Goal: Transaction & Acquisition: Book appointment/travel/reservation

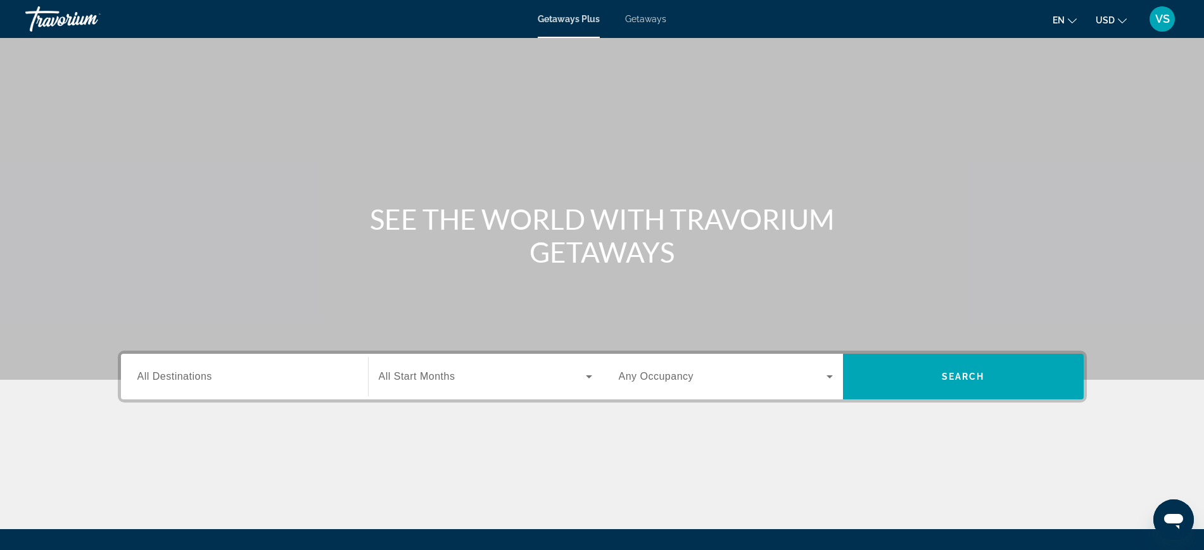
click at [223, 387] on div "Search widget" at bounding box center [244, 377] width 214 height 36
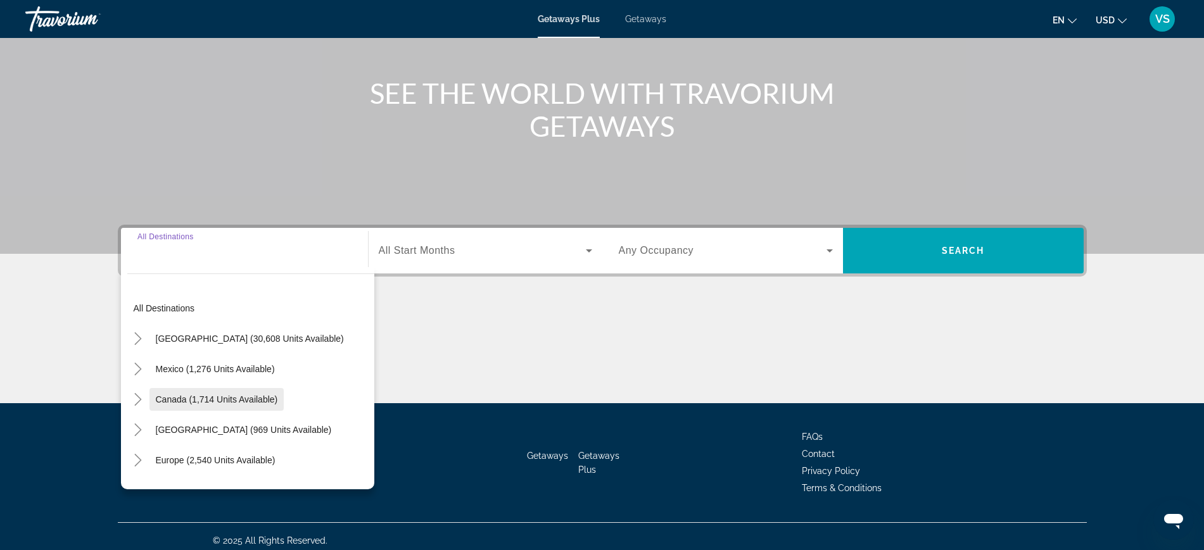
scroll to position [134, 0]
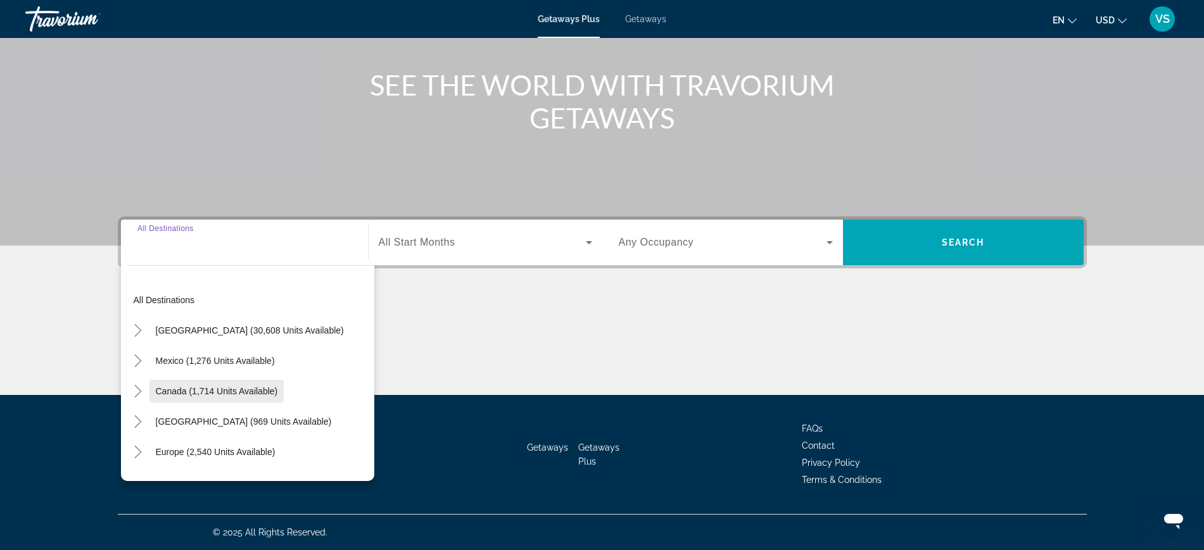
click at [197, 389] on span "Canada (1,714 units available)" at bounding box center [217, 391] width 122 height 10
type input "**********"
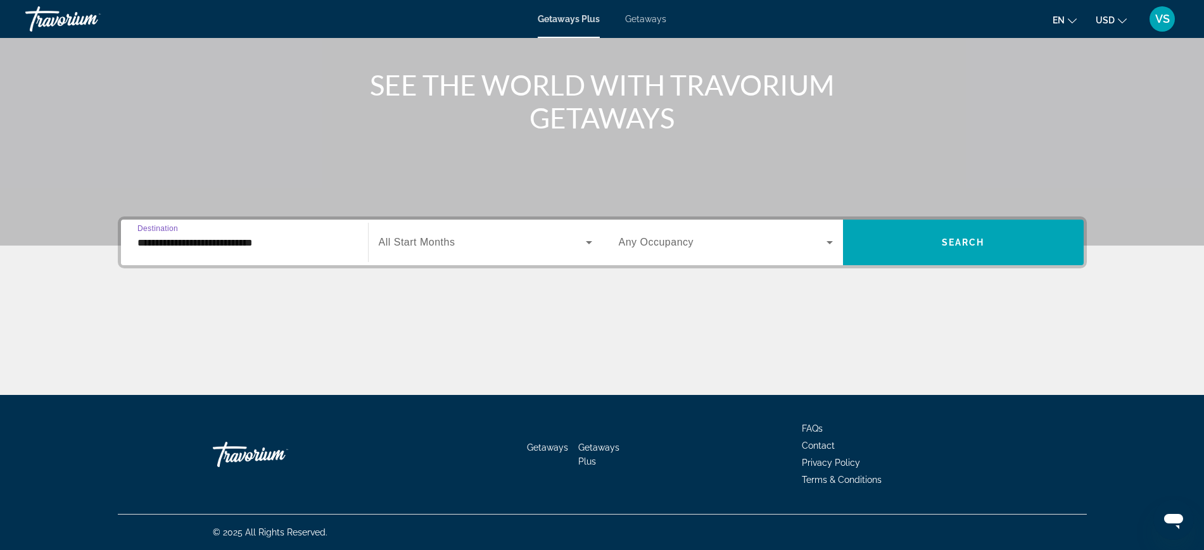
click at [450, 239] on span "All Start Months" at bounding box center [417, 242] width 77 height 11
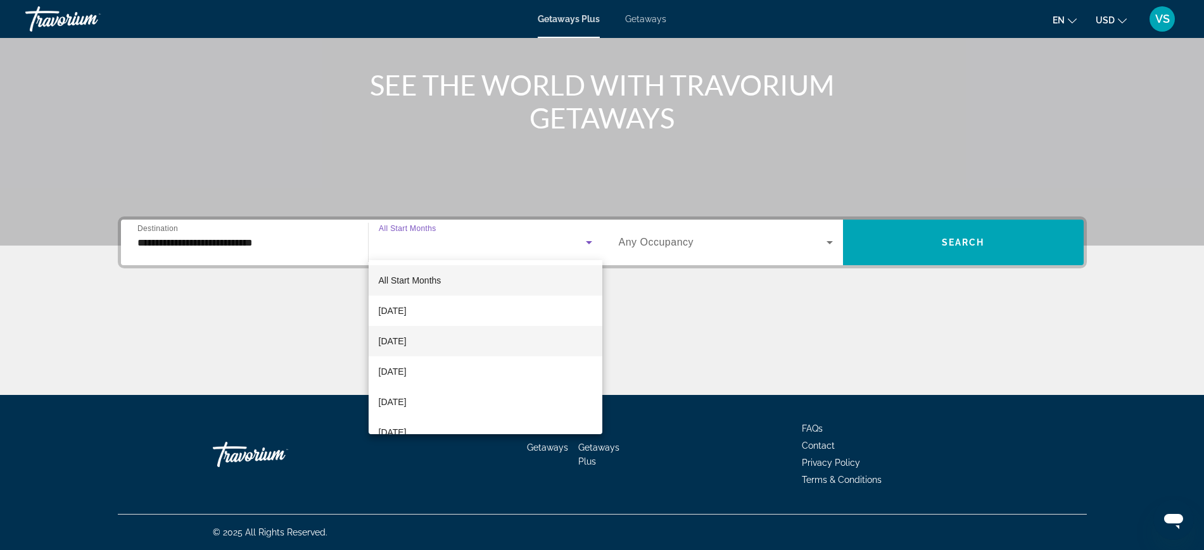
click at [407, 336] on span "[DATE]" at bounding box center [393, 341] width 28 height 15
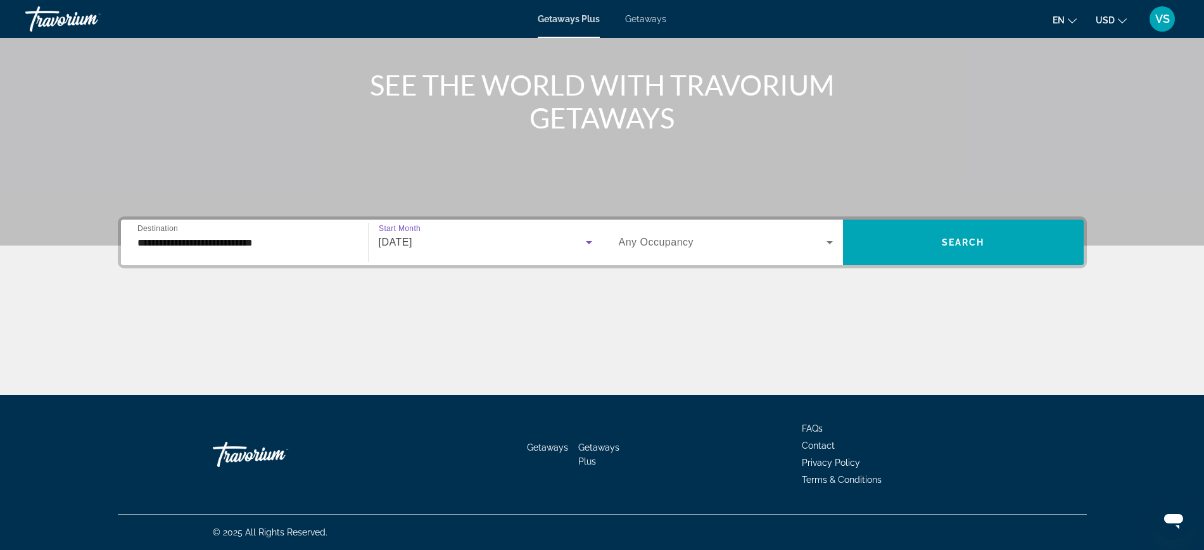
click at [669, 239] on span "Any Occupancy" at bounding box center [656, 242] width 75 height 11
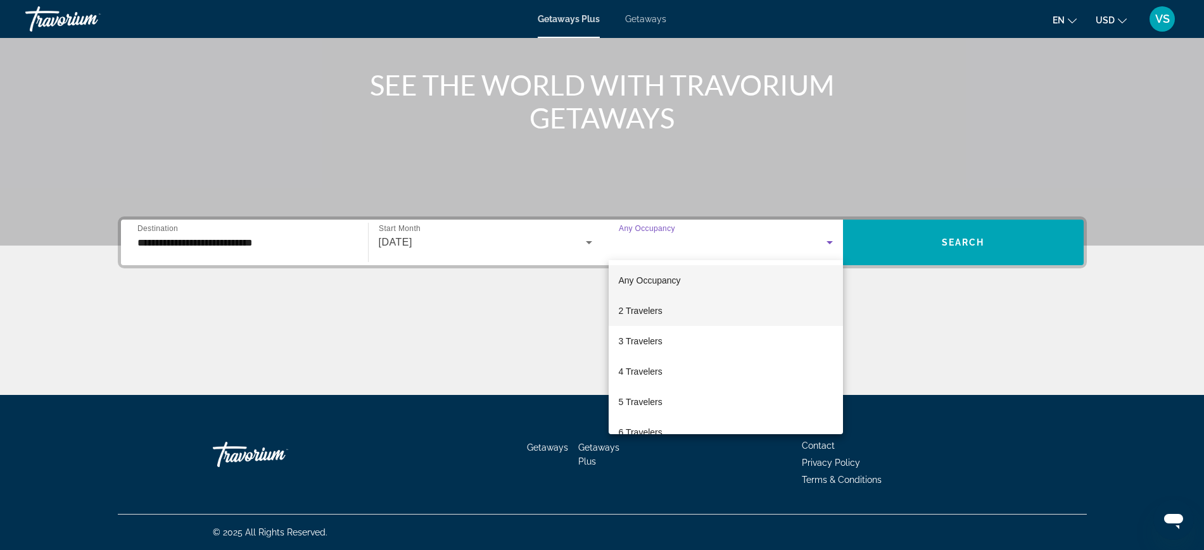
click at [644, 309] on span "2 Travelers" at bounding box center [641, 310] width 44 height 15
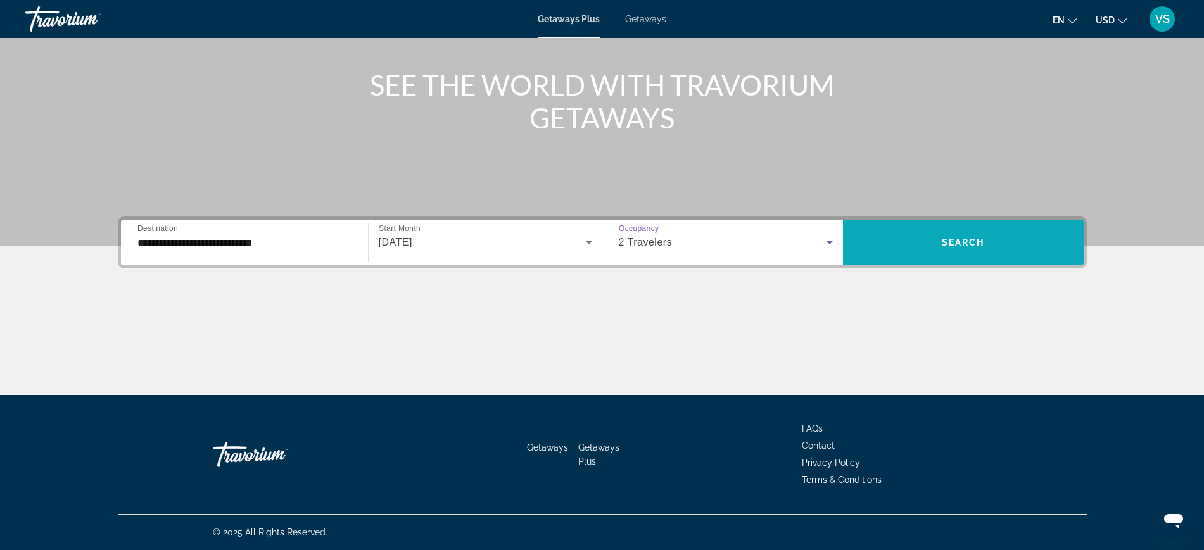
click at [973, 246] on span "Search" at bounding box center [963, 242] width 43 height 10
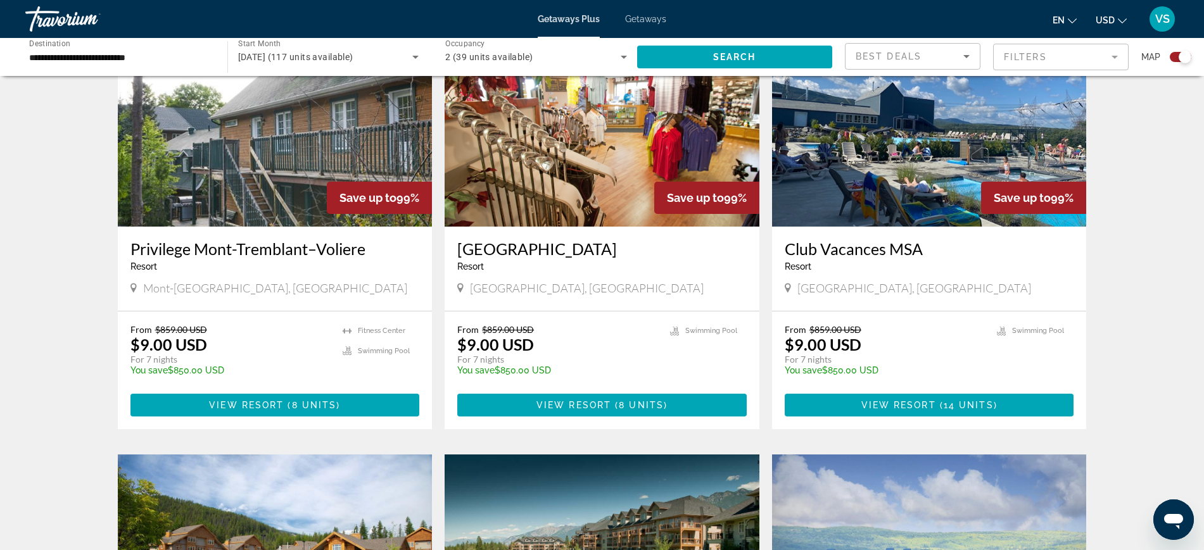
scroll to position [802, 0]
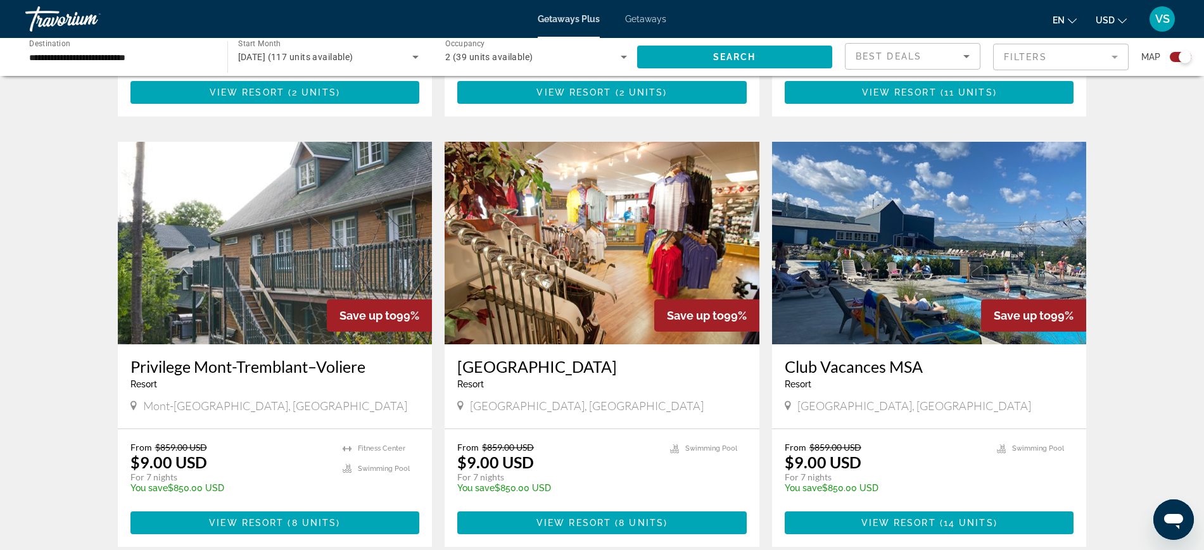
click at [661, 18] on span "Getaways" at bounding box center [645, 19] width 41 height 10
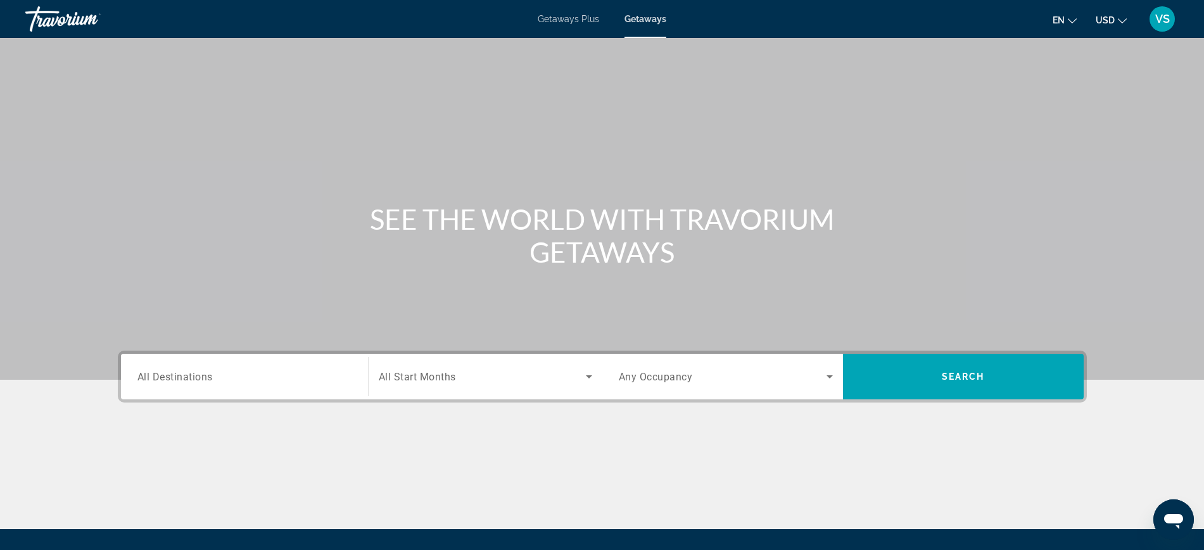
click at [197, 376] on span "All Destinations" at bounding box center [174, 376] width 75 height 12
click at [197, 376] on input "Destination All Destinations" at bounding box center [244, 377] width 214 height 15
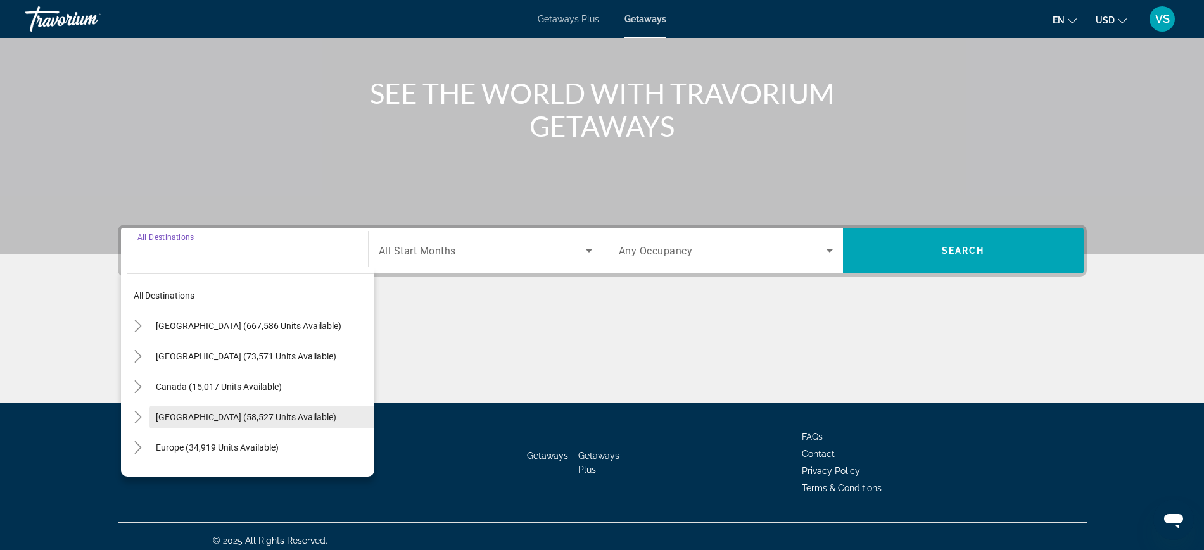
scroll to position [134, 0]
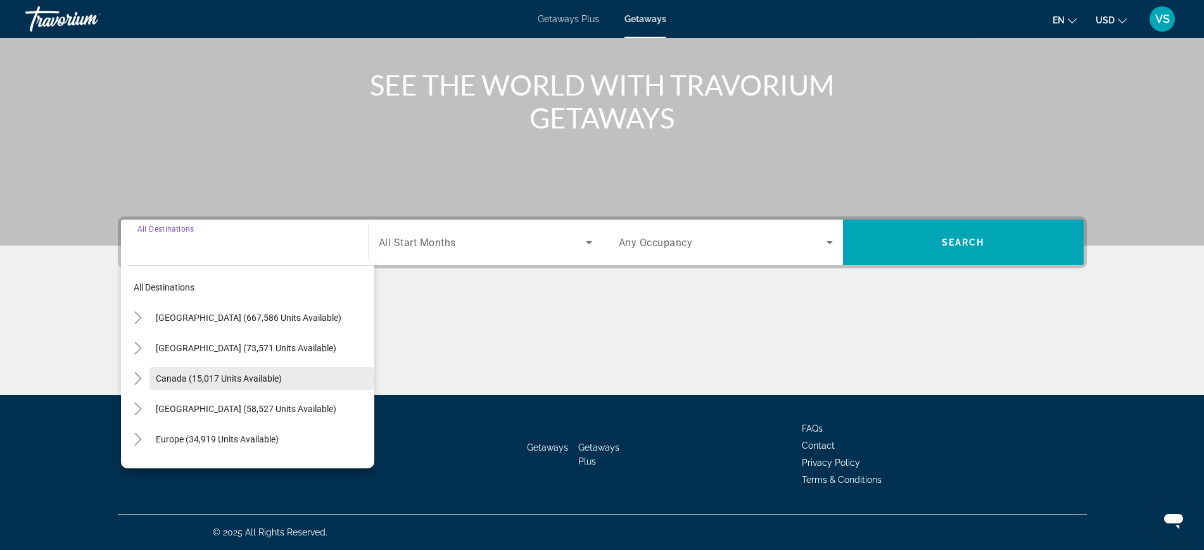
click at [194, 381] on span "Canada (15,017 units available)" at bounding box center [219, 379] width 126 height 10
type input "**********"
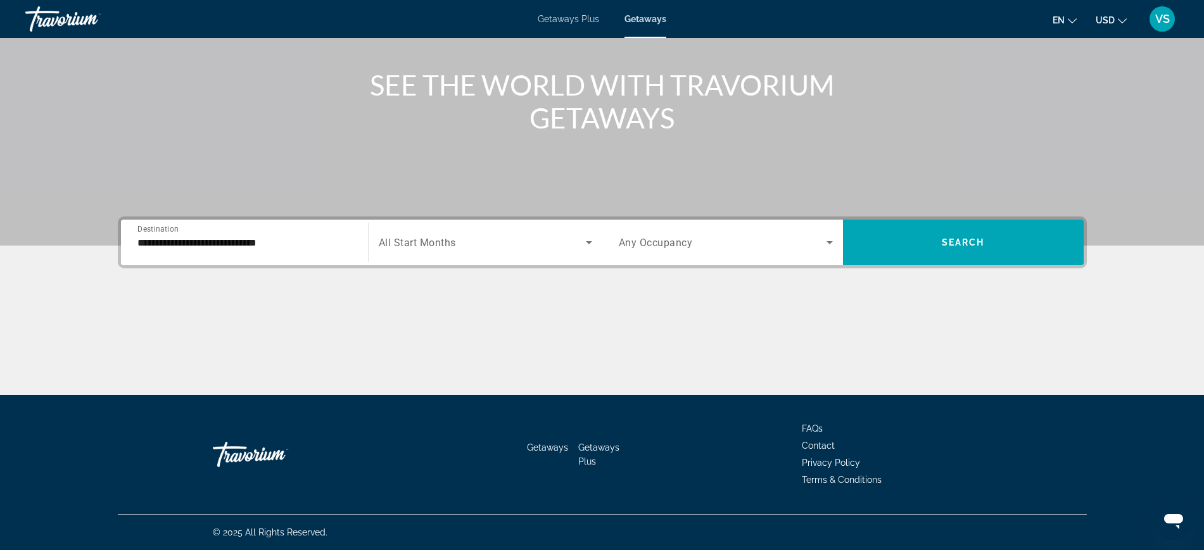
click at [430, 241] on span "All Start Months" at bounding box center [417, 243] width 77 height 12
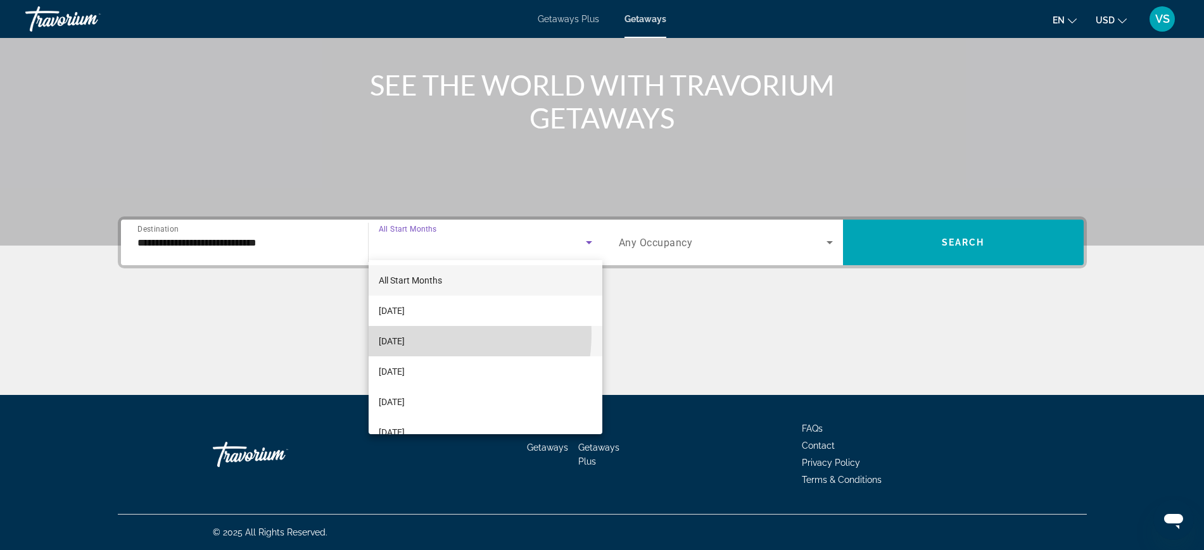
click at [405, 334] on span "[DATE]" at bounding box center [392, 341] width 26 height 15
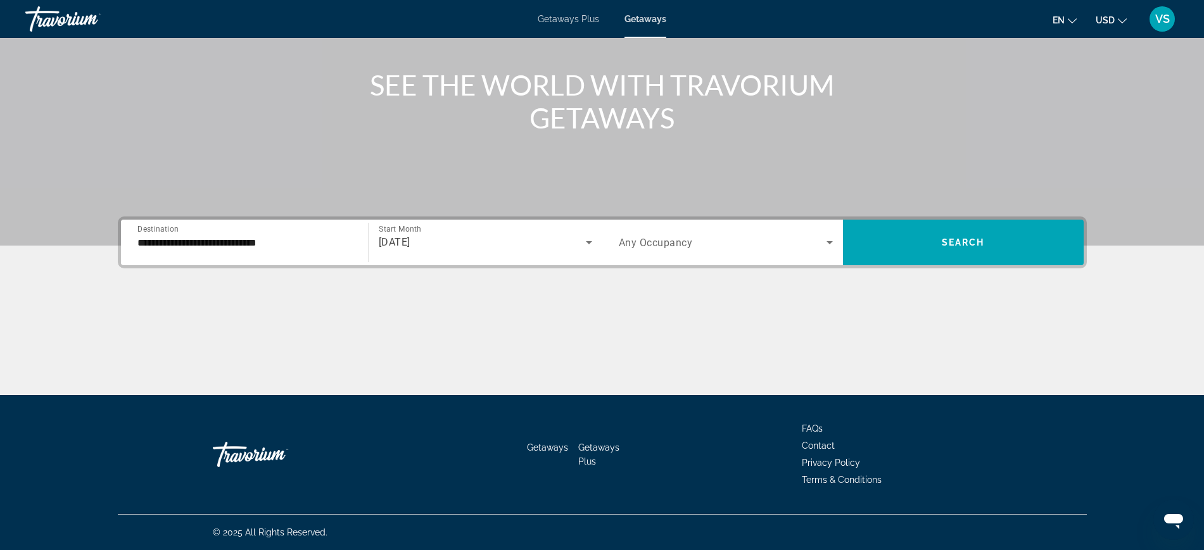
click at [637, 237] on span "Any Occupancy" at bounding box center [656, 243] width 74 height 12
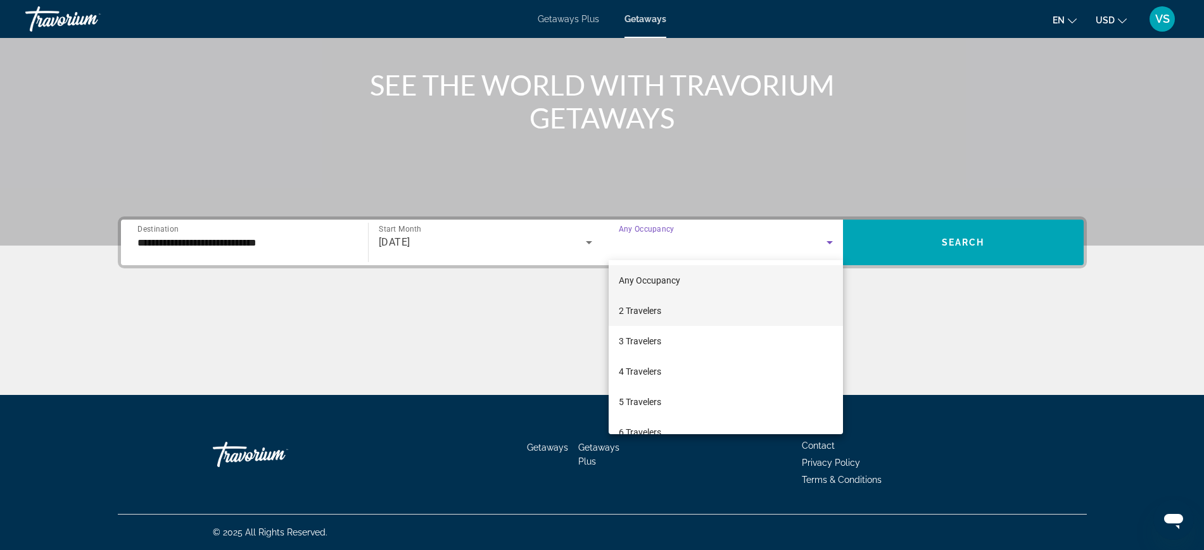
click at [685, 310] on mat-option "2 Travelers" at bounding box center [726, 311] width 234 height 30
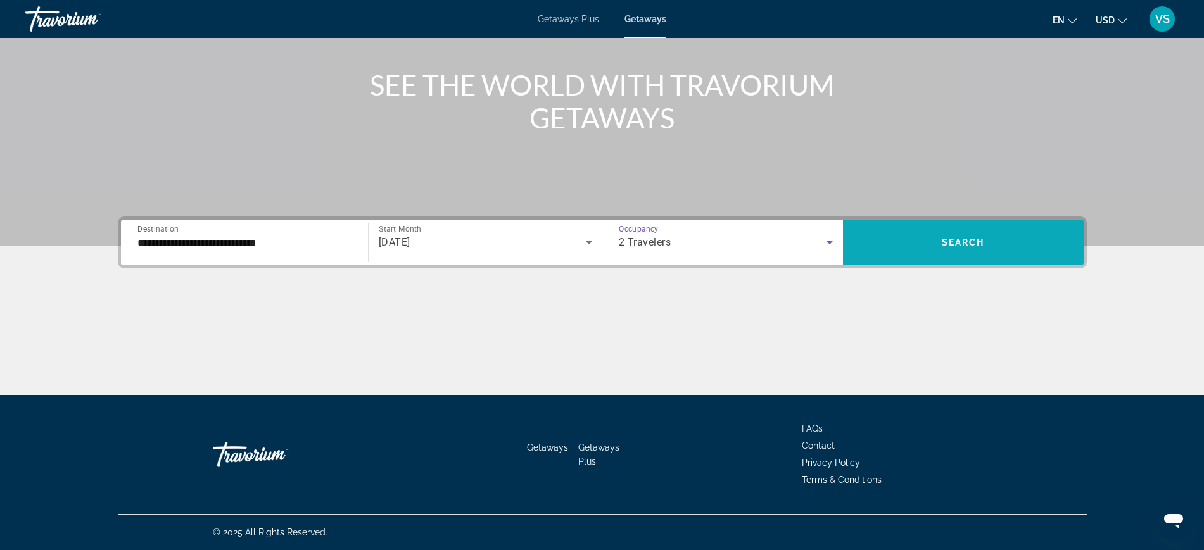
click at [966, 251] on span "Search widget" at bounding box center [963, 242] width 241 height 30
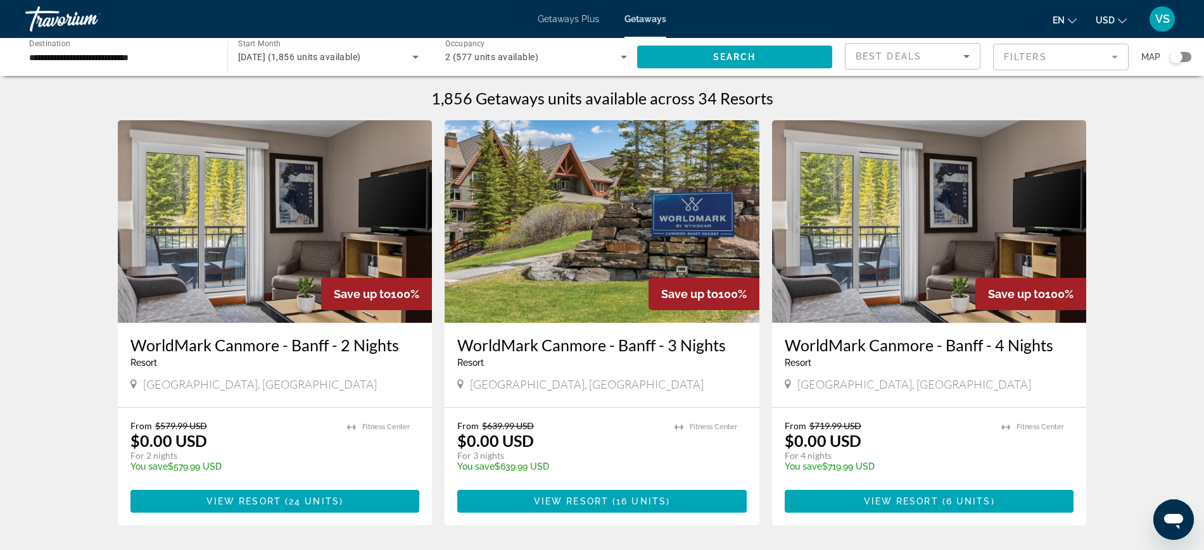
click at [71, 52] on input "**********" at bounding box center [120, 57] width 182 height 15
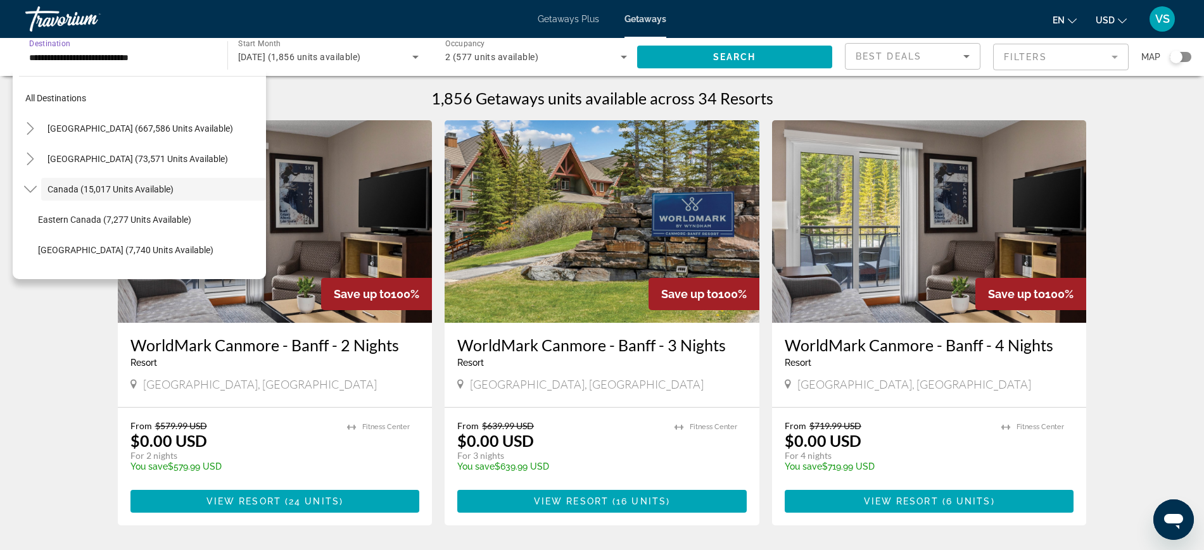
scroll to position [15, 0]
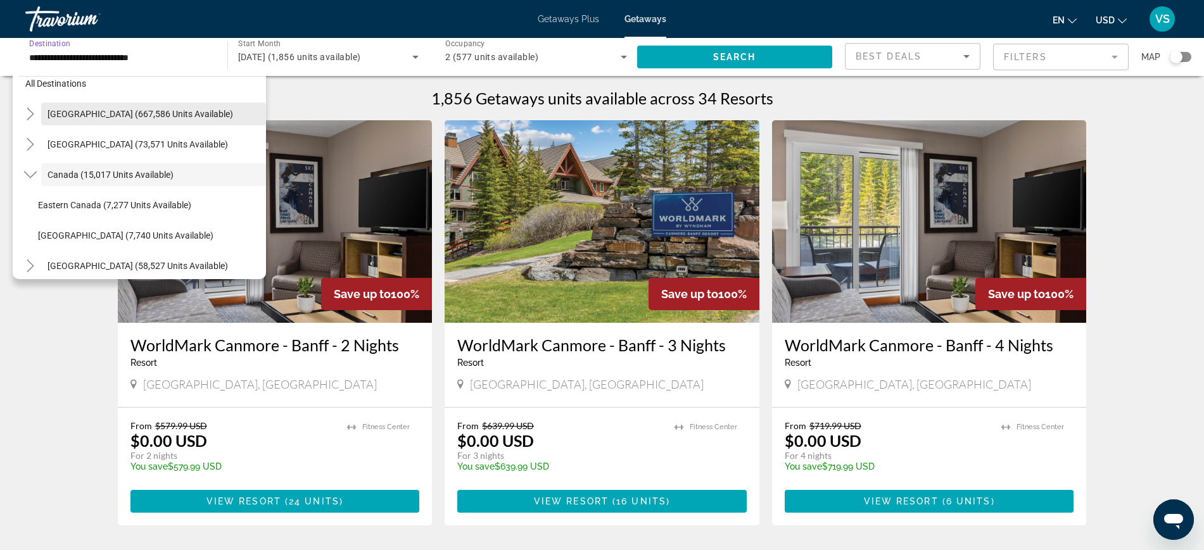
click at [119, 122] on span "Search widget" at bounding box center [153, 114] width 225 height 30
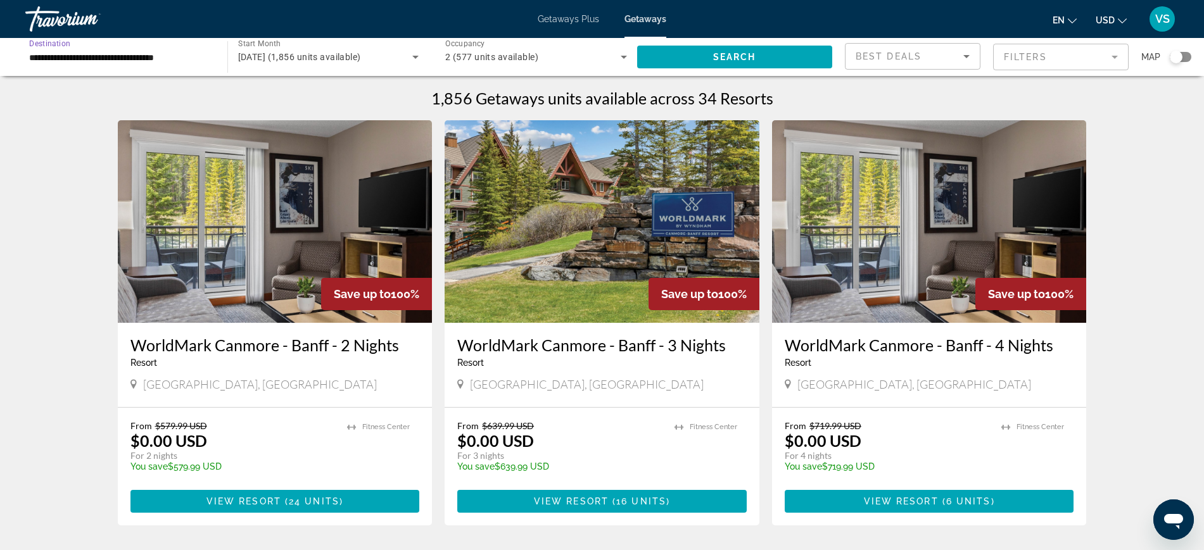
click at [161, 54] on input "**********" at bounding box center [120, 57] width 182 height 15
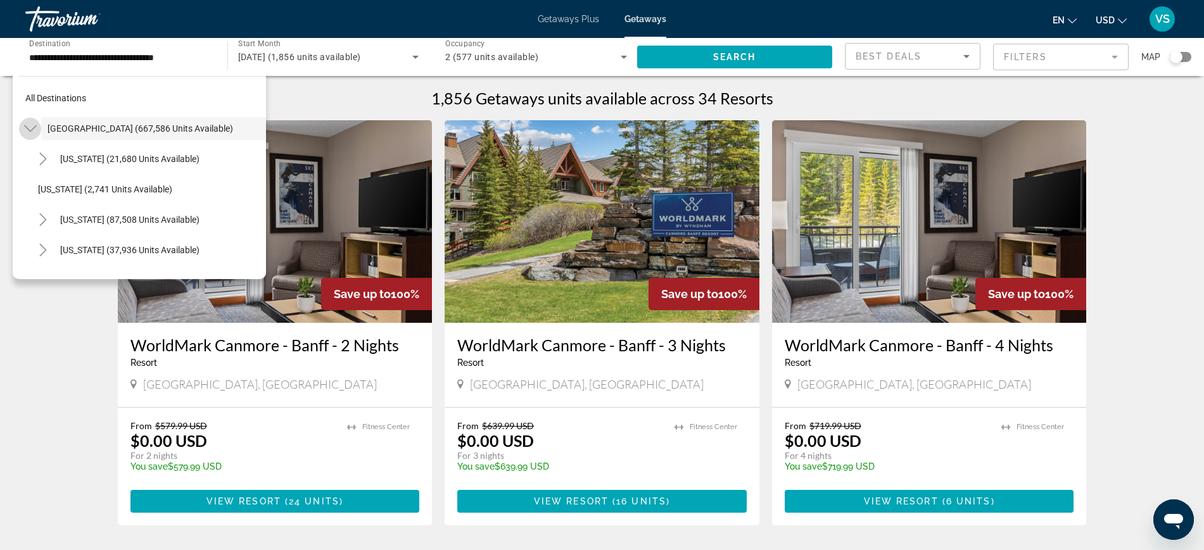
click at [31, 127] on icon "Toggle United States (667,586 units available)" at bounding box center [30, 128] width 13 height 13
click at [31, 127] on icon "Toggle United States (667,586 units available)" at bounding box center [30, 128] width 7 height 13
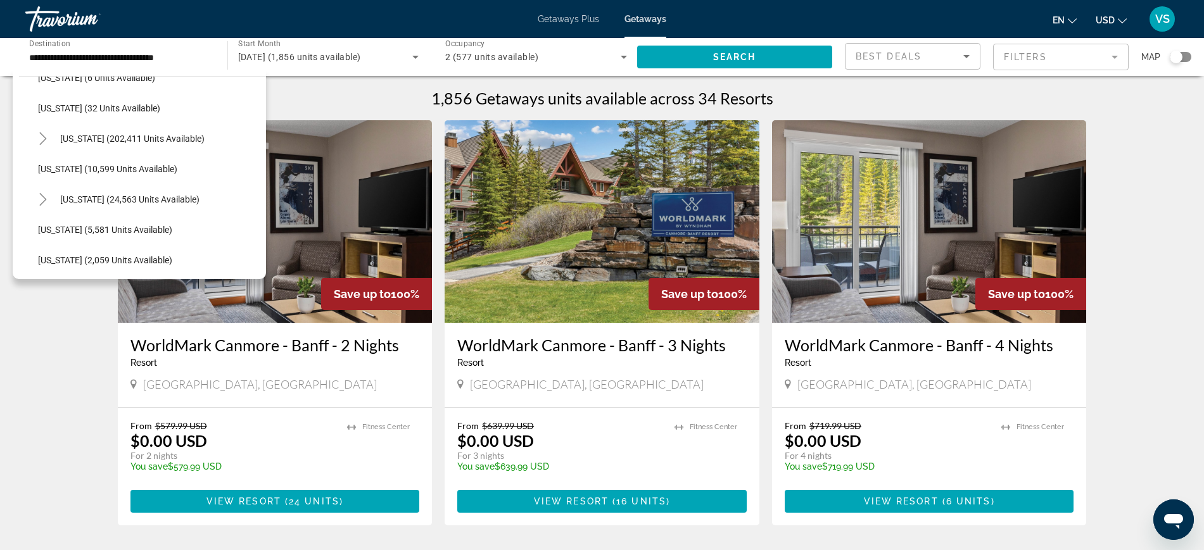
scroll to position [237, 0]
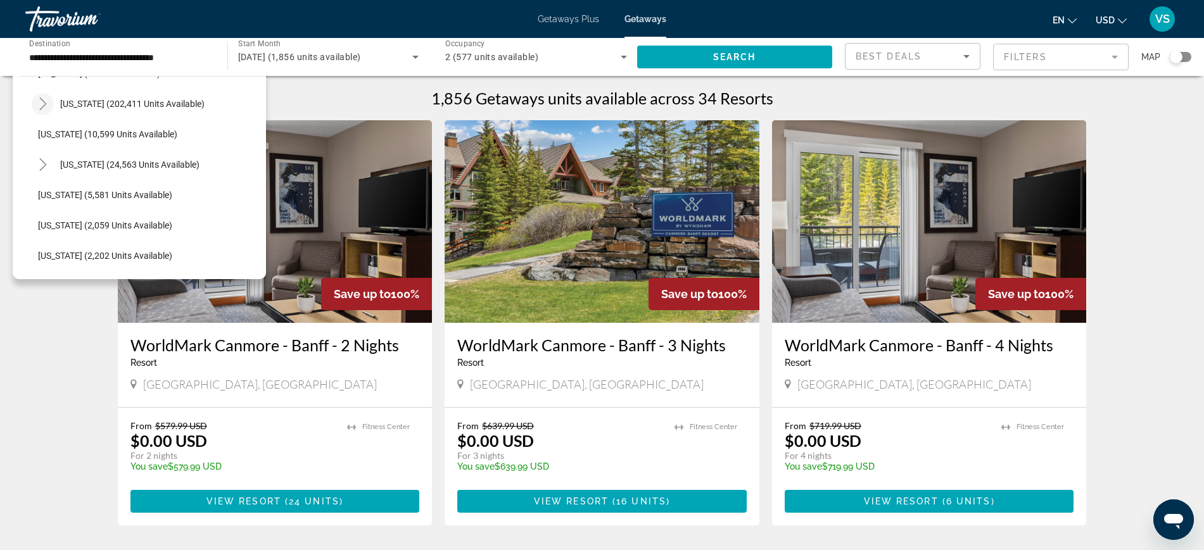
click at [48, 104] on icon "Toggle Florida (202,411 units available)" at bounding box center [43, 104] width 13 height 13
click at [127, 162] on span "[GEOGRAPHIC_DATA] (55,777 units available)" at bounding box center [141, 165] width 180 height 10
type input "**********"
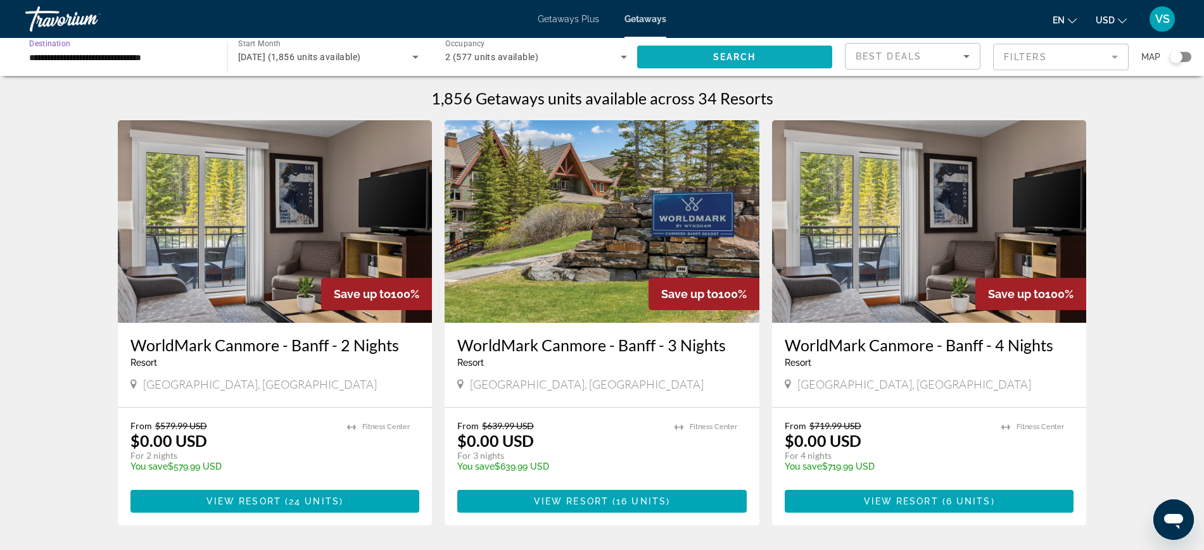
click at [745, 62] on span "Search widget" at bounding box center [735, 57] width 196 height 30
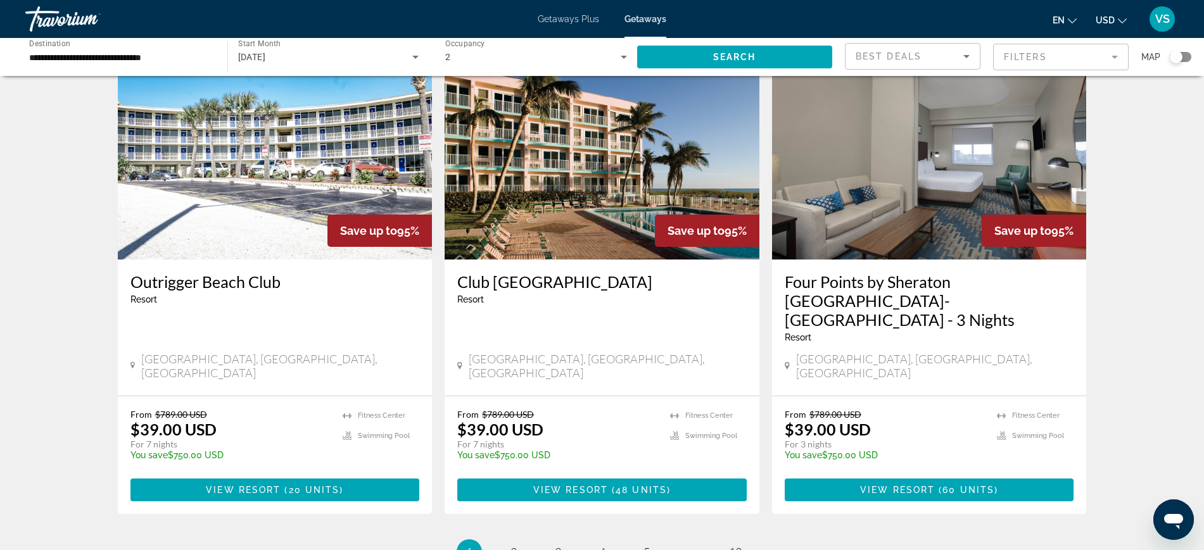
scroll to position [1425, 0]
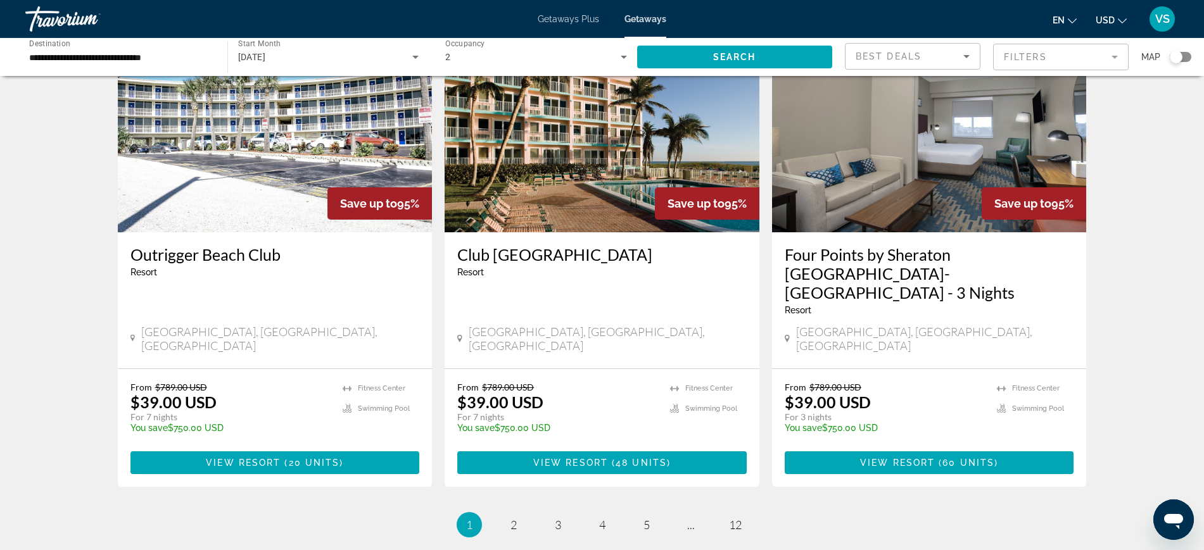
click at [595, 23] on span "Getaways Plus" at bounding box center [568, 19] width 61 height 10
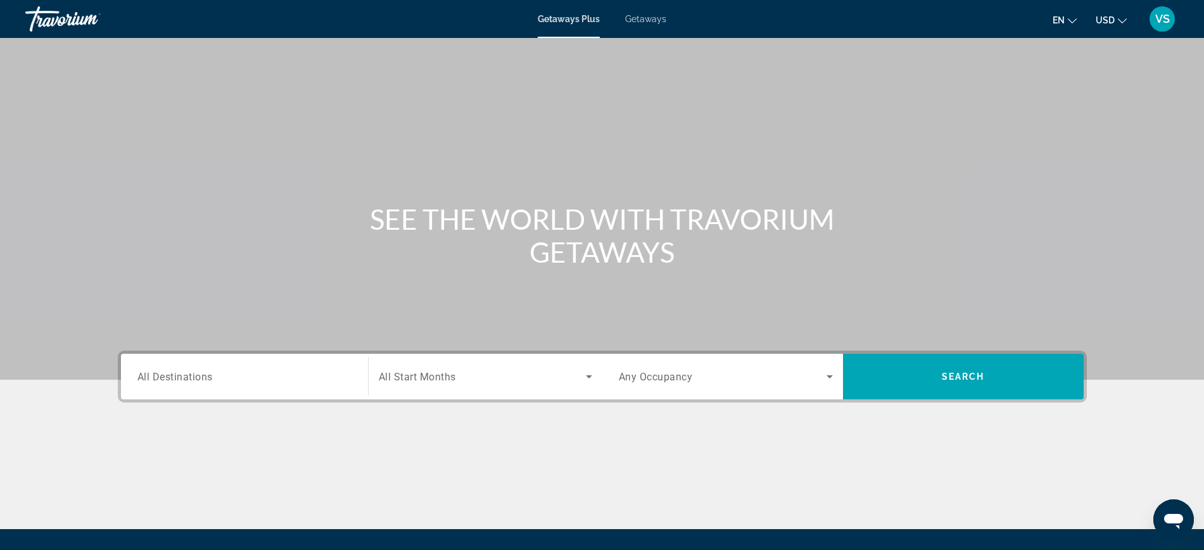
click at [177, 374] on span "All Destinations" at bounding box center [174, 376] width 75 height 12
click at [177, 374] on input "Destination All Destinations" at bounding box center [244, 377] width 214 height 15
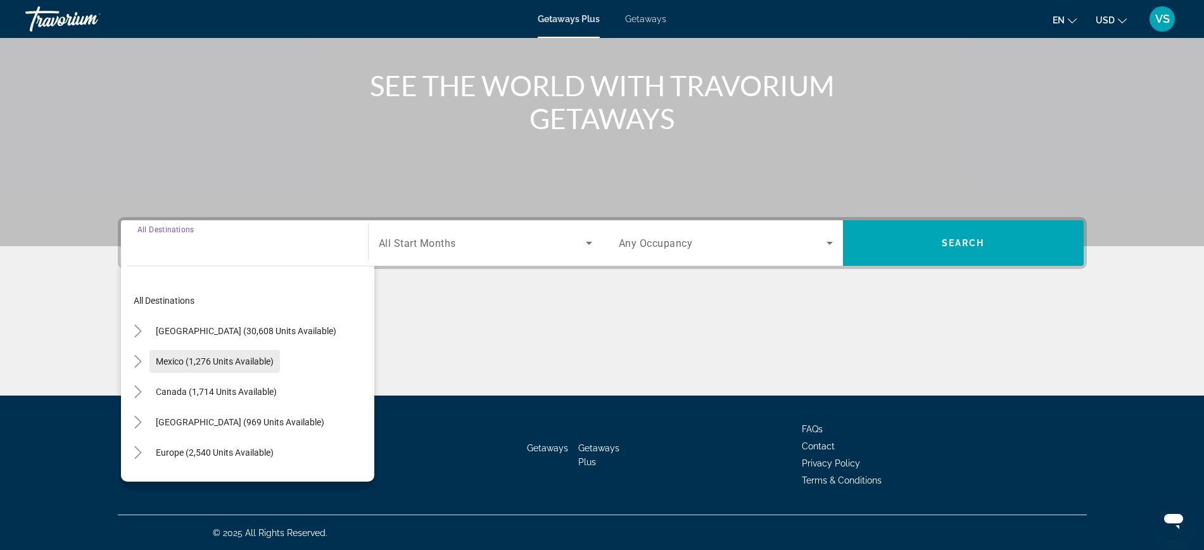
scroll to position [134, 0]
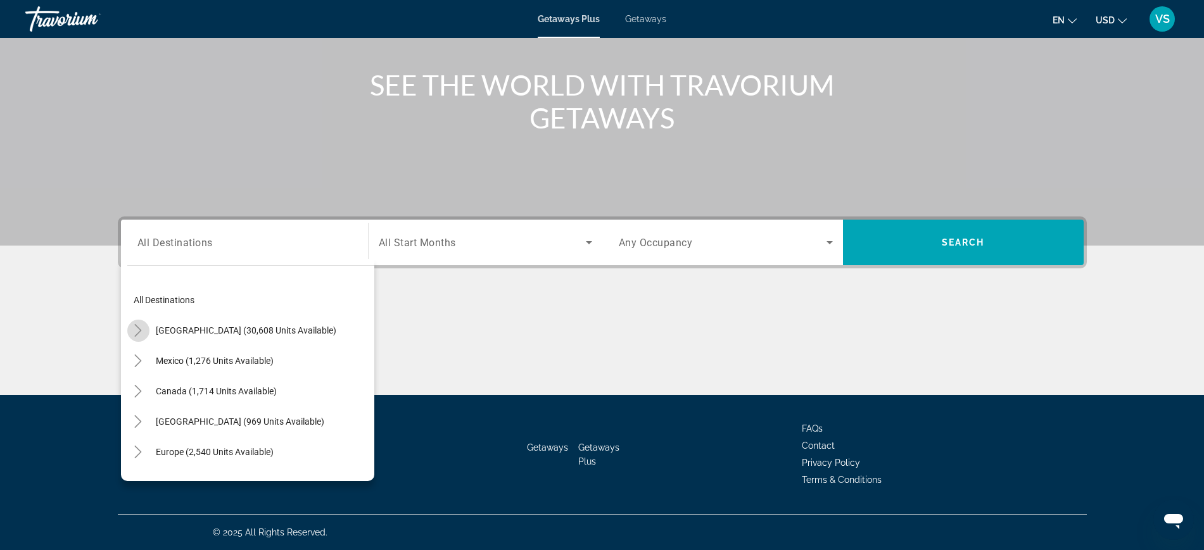
click at [135, 327] on icon "Toggle United States (30,608 units available)" at bounding box center [138, 330] width 13 height 13
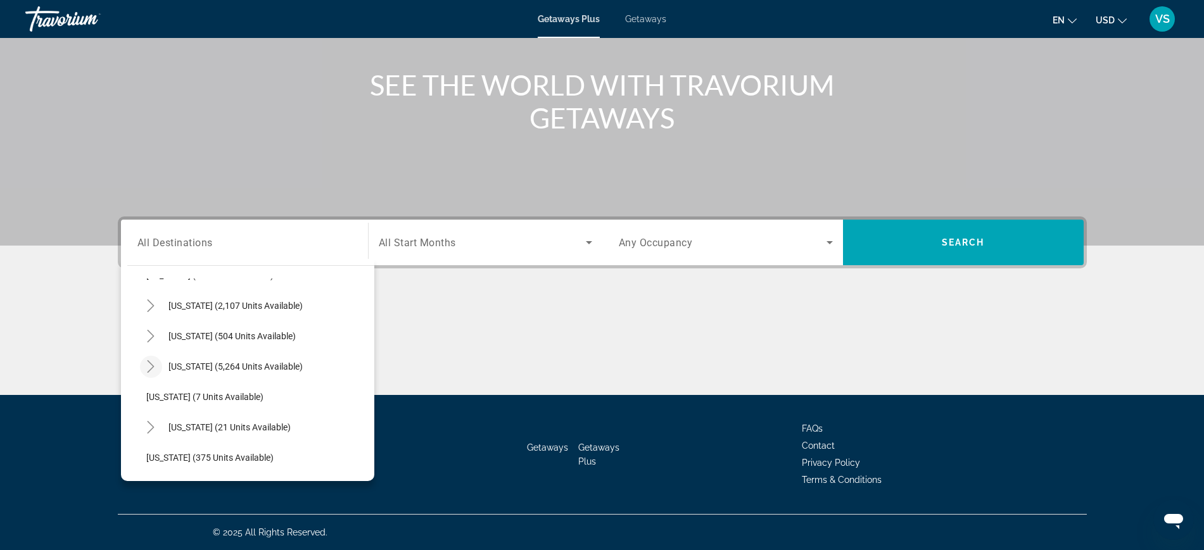
click at [149, 369] on icon "Toggle Florida (5,264 units available)" at bounding box center [150, 366] width 13 height 13
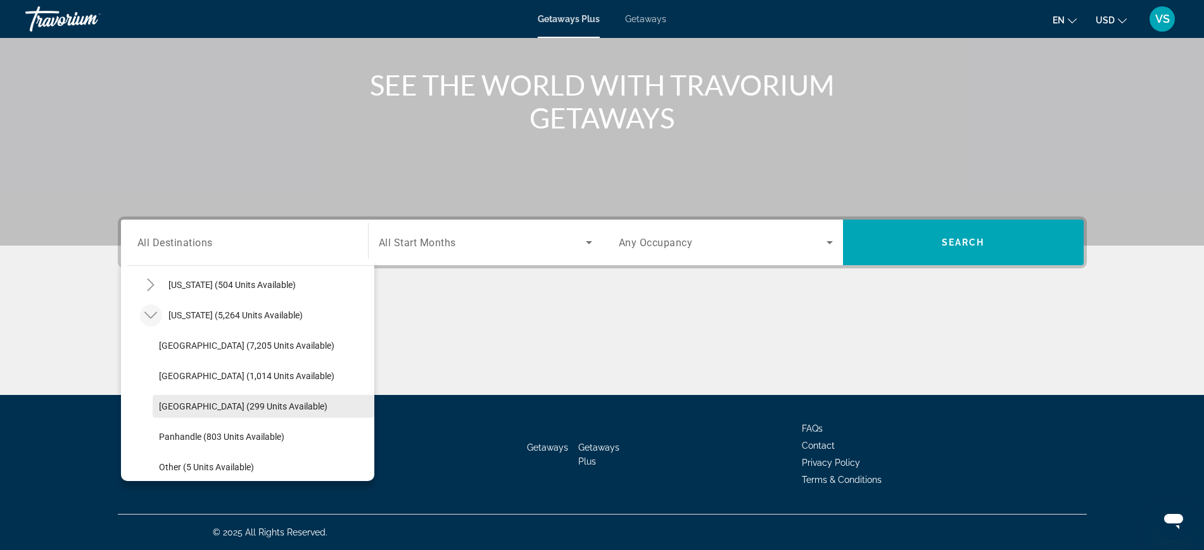
scroll to position [195, 0]
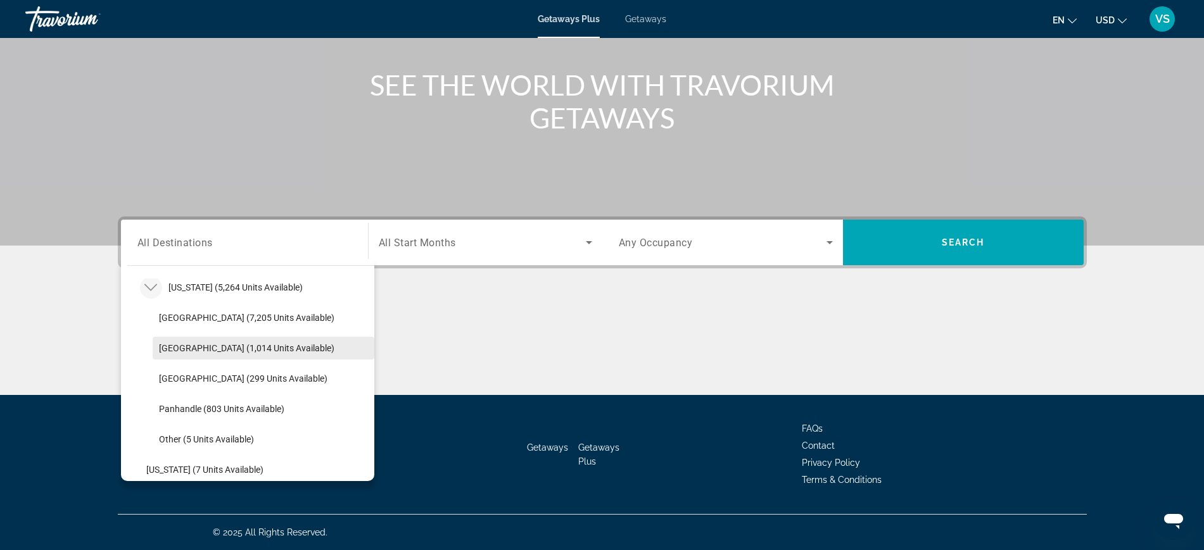
click at [200, 353] on span "[GEOGRAPHIC_DATA] (1,014 units available)" at bounding box center [246, 348] width 175 height 10
type input "**********"
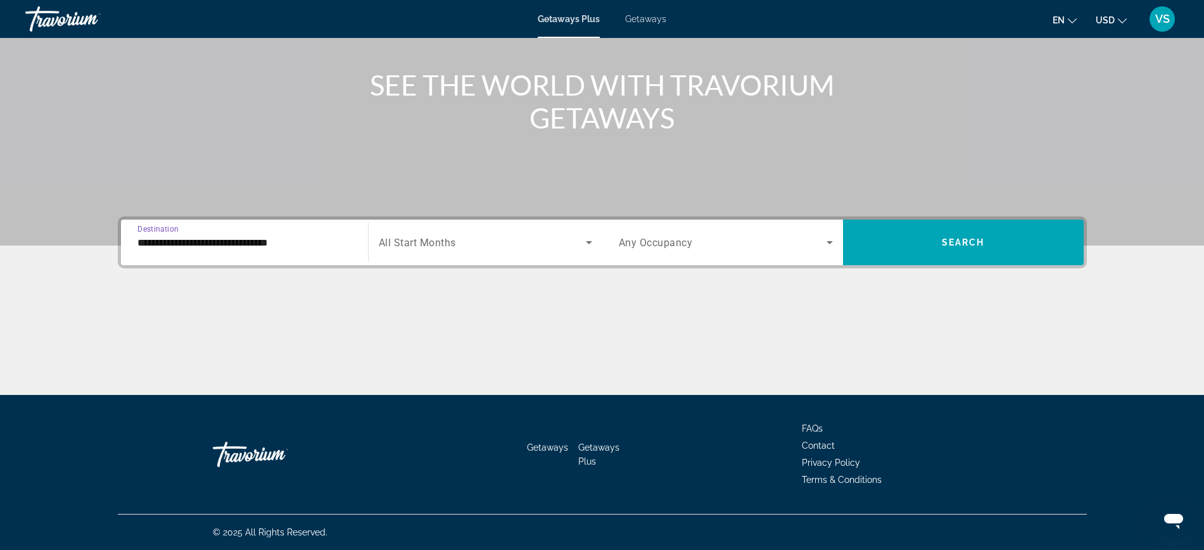
click at [456, 237] on span "All Start Months" at bounding box center [417, 243] width 77 height 12
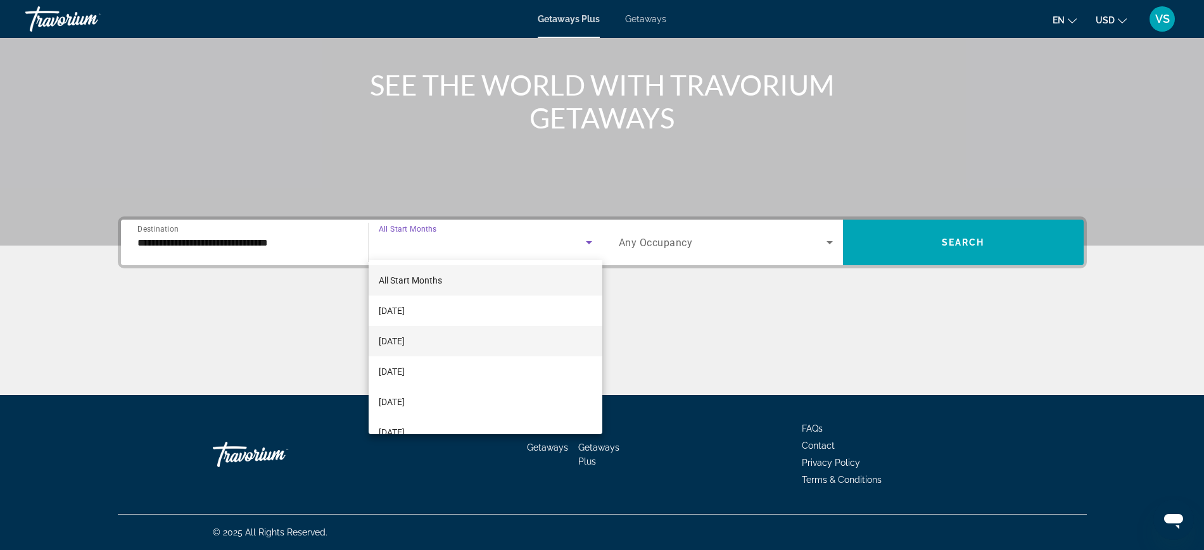
click at [433, 341] on mat-option "[DATE]" at bounding box center [486, 341] width 234 height 30
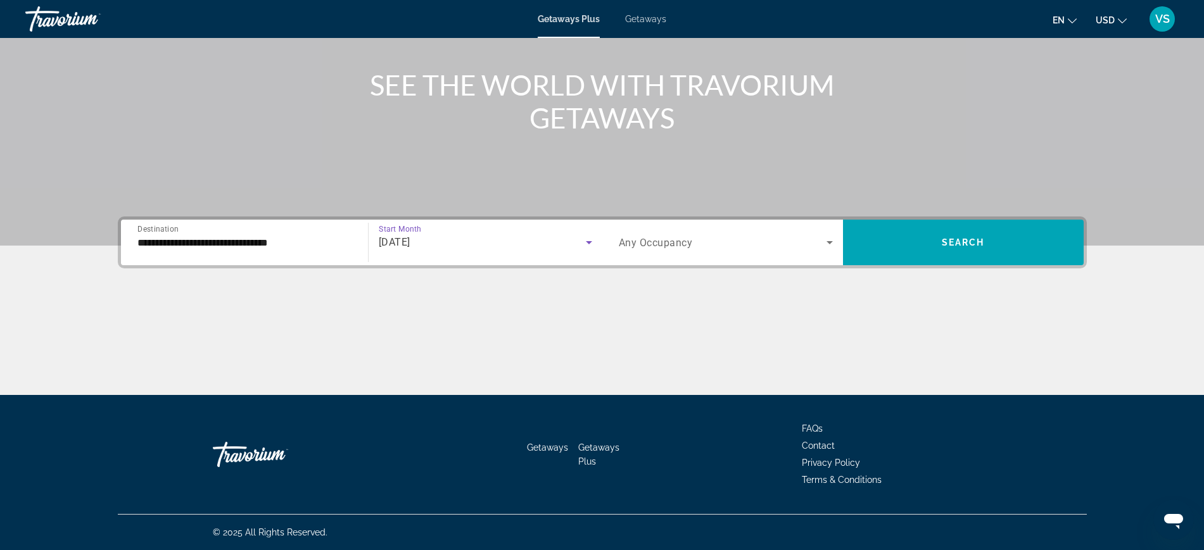
click at [729, 242] on span "Search widget" at bounding box center [723, 242] width 208 height 15
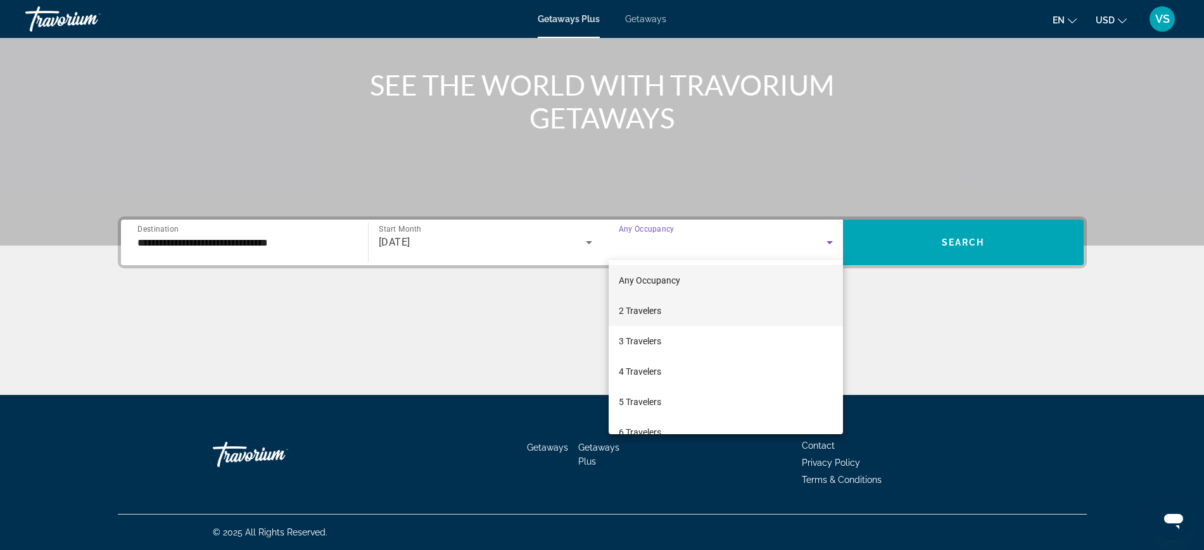
click at [657, 301] on mat-option "2 Travelers" at bounding box center [726, 311] width 234 height 30
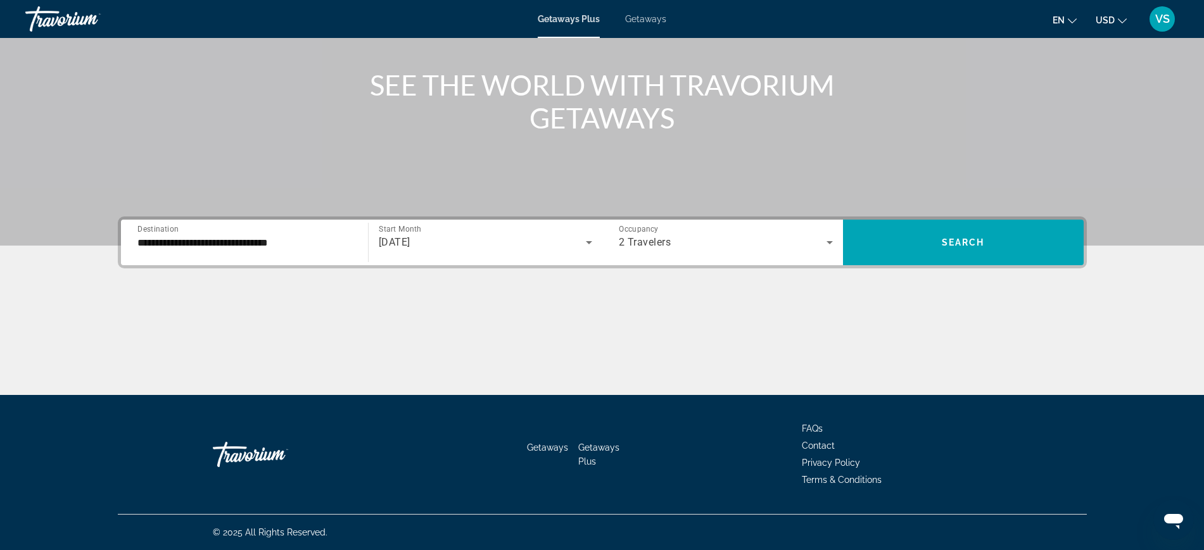
click at [1032, 217] on div "**********" at bounding box center [602, 243] width 969 height 52
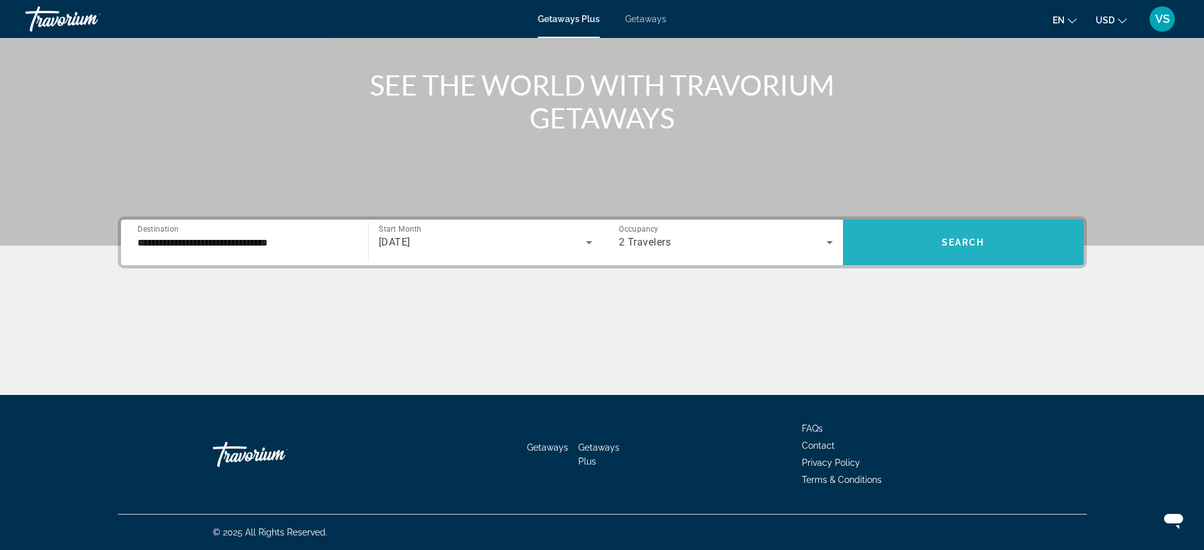
click at [1023, 226] on span "Search widget" at bounding box center [963, 243] width 241 height 46
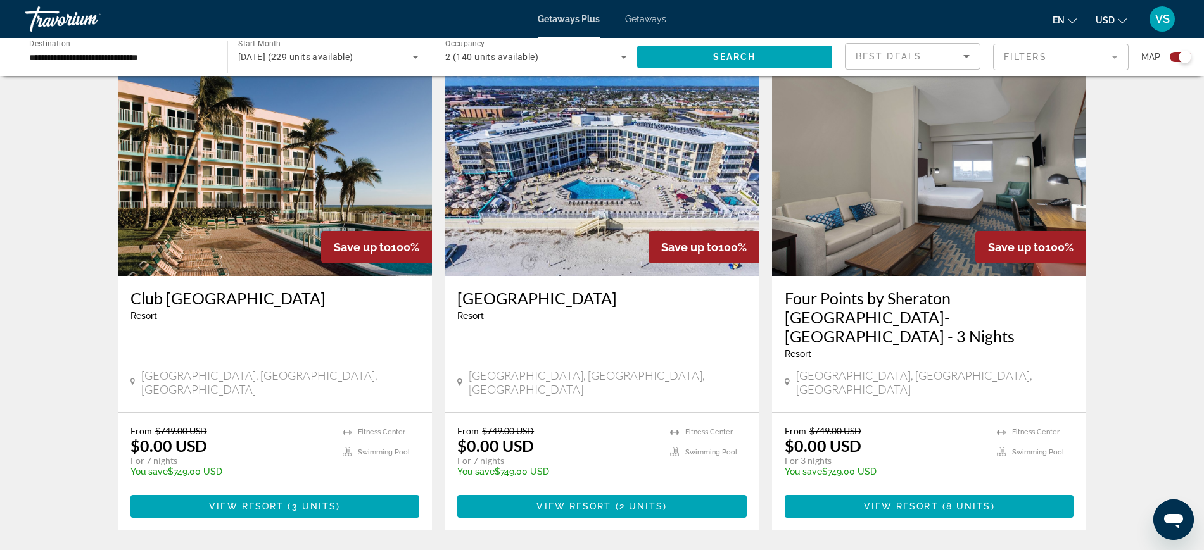
scroll to position [871, 0]
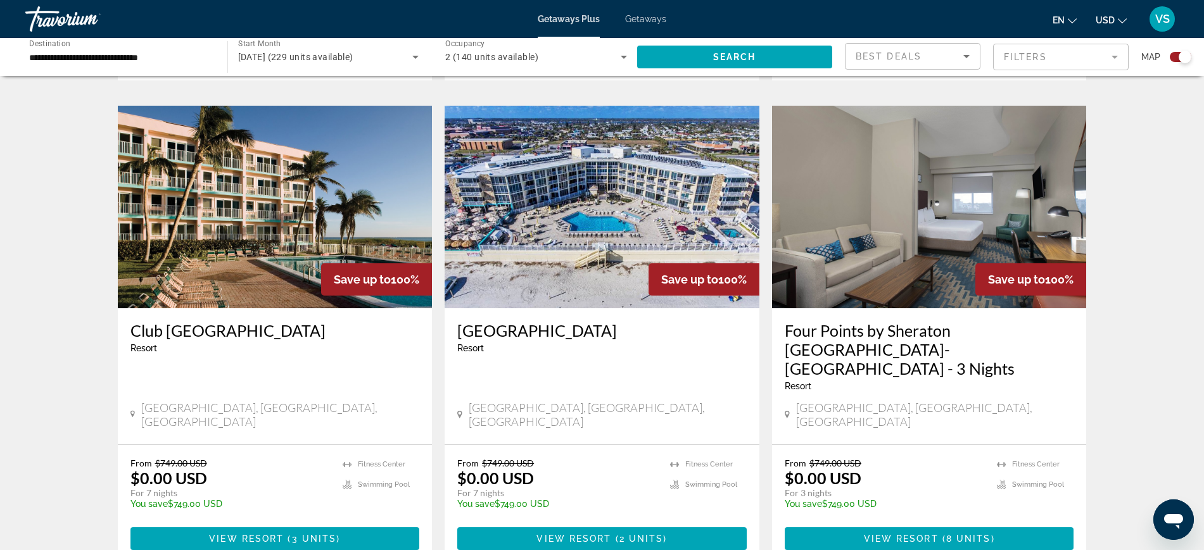
click at [319, 200] on img "Main content" at bounding box center [275, 207] width 315 height 203
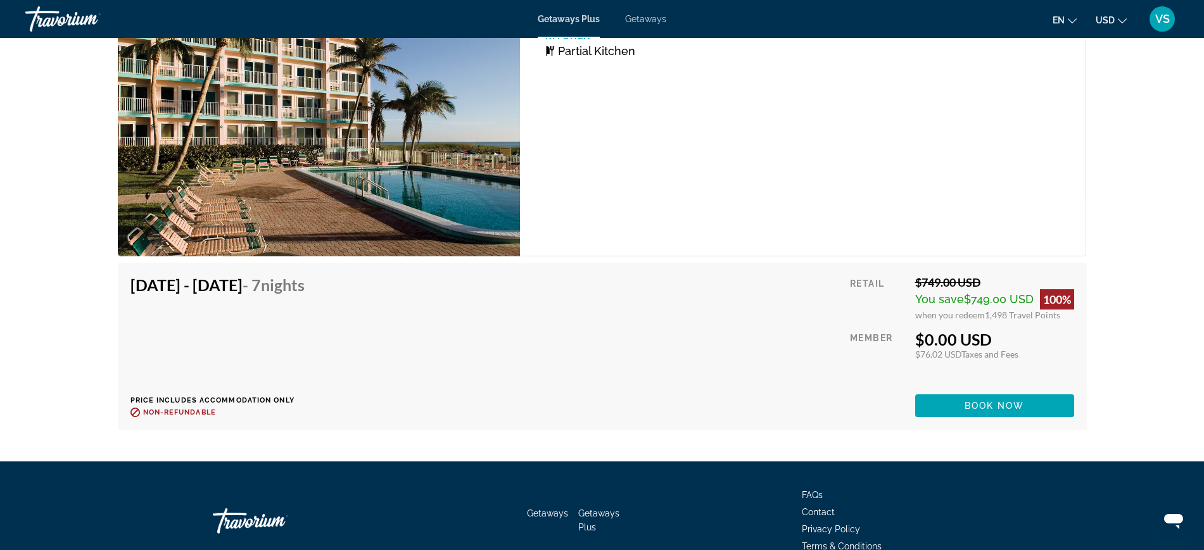
scroll to position [3155, 0]
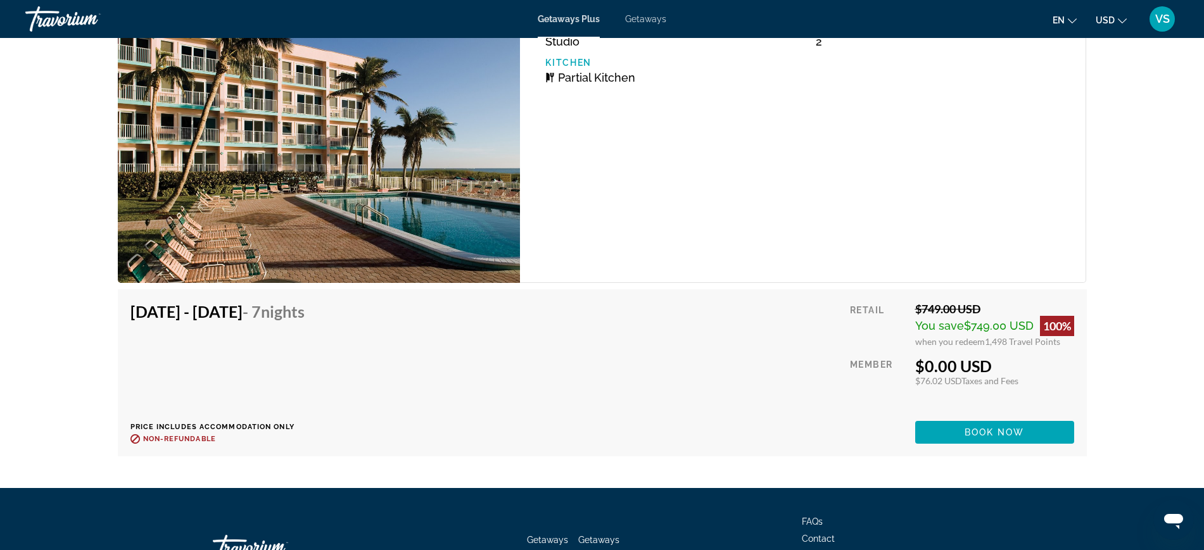
click at [664, 426] on div "[DATE] - [DATE] - 7 Nights Price includes accommodation only Refundable until :…" at bounding box center [602, 373] width 944 height 142
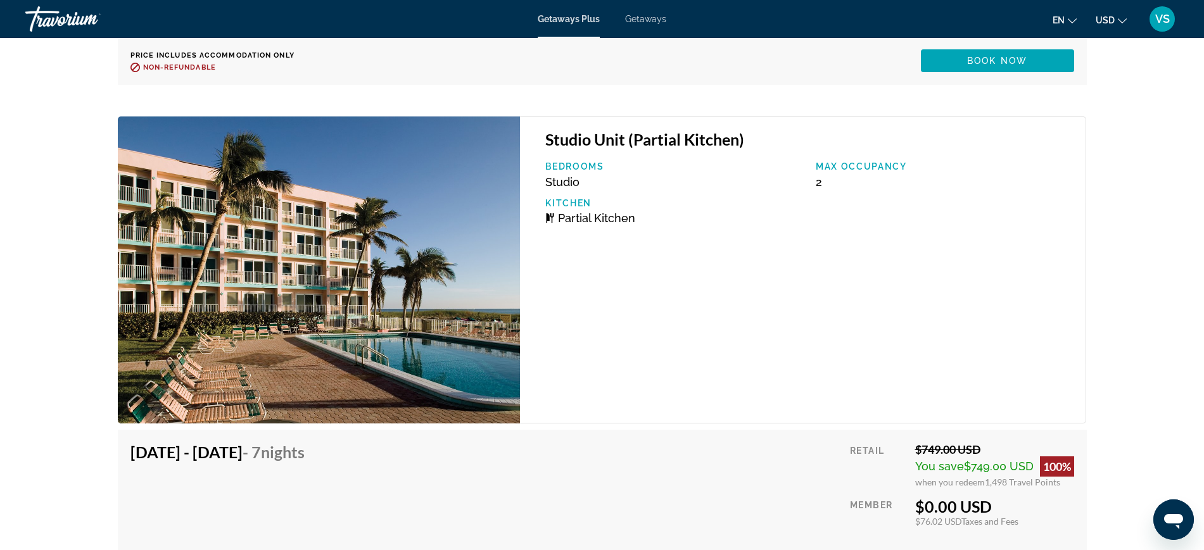
scroll to position [2997, 0]
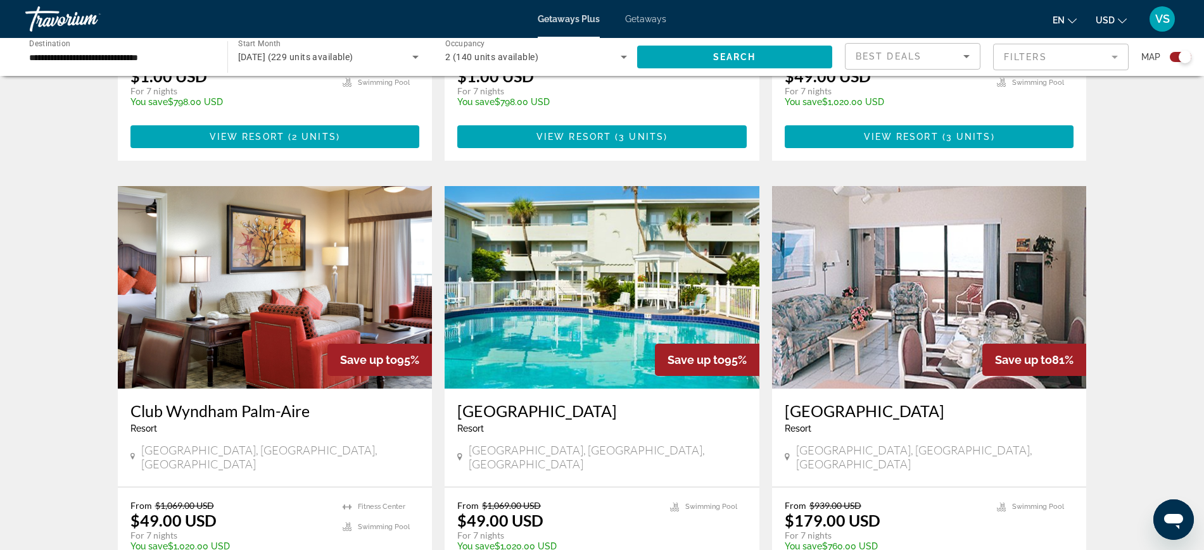
scroll to position [1742, 0]
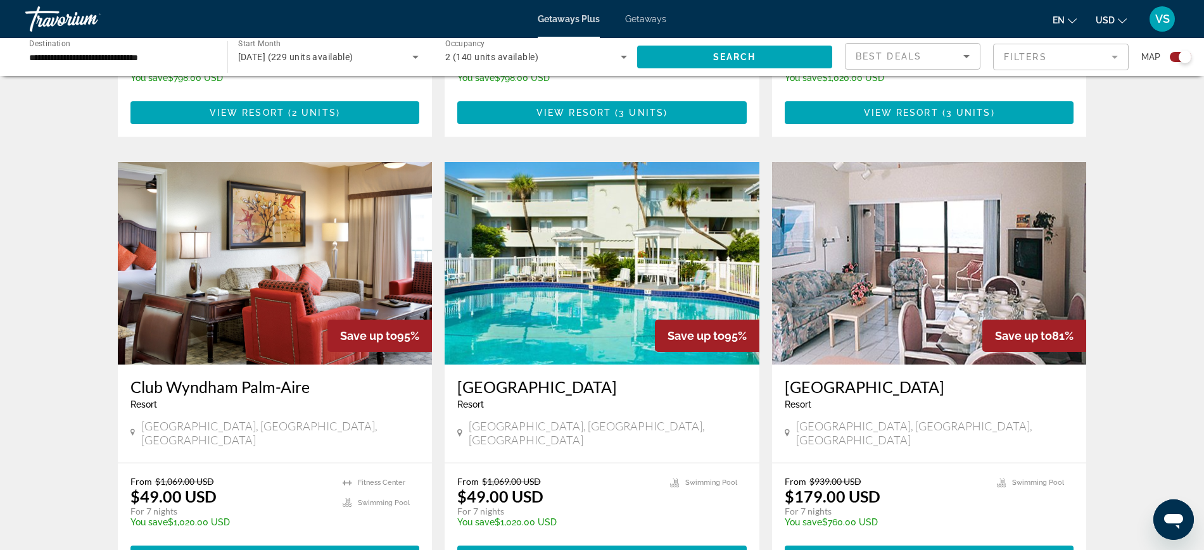
click at [333, 223] on img "Main content" at bounding box center [275, 263] width 315 height 203
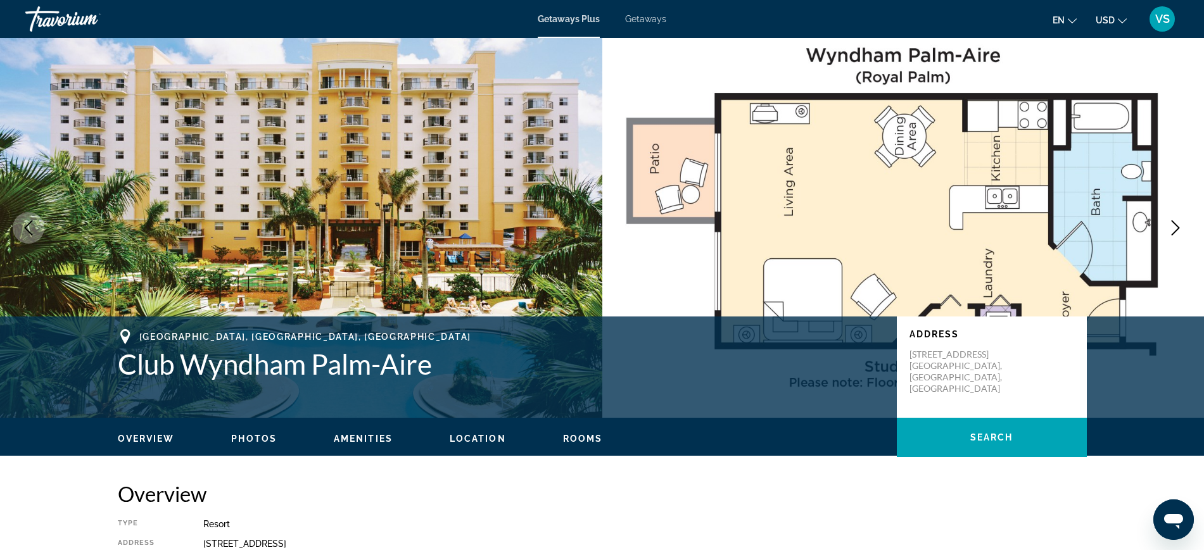
click at [1177, 224] on icon "Next image" at bounding box center [1175, 227] width 15 height 15
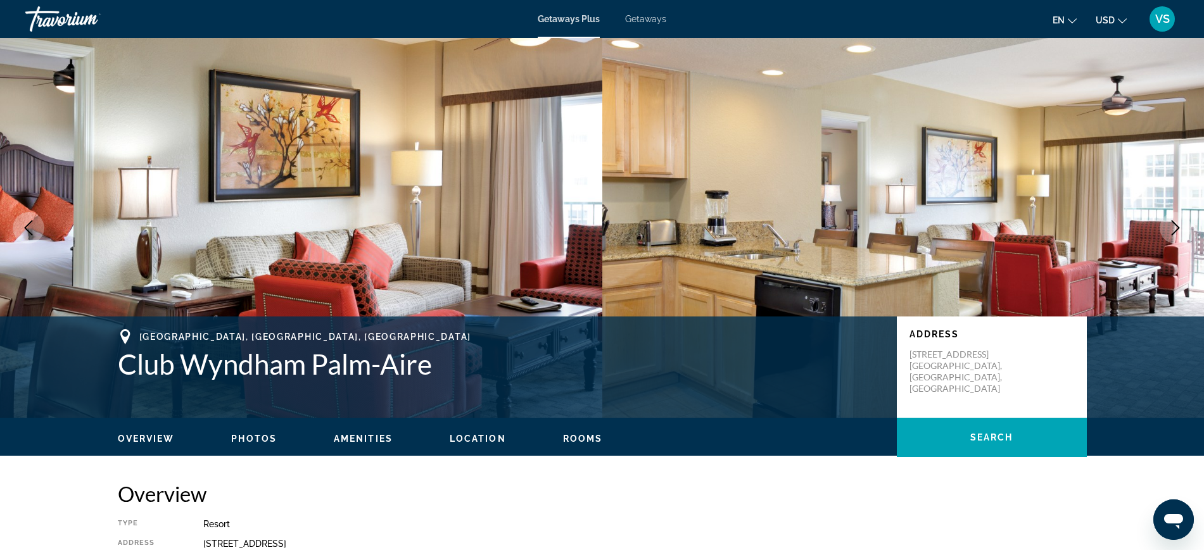
click at [1177, 224] on icon "Next image" at bounding box center [1175, 227] width 15 height 15
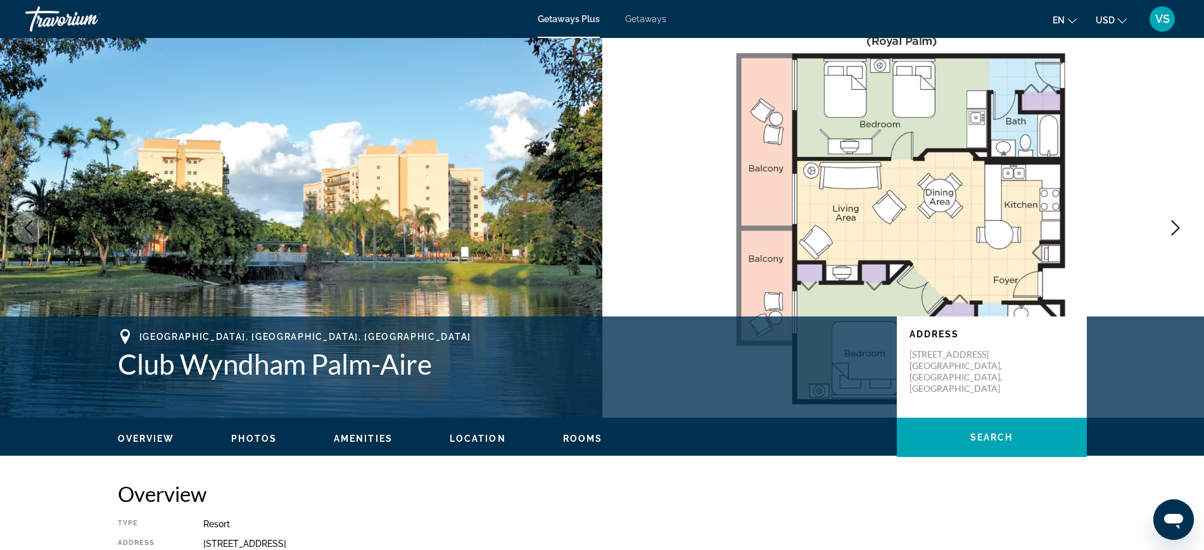
click at [1173, 231] on icon "Next image" at bounding box center [1175, 227] width 15 height 15
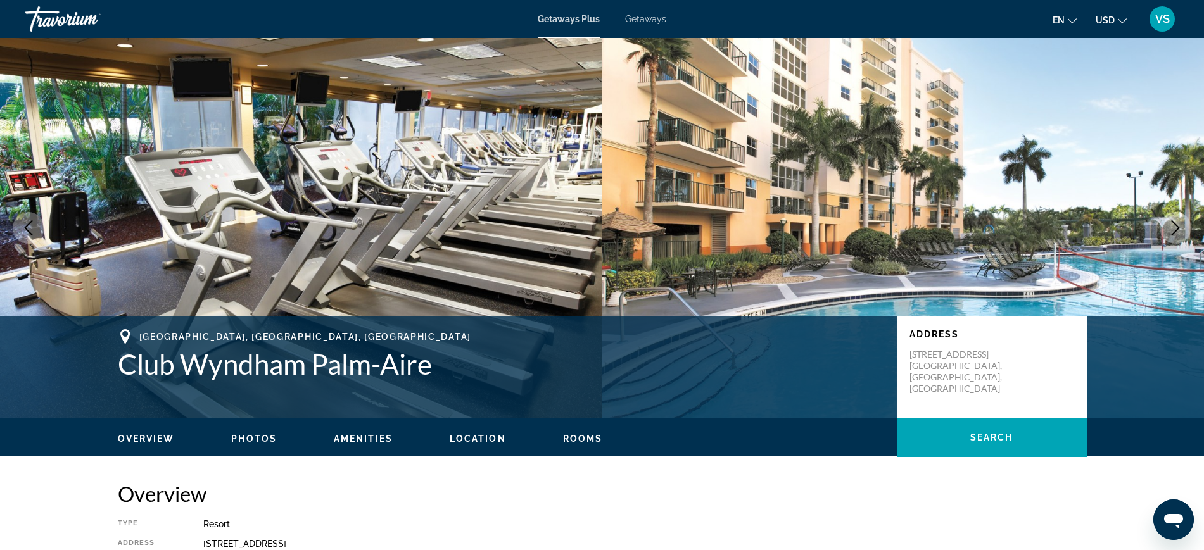
click at [1172, 229] on icon "Next image" at bounding box center [1175, 227] width 15 height 15
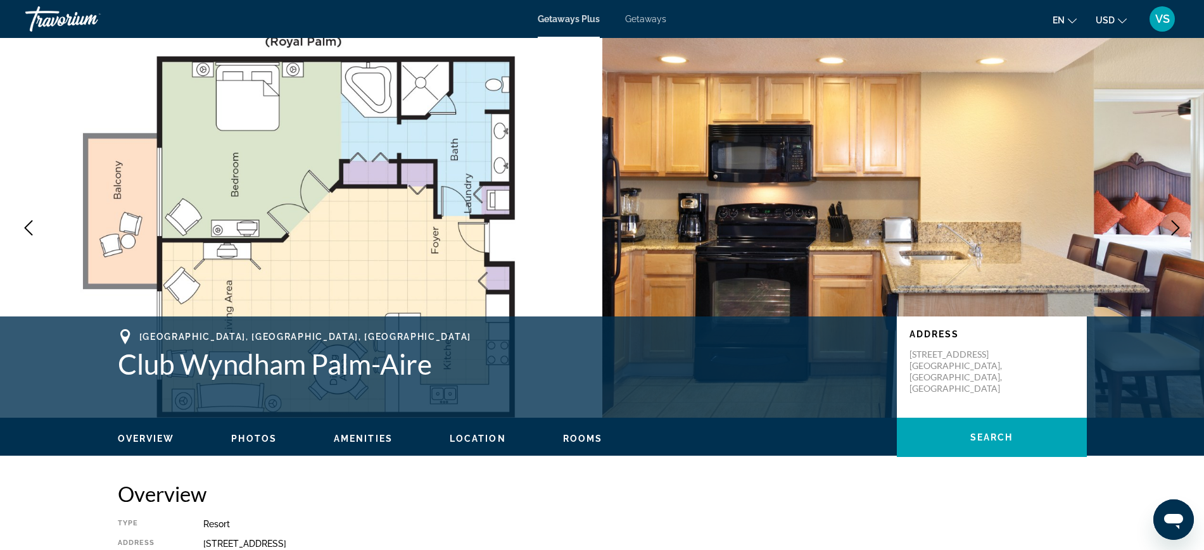
click at [1172, 229] on icon "Next image" at bounding box center [1175, 227] width 15 height 15
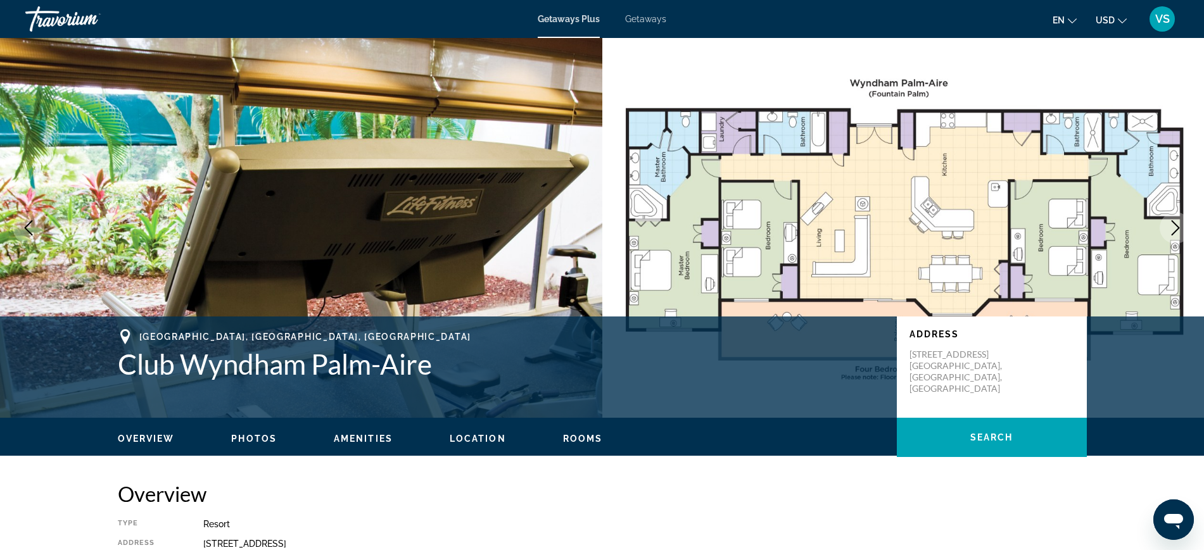
click at [1172, 229] on icon "Next image" at bounding box center [1175, 227] width 15 height 15
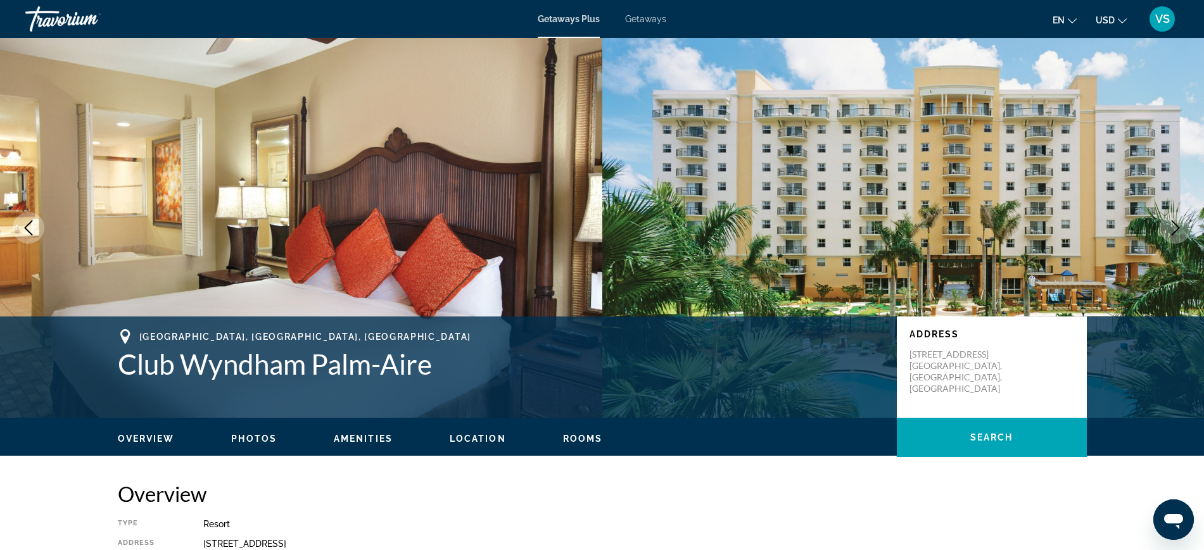
click at [1172, 229] on icon "Next image" at bounding box center [1175, 227] width 15 height 15
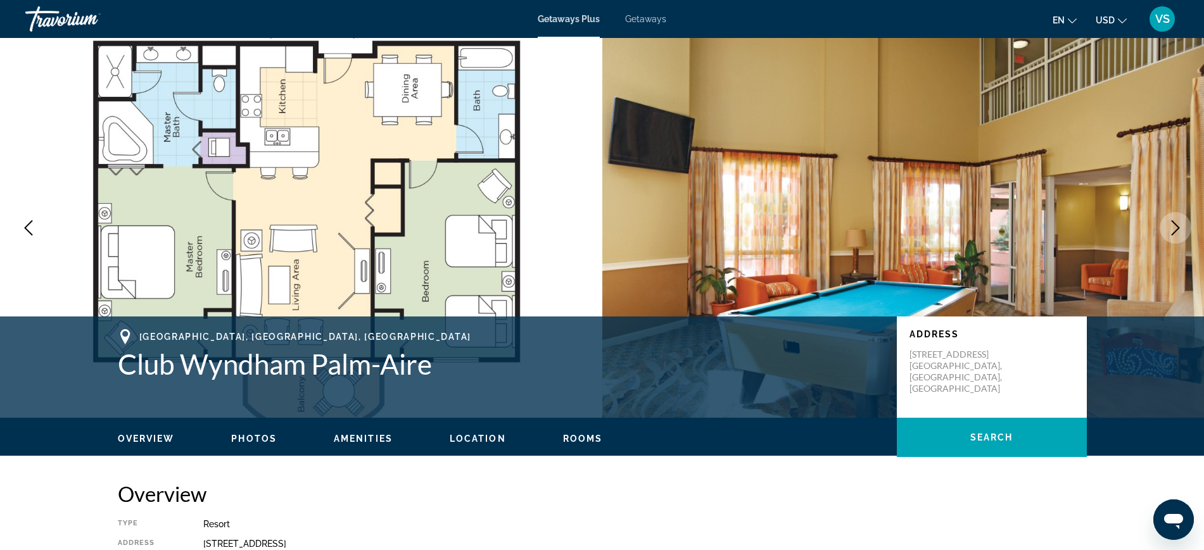
click at [1172, 225] on icon "Next image" at bounding box center [1175, 227] width 15 height 15
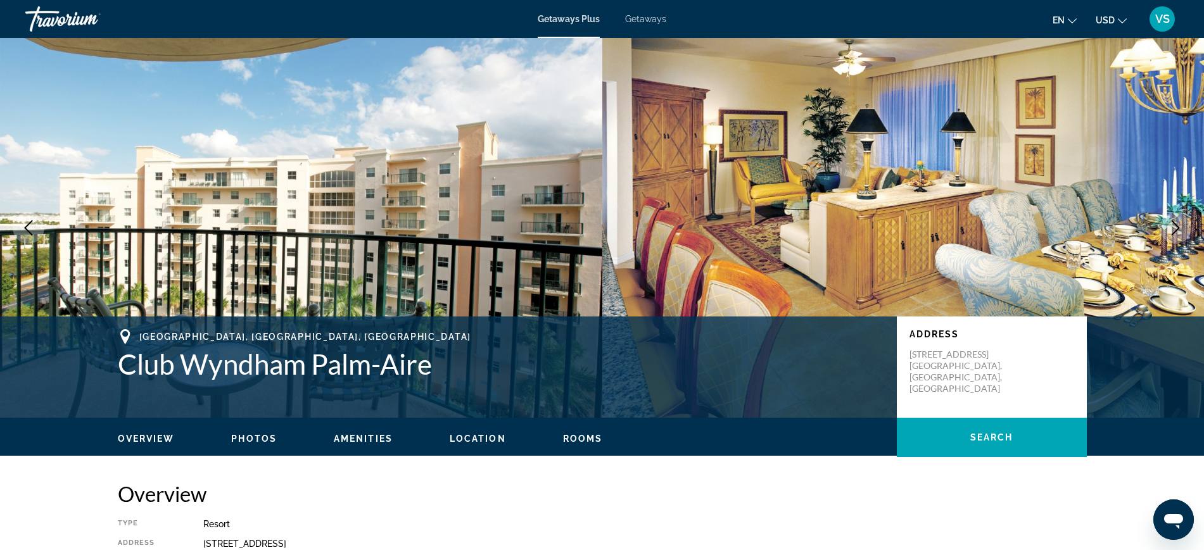
click at [1172, 225] on icon "Next image" at bounding box center [1175, 227] width 15 height 15
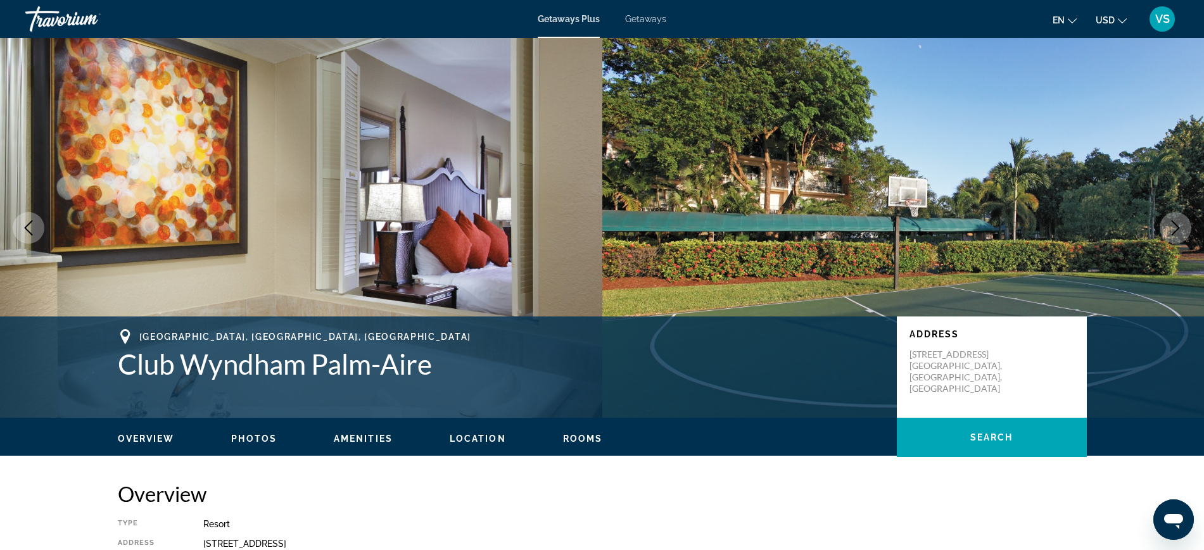
click at [1172, 225] on icon "Next image" at bounding box center [1175, 227] width 15 height 15
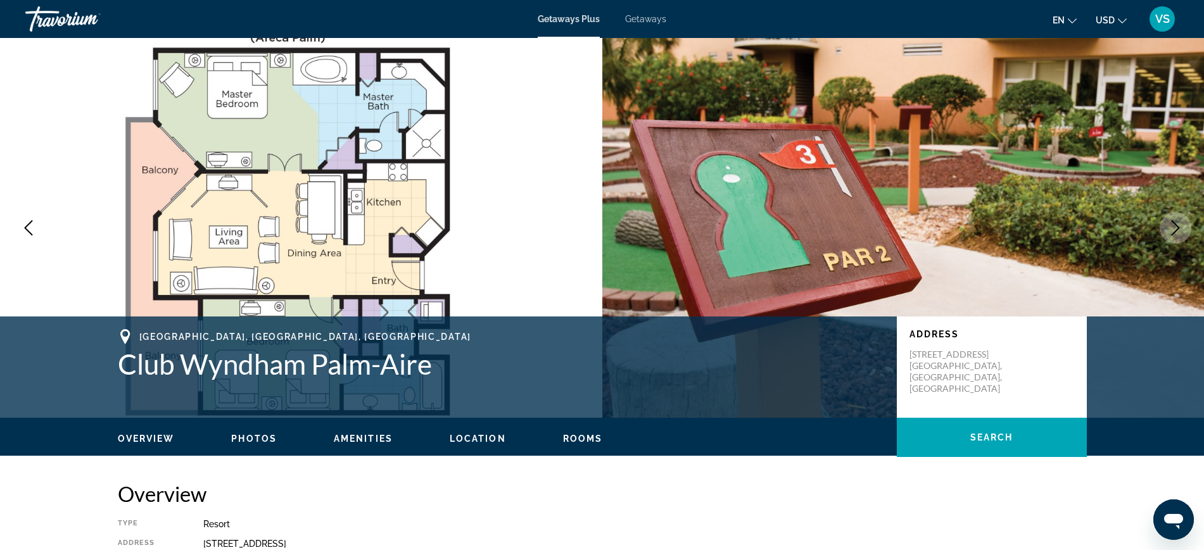
click at [1172, 225] on icon "Next image" at bounding box center [1175, 227] width 15 height 15
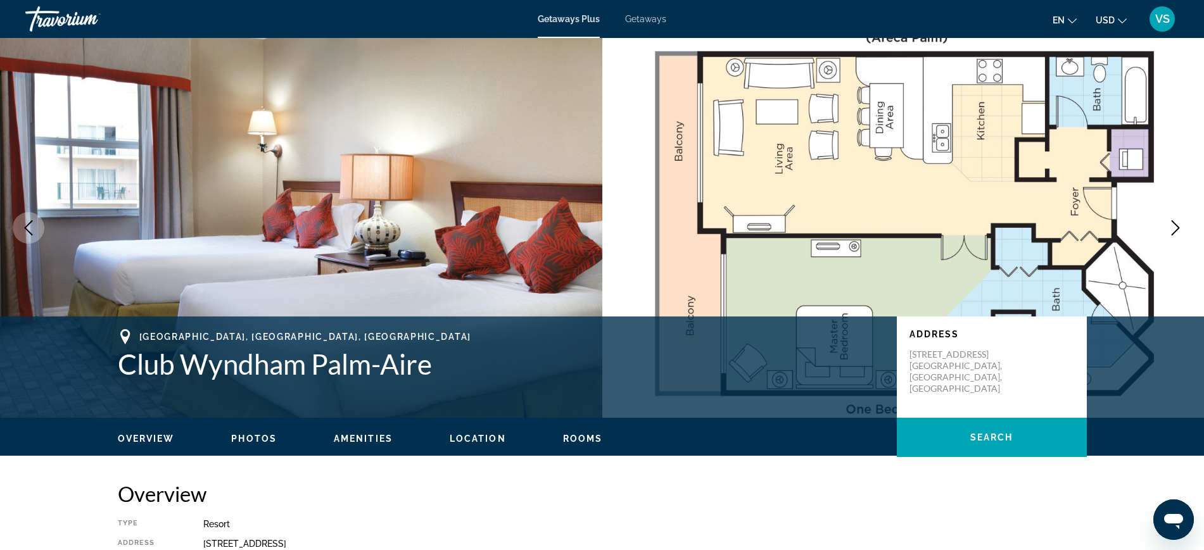
click at [1172, 225] on icon "Next image" at bounding box center [1175, 227] width 15 height 15
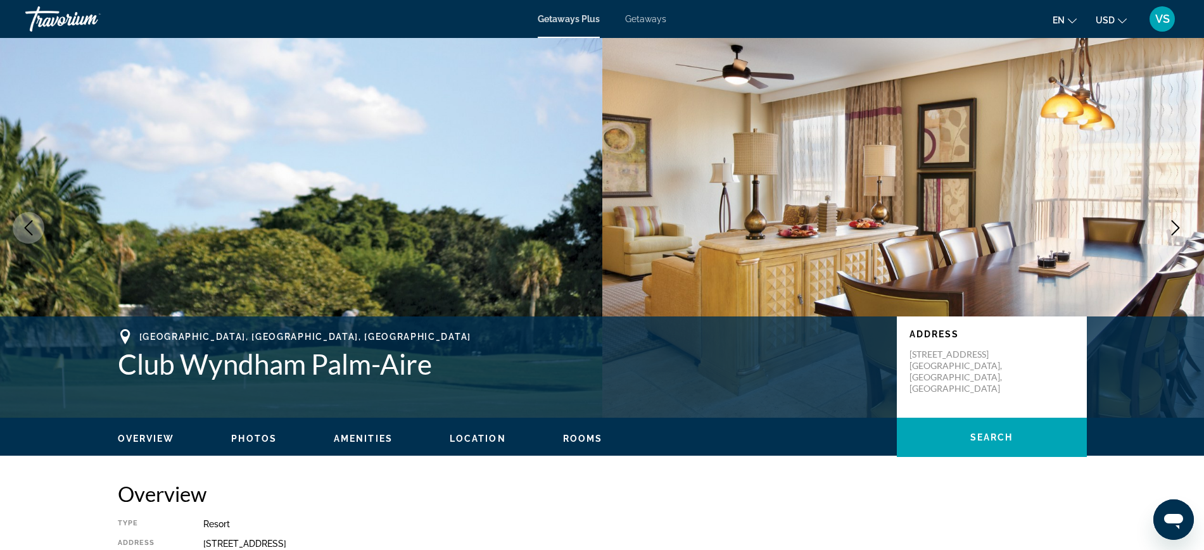
click at [1172, 225] on icon "Next image" at bounding box center [1175, 227] width 15 height 15
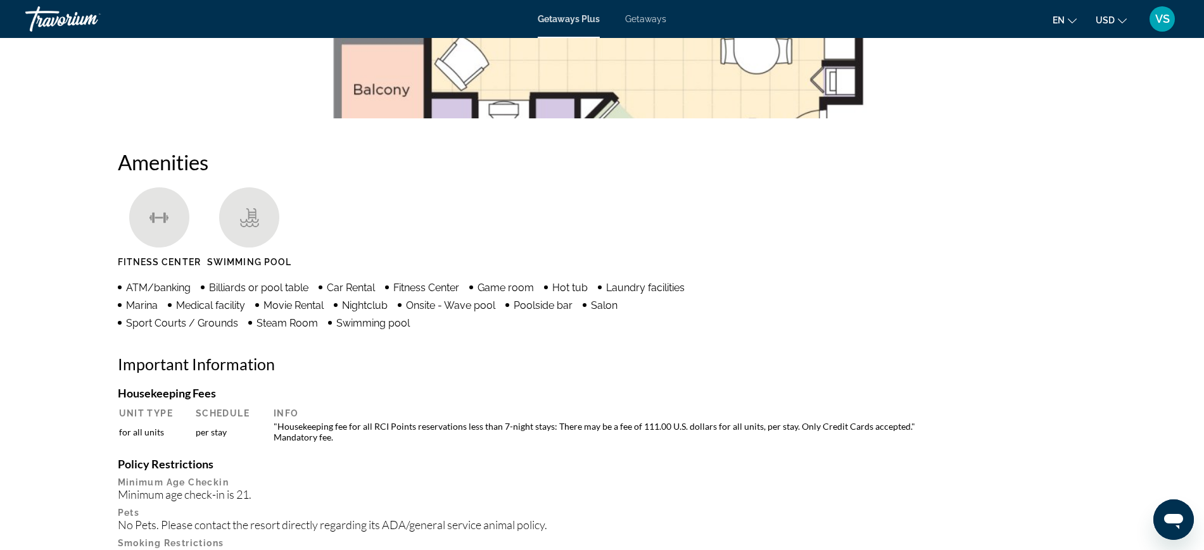
scroll to position [1108, 0]
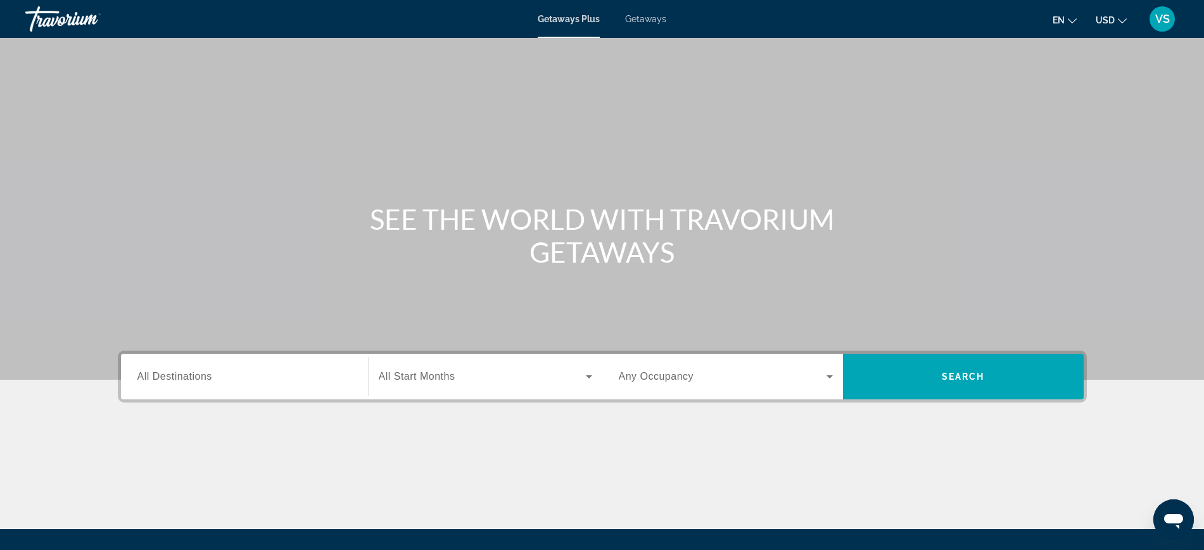
click at [210, 372] on span "All Destinations" at bounding box center [174, 376] width 75 height 11
click at [210, 372] on input "Destination All Destinations" at bounding box center [244, 377] width 214 height 15
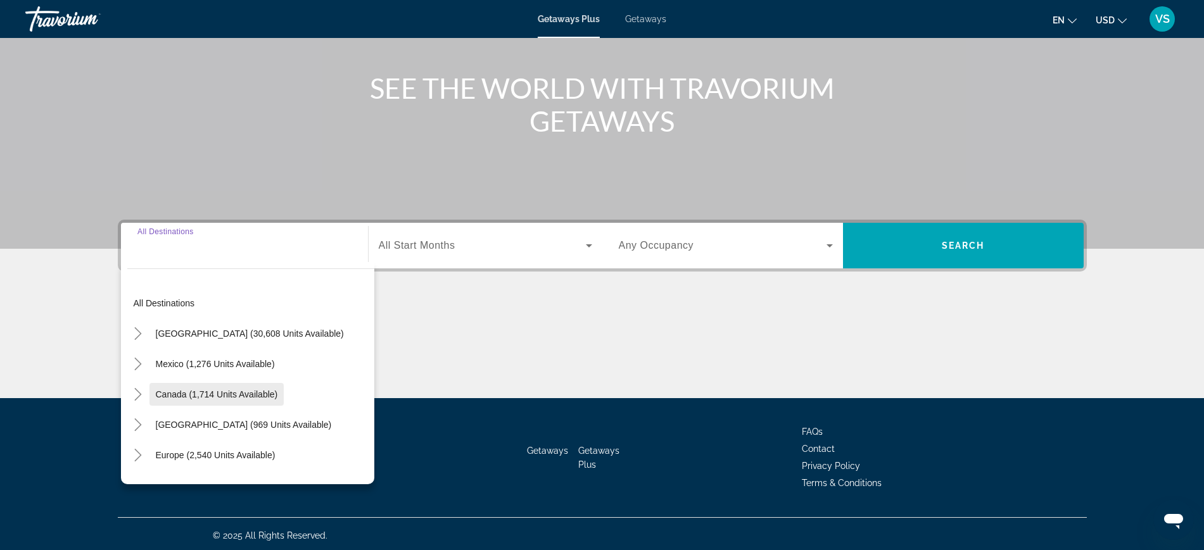
scroll to position [134, 0]
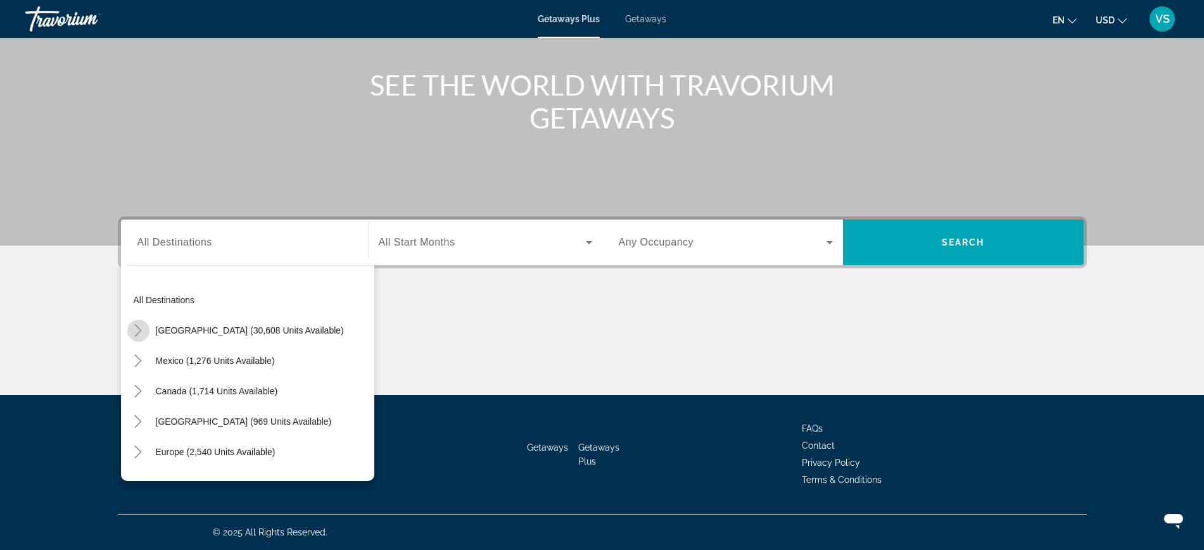
click at [136, 328] on icon "Toggle United States (30,608 units available)" at bounding box center [138, 330] width 13 height 13
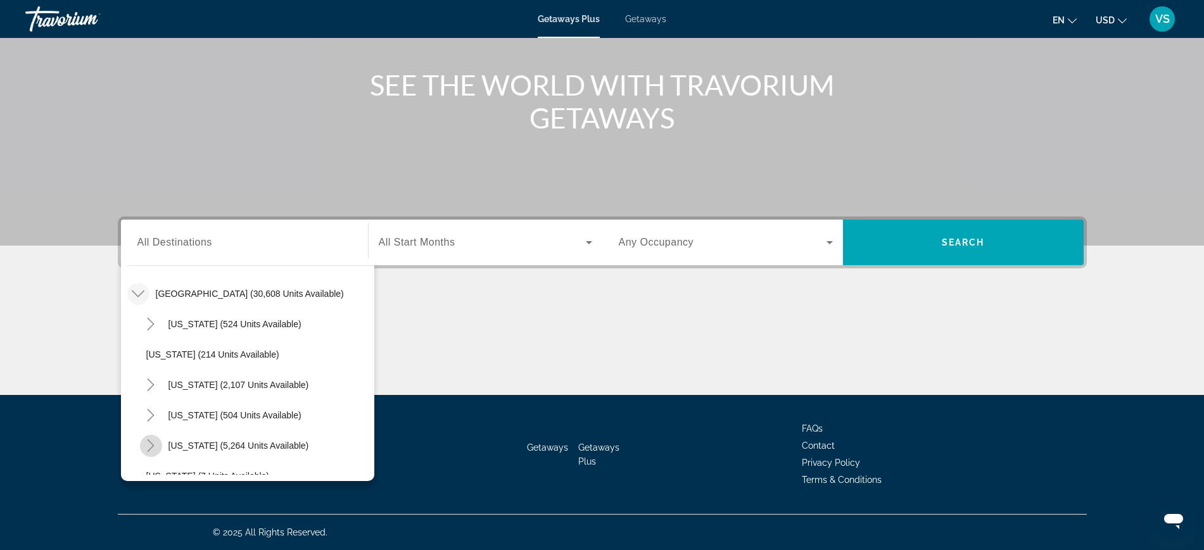
click at [151, 442] on icon "Toggle Florida (5,264 units available)" at bounding box center [150, 446] width 13 height 13
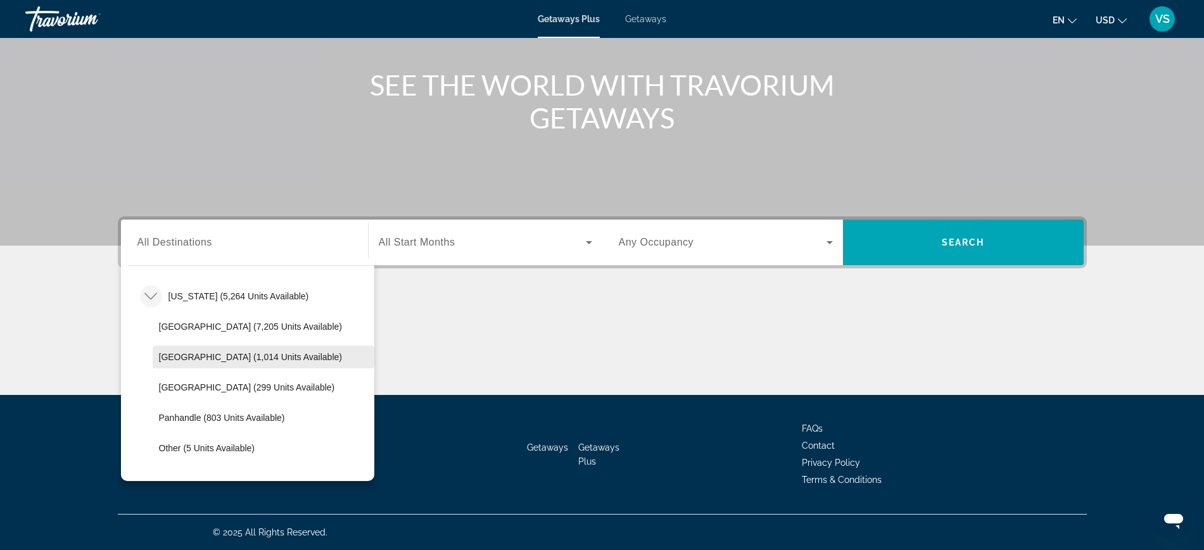
scroll to position [195, 0]
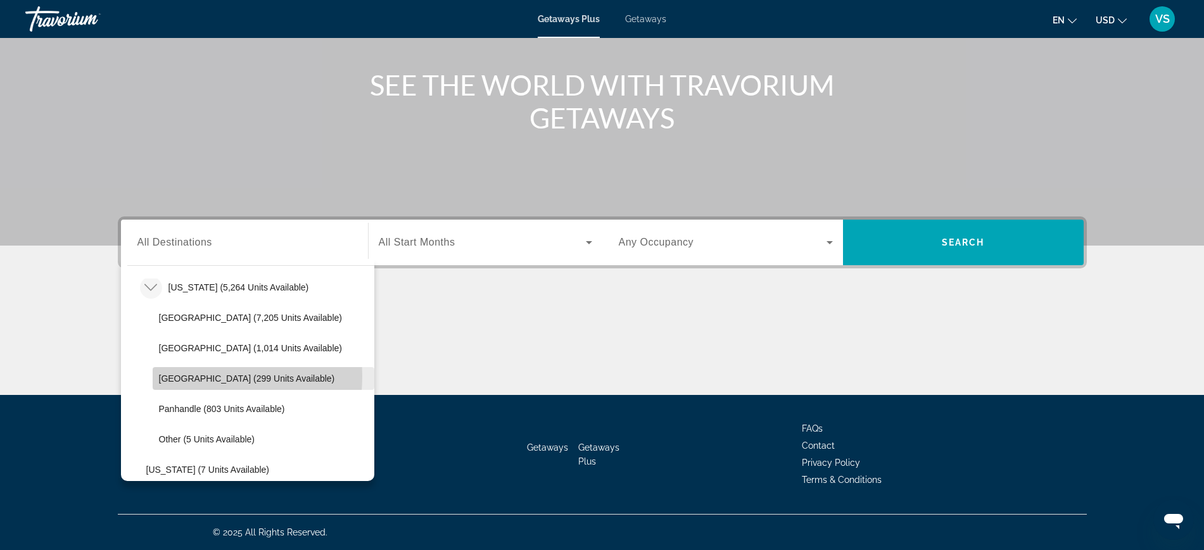
click at [198, 377] on span "[GEOGRAPHIC_DATA] (299 units available)" at bounding box center [247, 379] width 176 height 10
type input "**********"
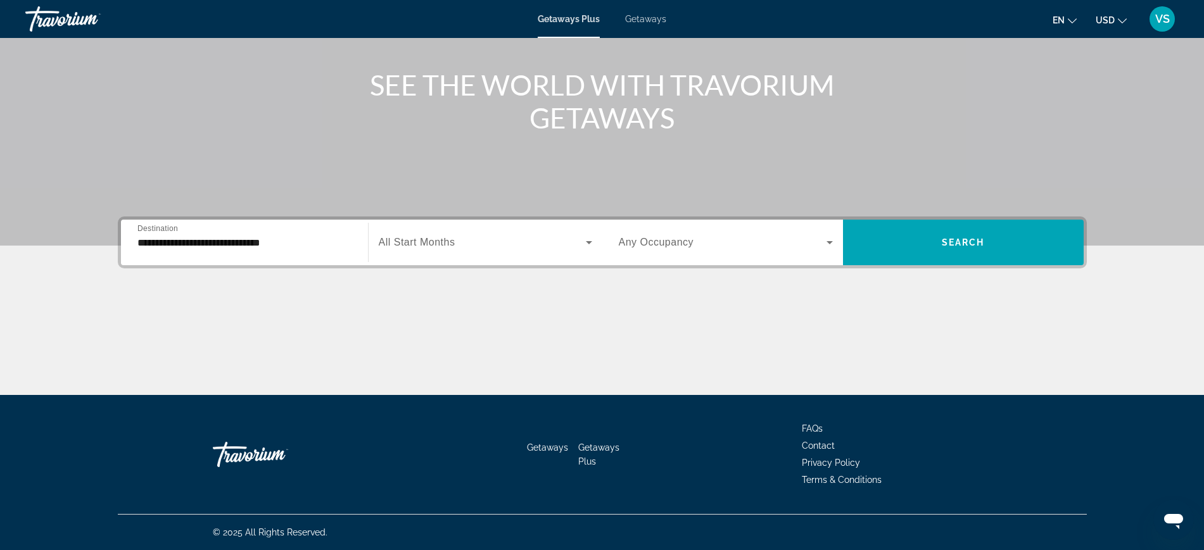
click at [419, 243] on span "All Start Months" at bounding box center [417, 242] width 77 height 11
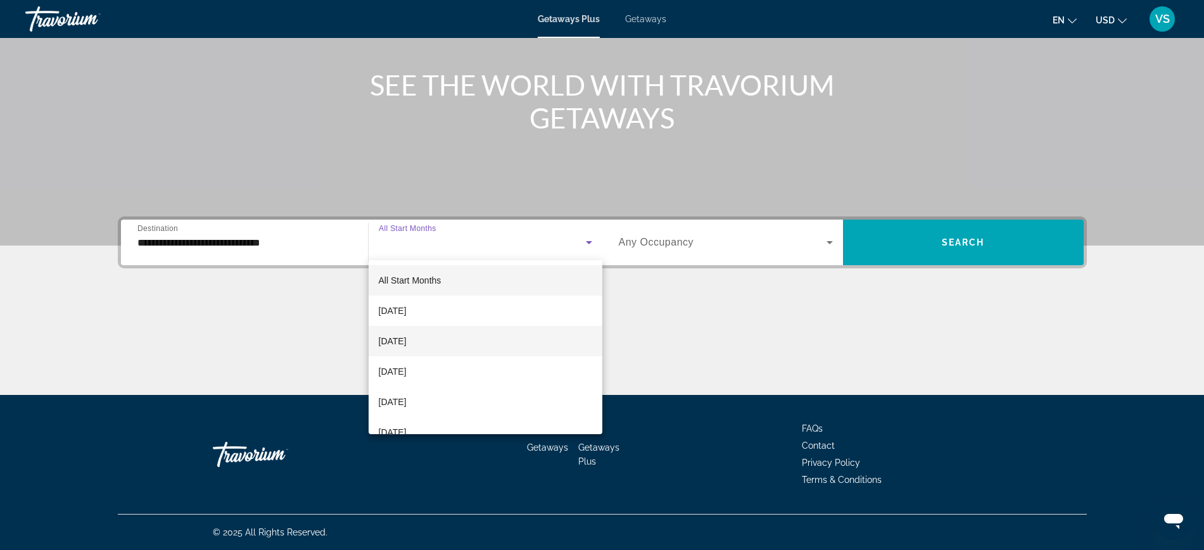
click at [407, 345] on span "[DATE]" at bounding box center [393, 341] width 28 height 15
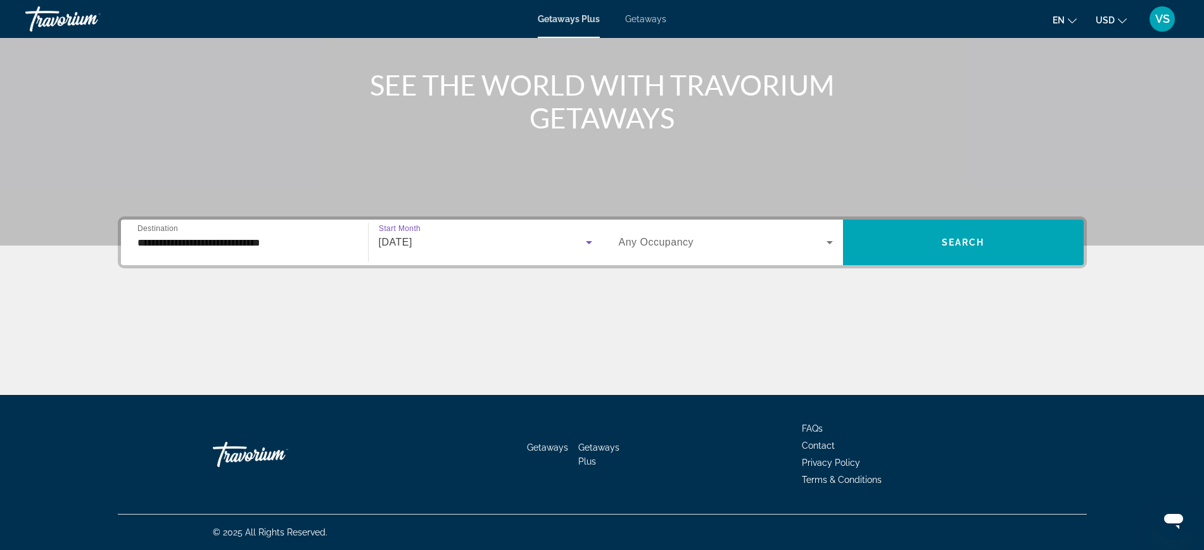
click at [713, 237] on span "Search widget" at bounding box center [723, 242] width 208 height 15
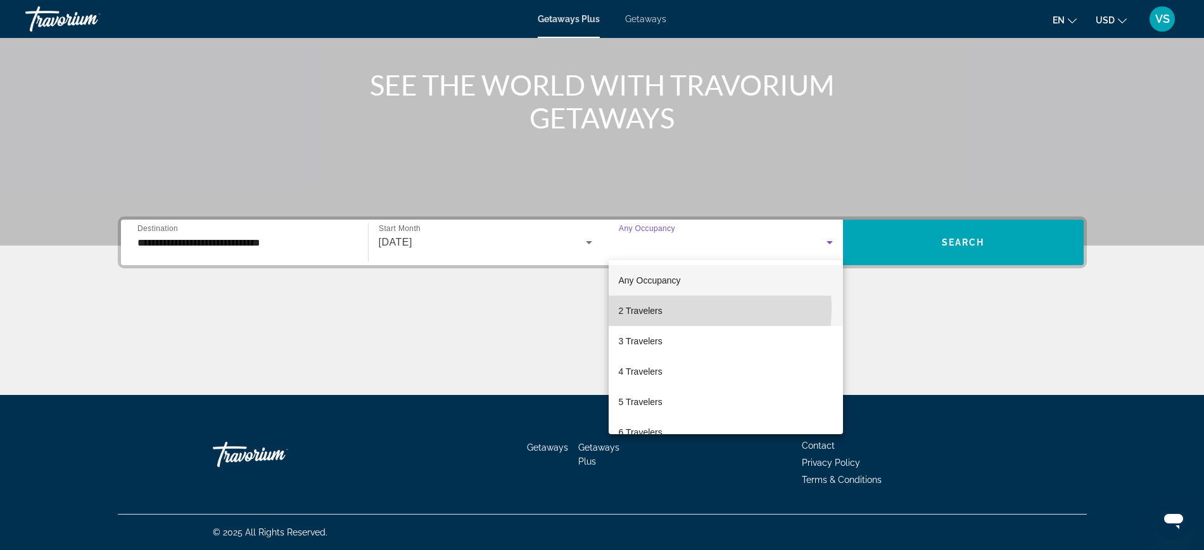
click at [659, 309] on span "2 Travelers" at bounding box center [641, 310] width 44 height 15
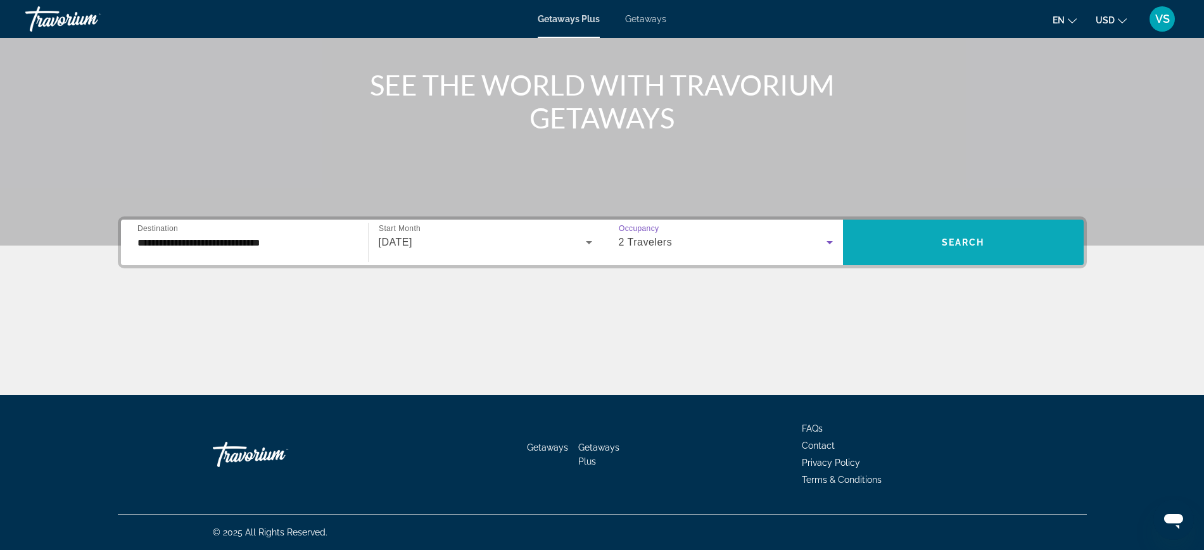
click at [947, 234] on span "Search widget" at bounding box center [963, 242] width 241 height 30
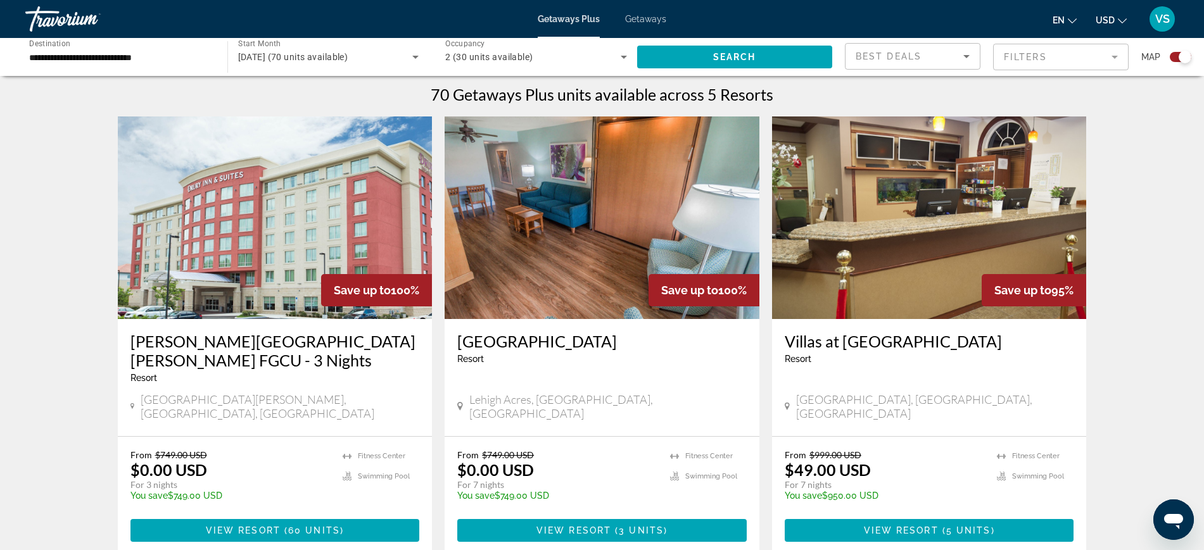
scroll to position [396, 0]
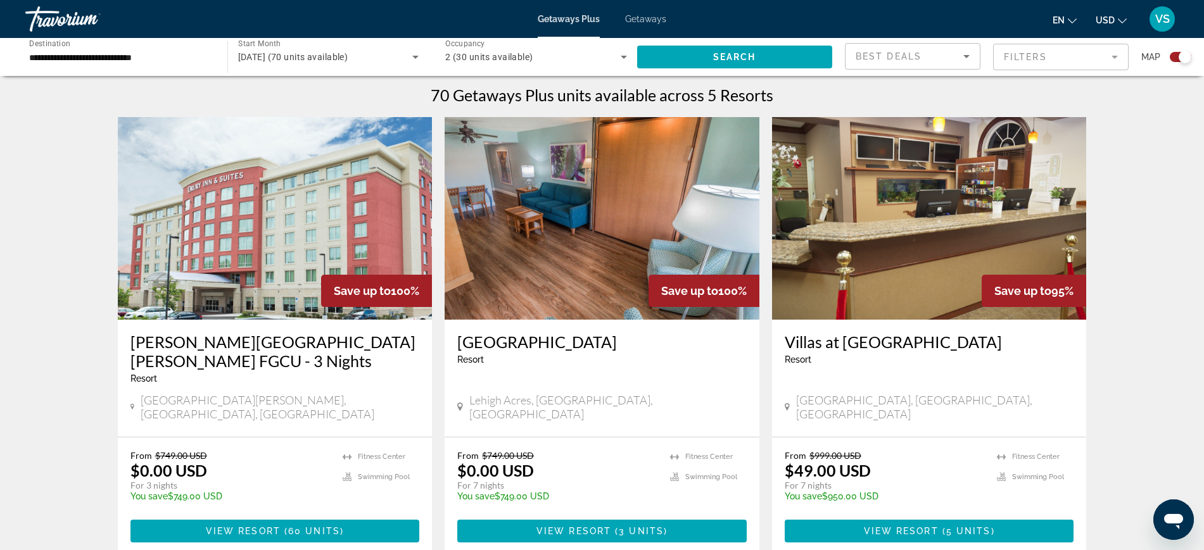
drag, startPoint x: 607, startPoint y: 329, endPoint x: 599, endPoint y: 336, distance: 10.3
click at [607, 329] on div "Lehigh Resort Club Resort - This is an adults only resort Lehigh Acres, FL, USA" at bounding box center [602, 378] width 315 height 117
click at [591, 293] on img "Main content" at bounding box center [602, 218] width 315 height 203
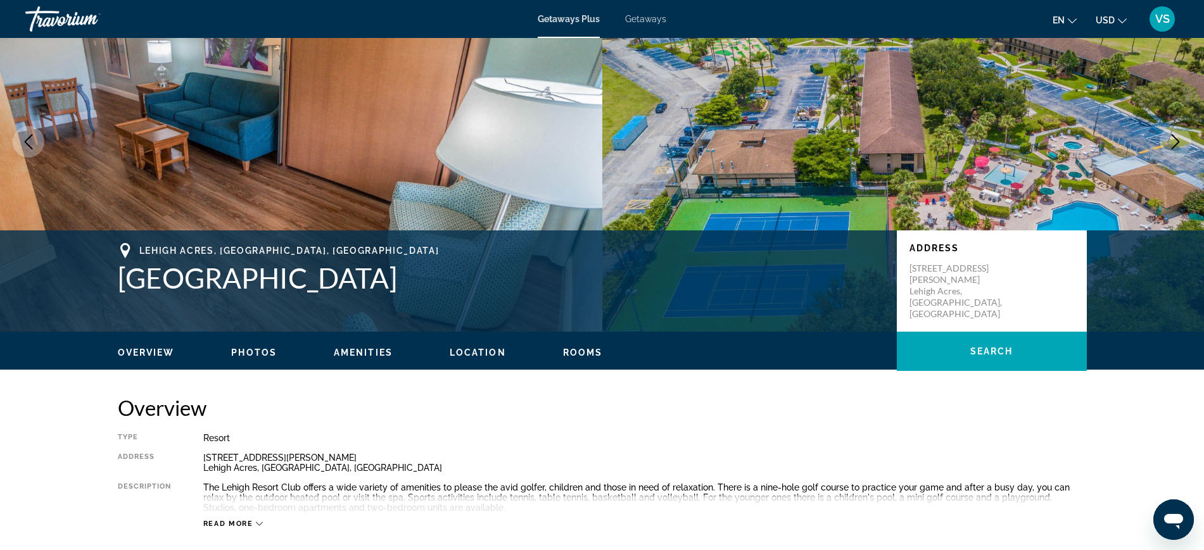
scroll to position [237, 0]
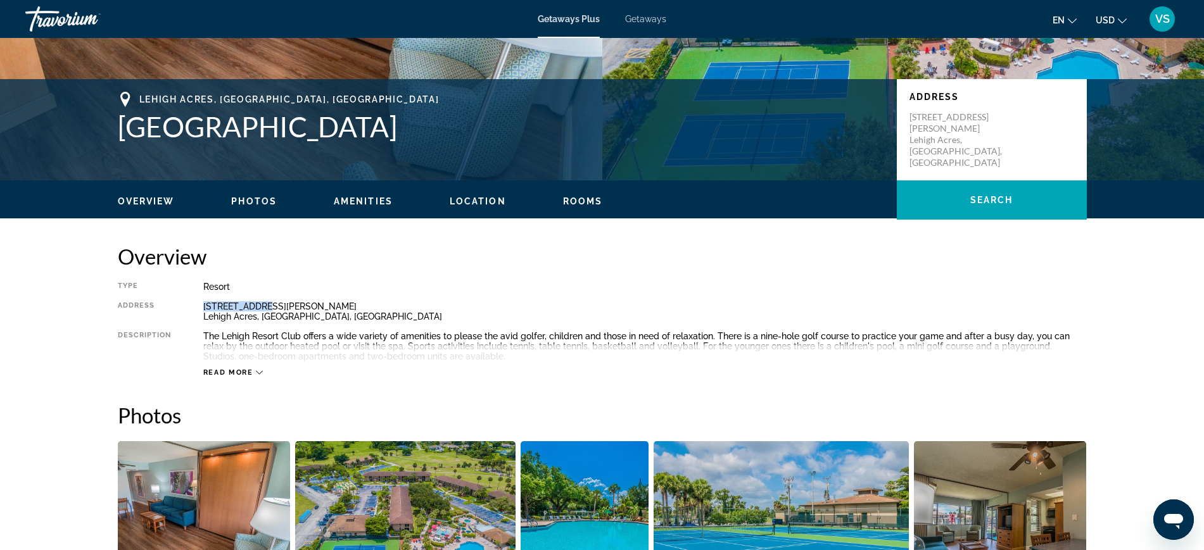
drag, startPoint x: 205, startPoint y: 307, endPoint x: 256, endPoint y: 308, distance: 51.3
click at [256, 308] on div "Type Resort All-Inclusive No All-Inclusive Address 231 Joel Blvd. Lehigh Acres,…" at bounding box center [602, 330] width 969 height 96
copy div "231 Joel Blvd"
drag, startPoint x: 116, startPoint y: 126, endPoint x: 355, endPoint y: 123, distance: 239.4
click at [355, 123] on div "Lehigh Acres, FL, USA Lehigh Resort Club Address 231 Joel Blvd. Lehigh Acres, F…" at bounding box center [602, 130] width 1020 height 76
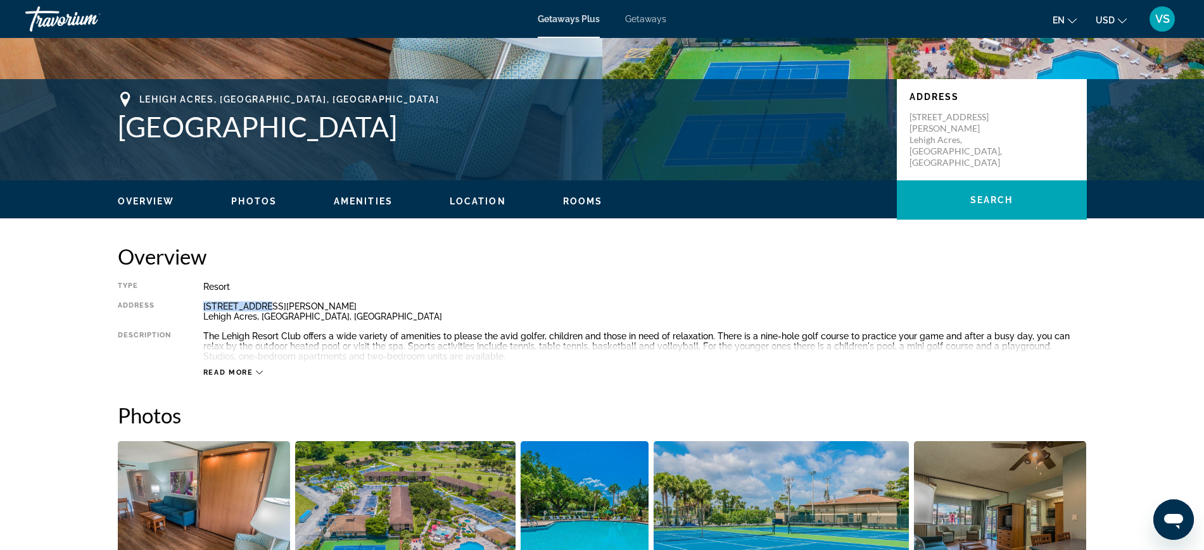
copy h1 "Lehigh Resort Club"
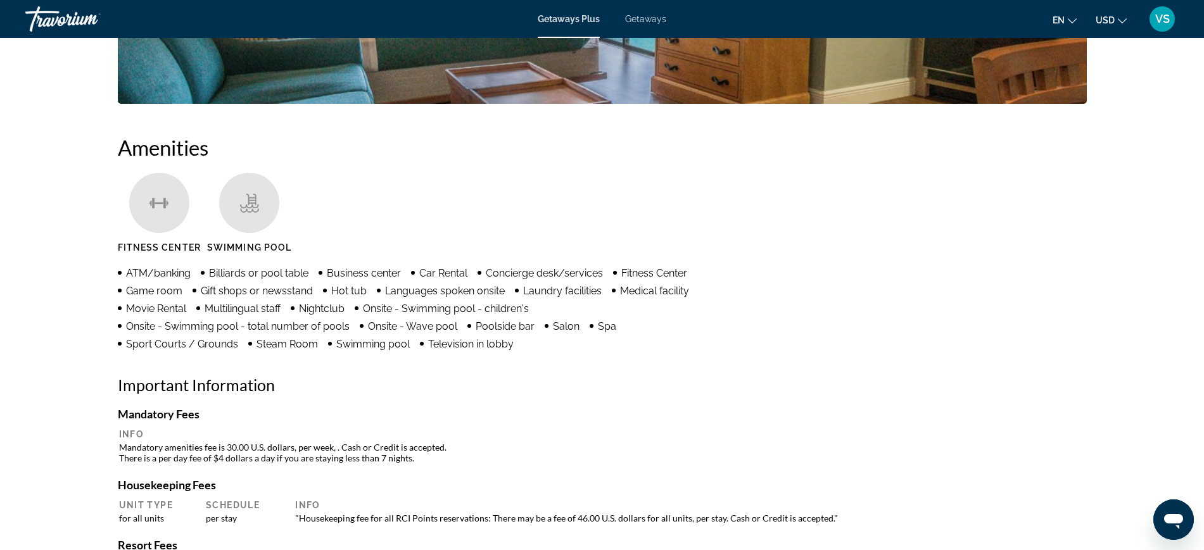
scroll to position [1029, 0]
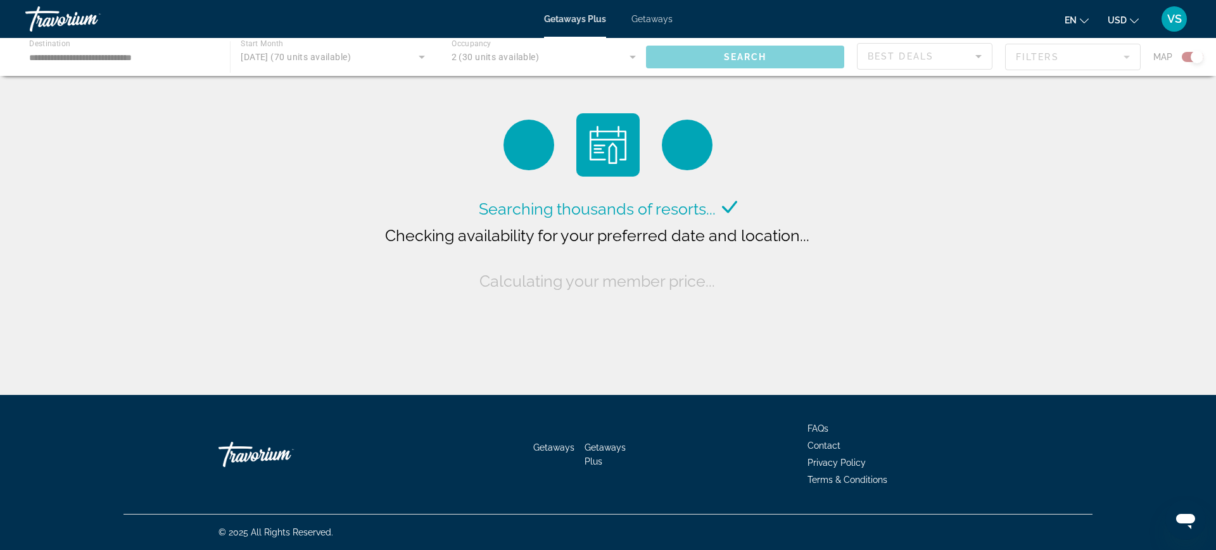
click at [658, 17] on span "Getaways" at bounding box center [651, 19] width 41 height 10
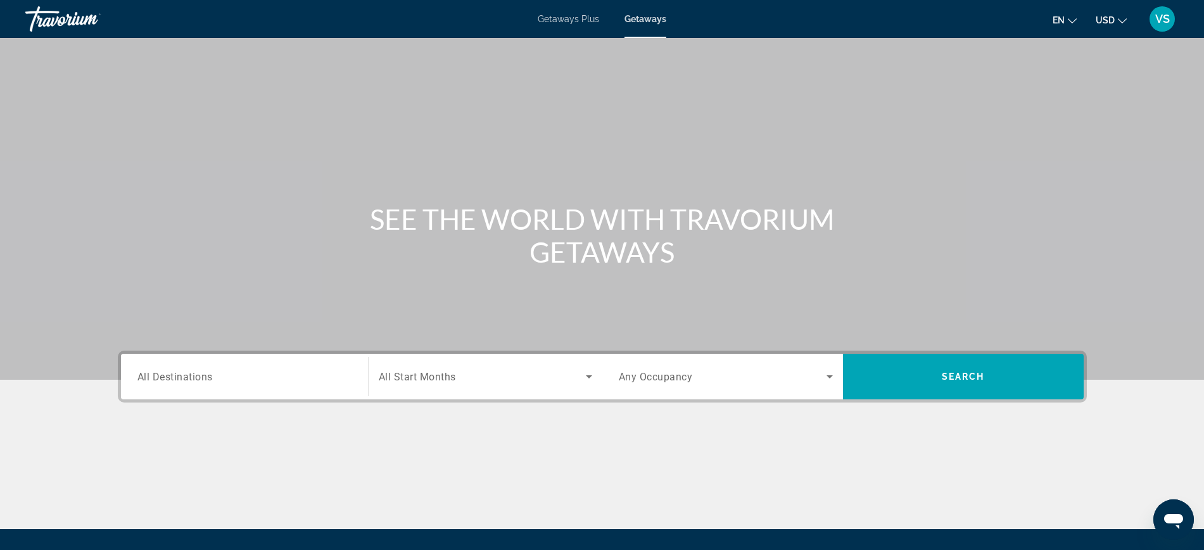
click at [181, 370] on span "All Destinations" at bounding box center [174, 376] width 75 height 12
click at [181, 370] on input "Destination All Destinations" at bounding box center [244, 377] width 214 height 15
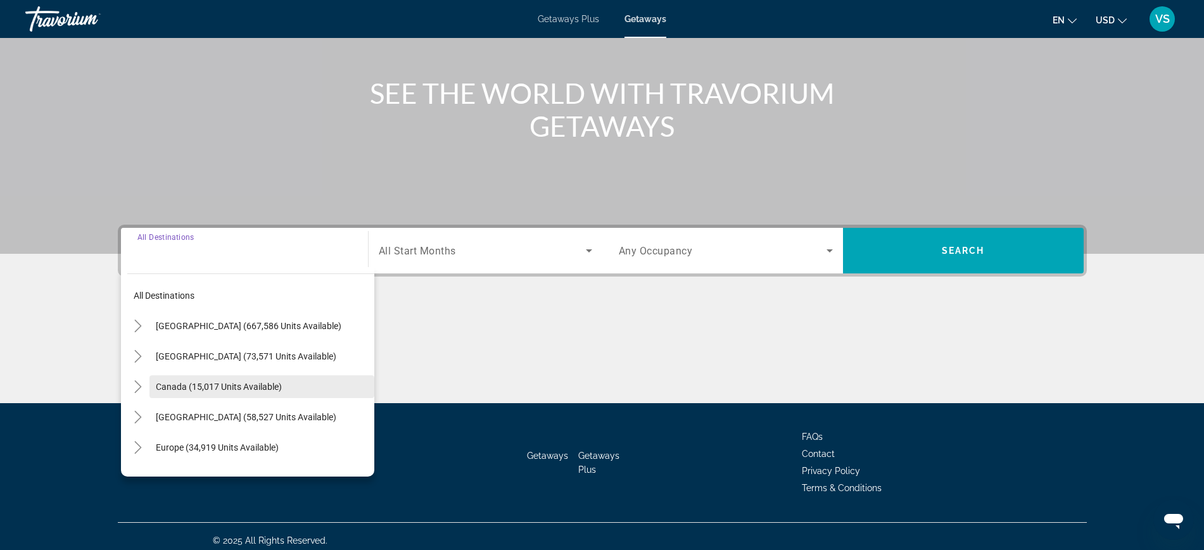
scroll to position [134, 0]
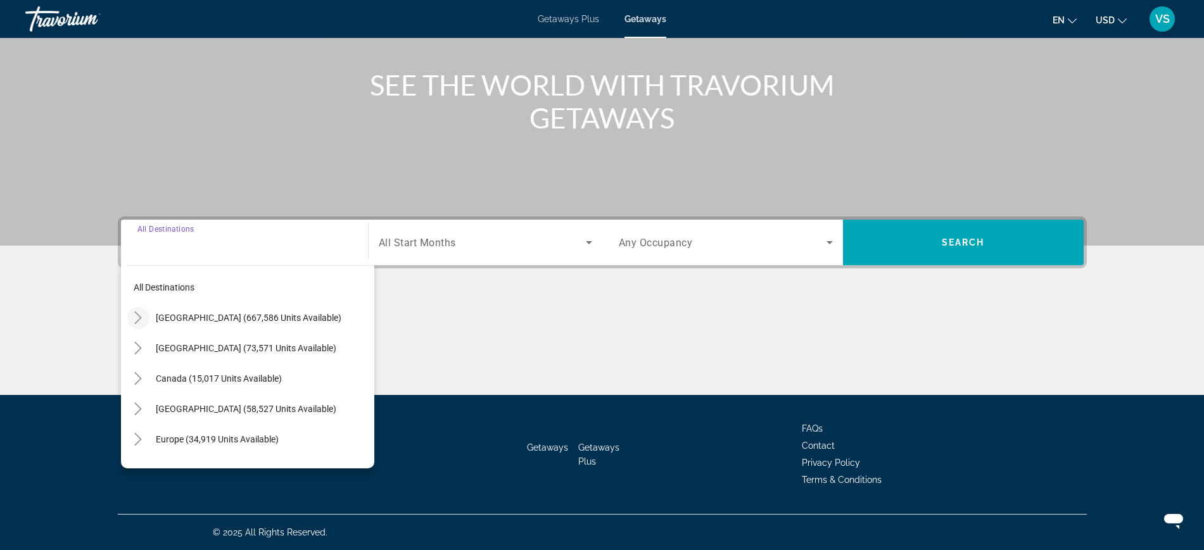
click at [136, 312] on icon "Toggle United States (667,586 units available)" at bounding box center [138, 318] width 7 height 13
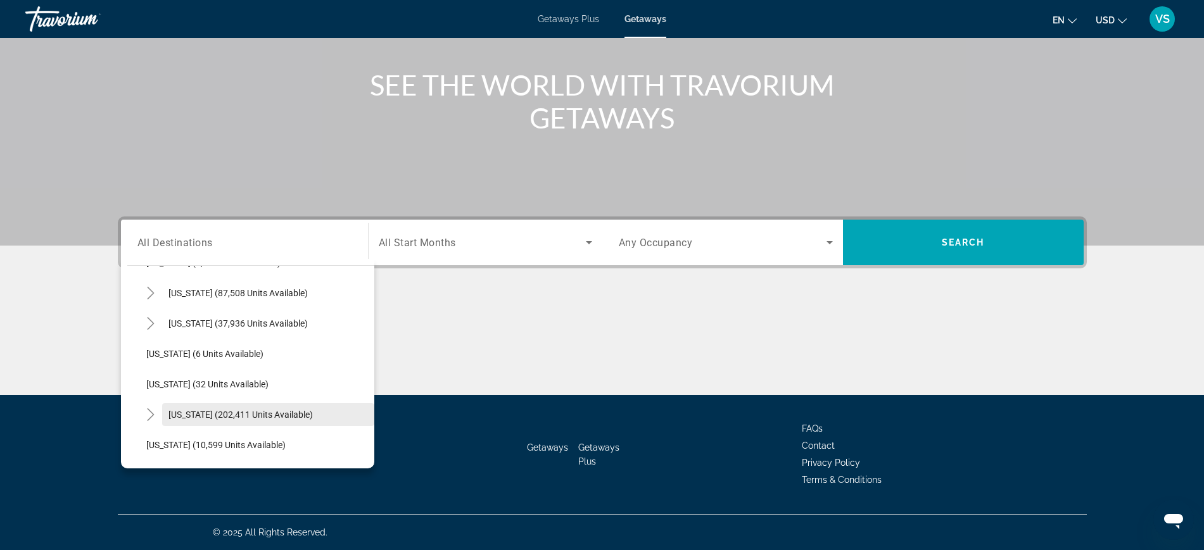
scroll to position [195, 0]
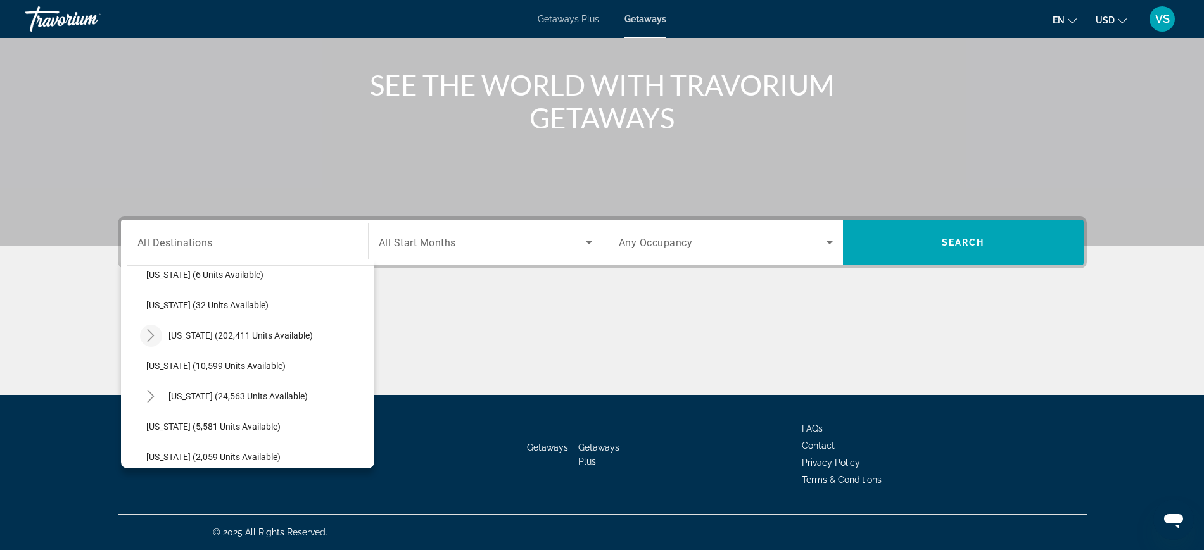
click at [153, 336] on icon "Toggle Florida (202,411 units available)" at bounding box center [150, 335] width 13 height 13
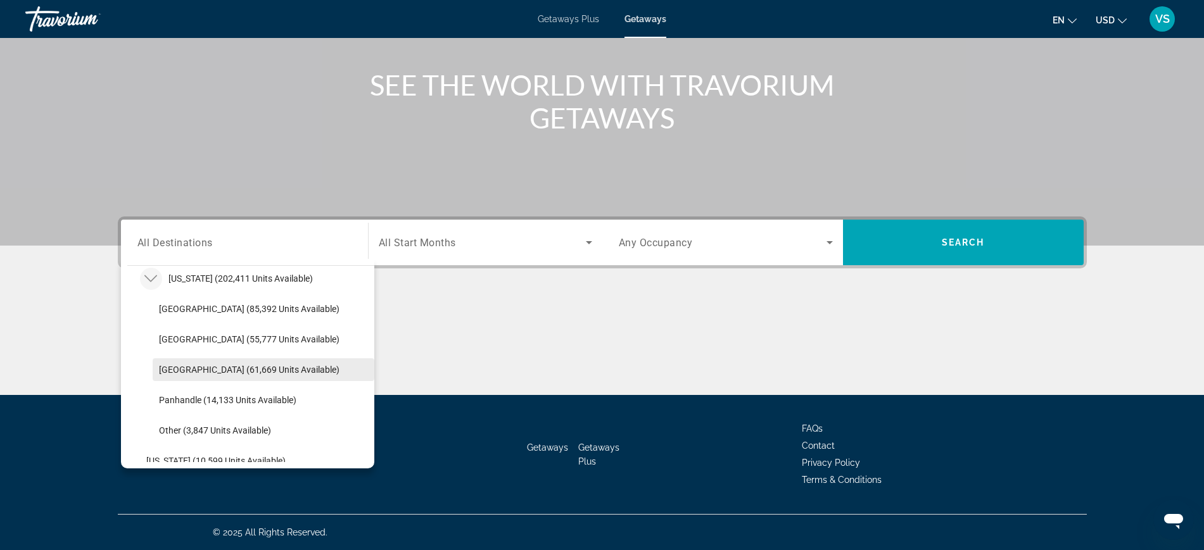
scroll to position [274, 0]
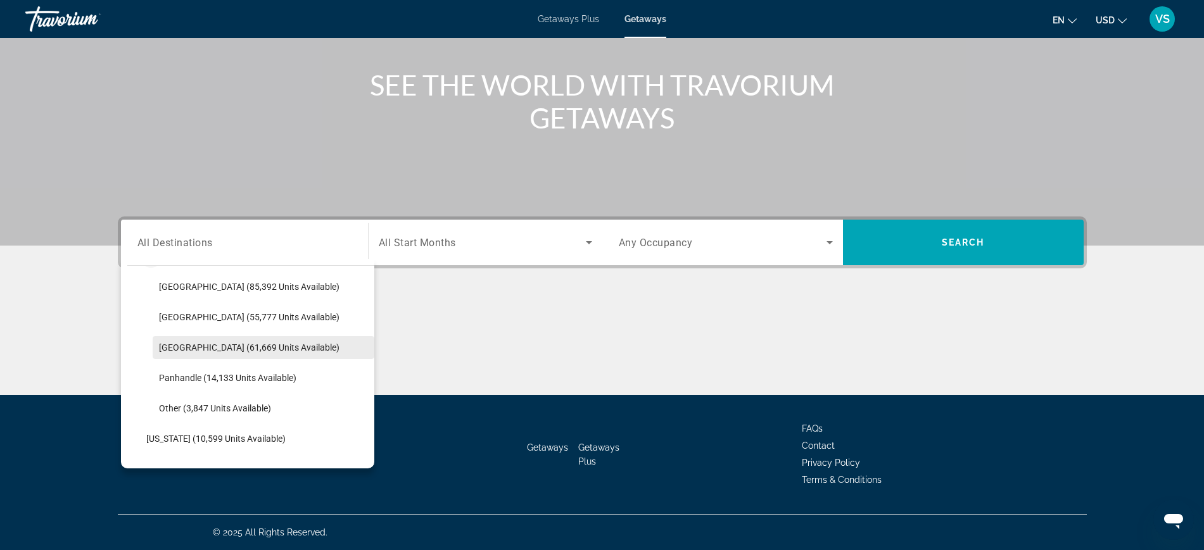
click at [219, 353] on span "Search widget" at bounding box center [264, 347] width 222 height 30
type input "**********"
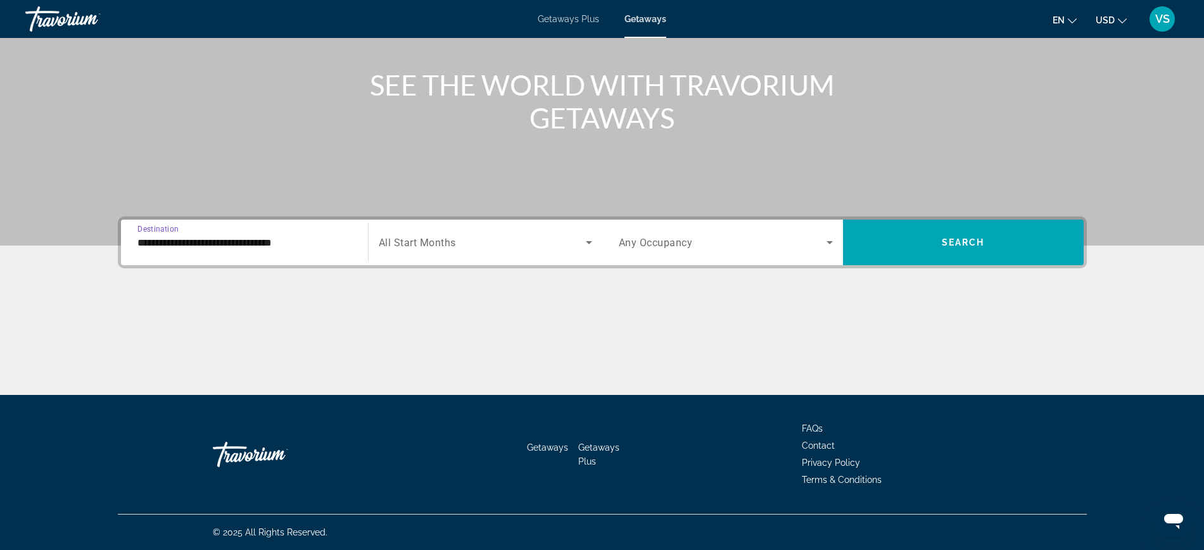
click at [446, 239] on span "All Start Months" at bounding box center [417, 243] width 77 height 12
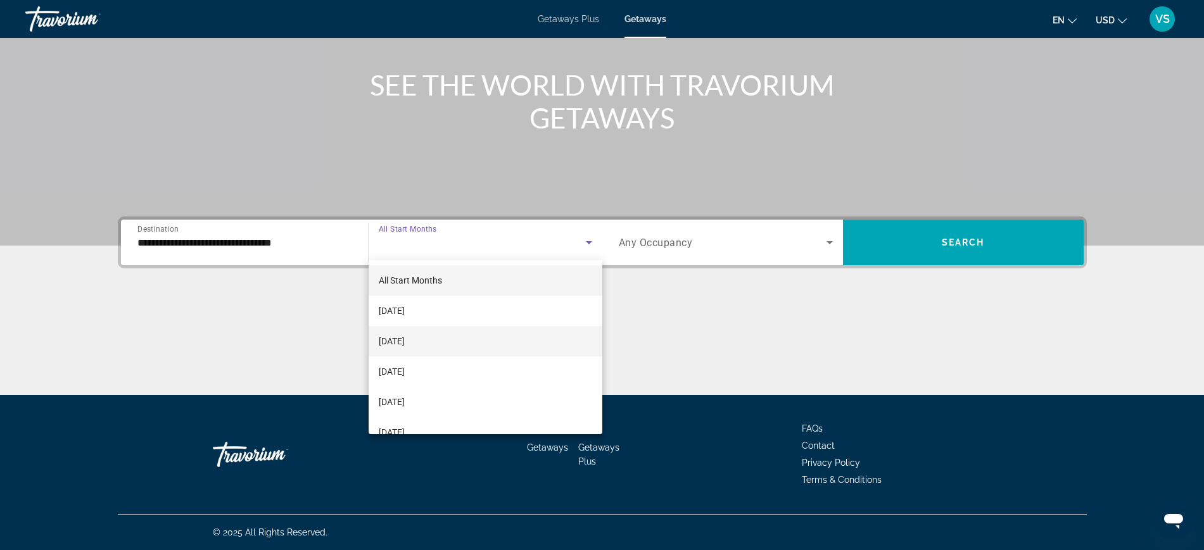
click at [405, 338] on span "[DATE]" at bounding box center [392, 341] width 26 height 15
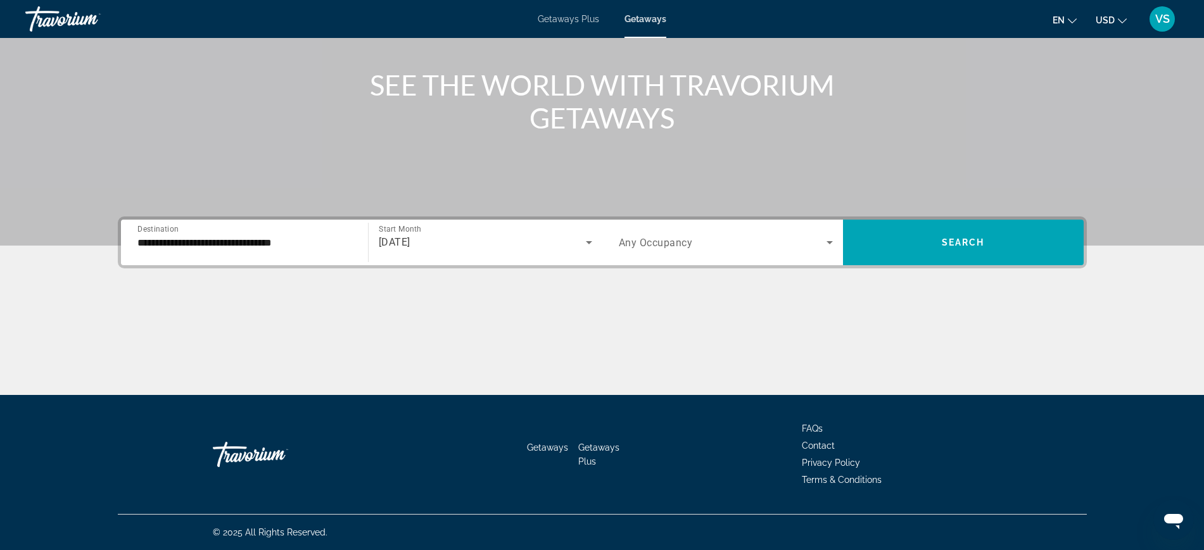
click at [669, 238] on span "Any Occupancy" at bounding box center [656, 243] width 74 height 12
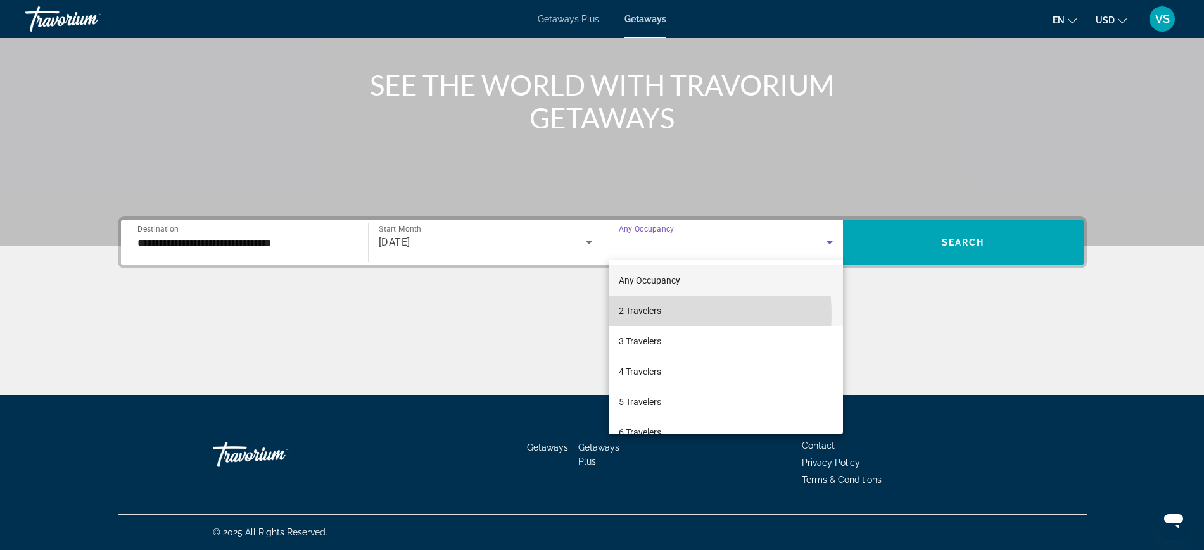
click at [650, 314] on span "2 Travelers" at bounding box center [640, 310] width 42 height 15
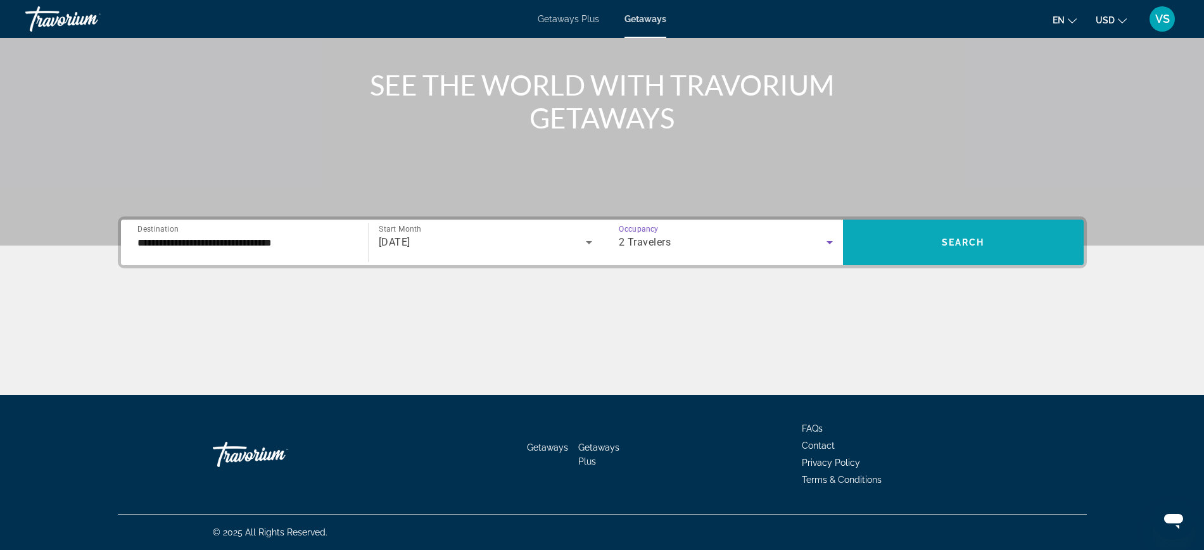
click at [967, 237] on span "Search" at bounding box center [963, 242] width 43 height 10
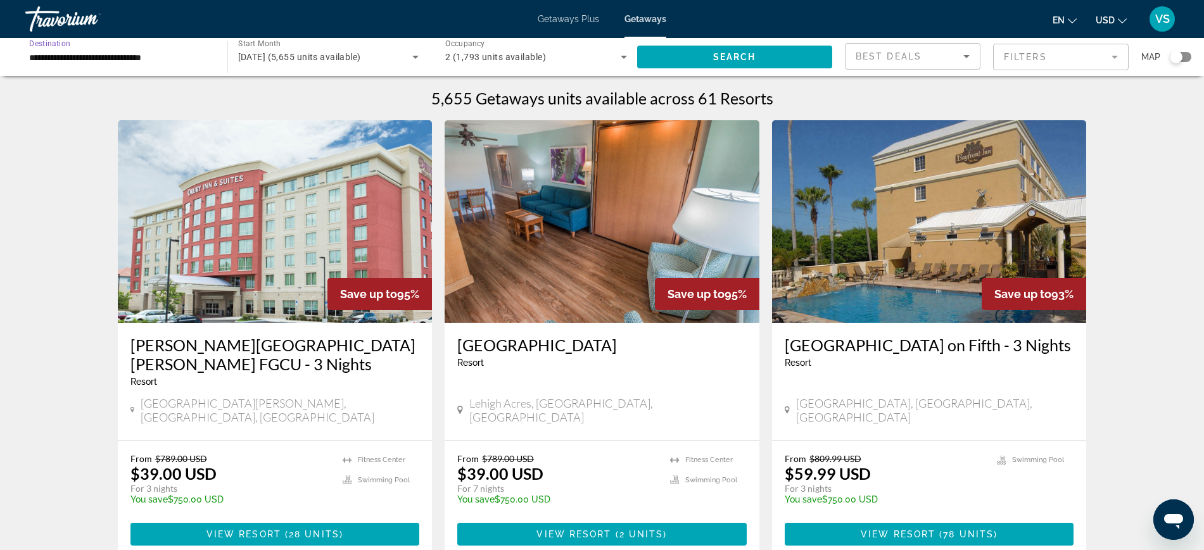
click at [102, 58] on input "**********" at bounding box center [120, 57] width 182 height 15
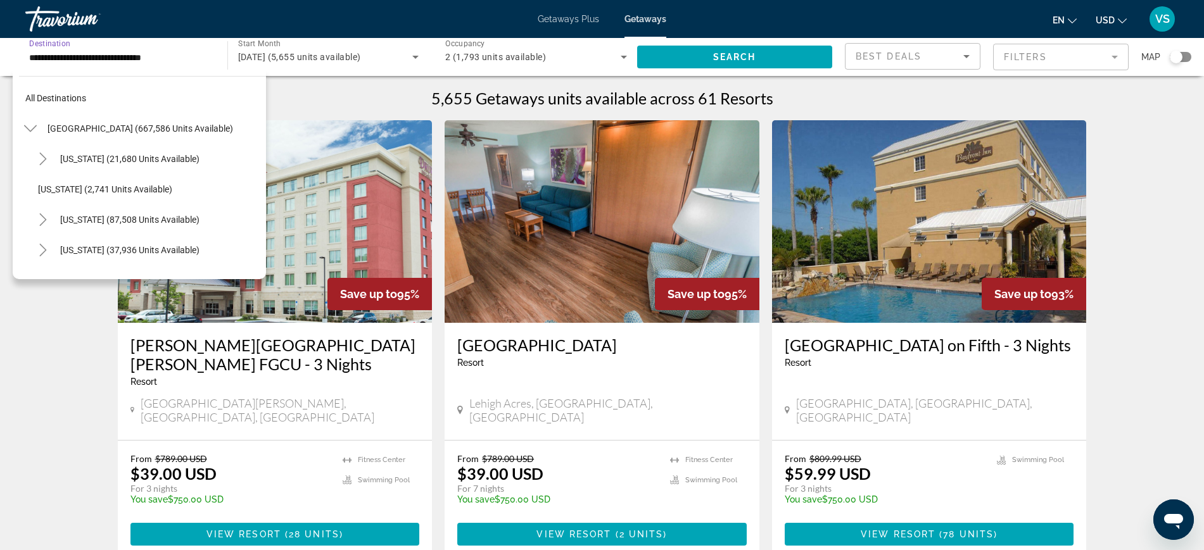
scroll to position [258, 0]
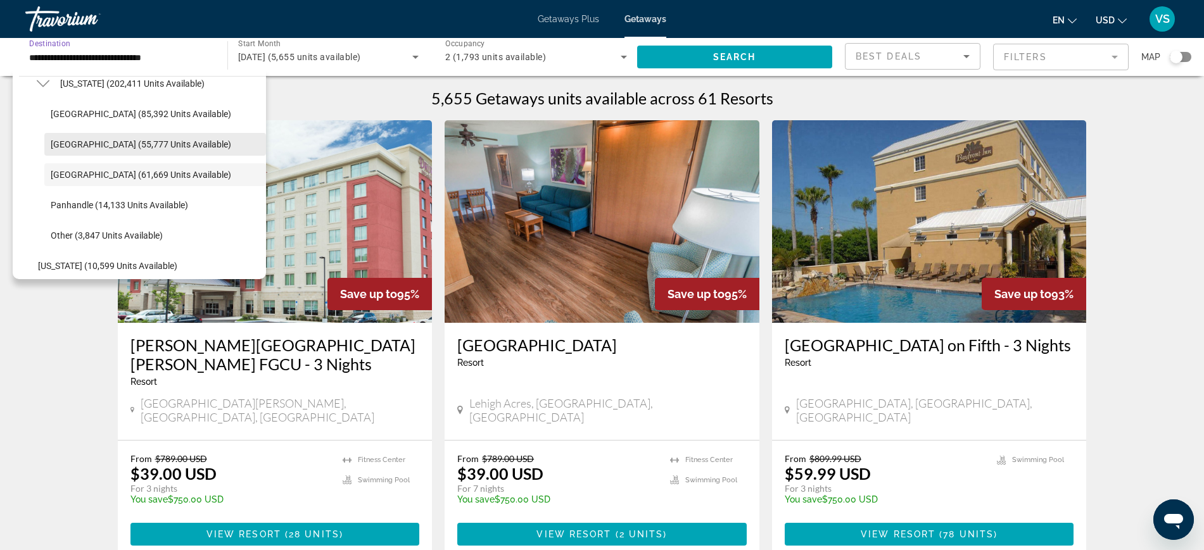
click at [87, 144] on span "[GEOGRAPHIC_DATA] (55,777 units available)" at bounding box center [141, 144] width 180 height 10
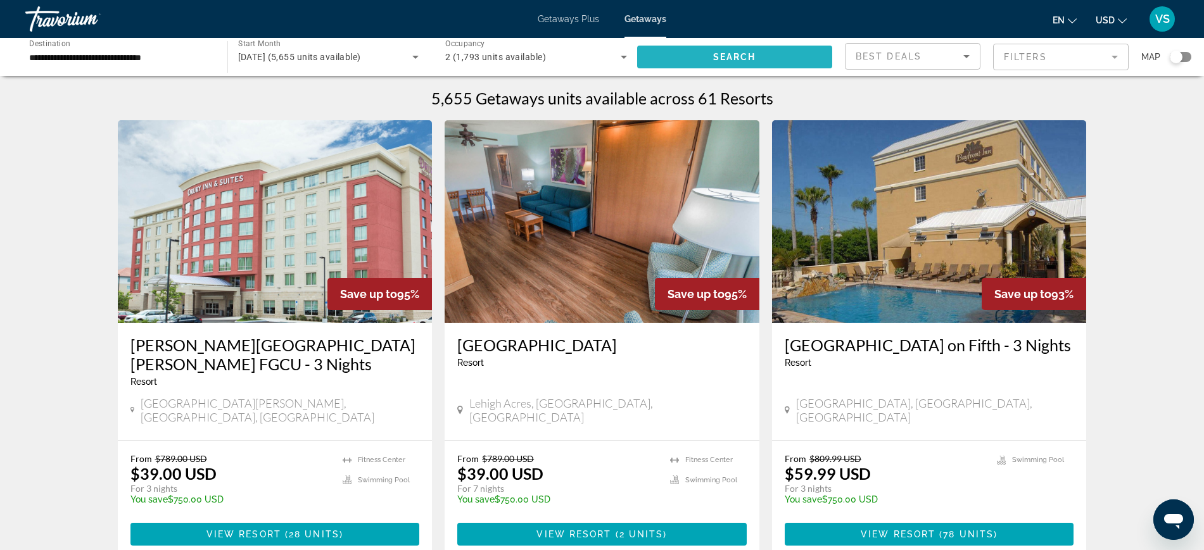
click at [717, 57] on span "Search" at bounding box center [734, 57] width 43 height 10
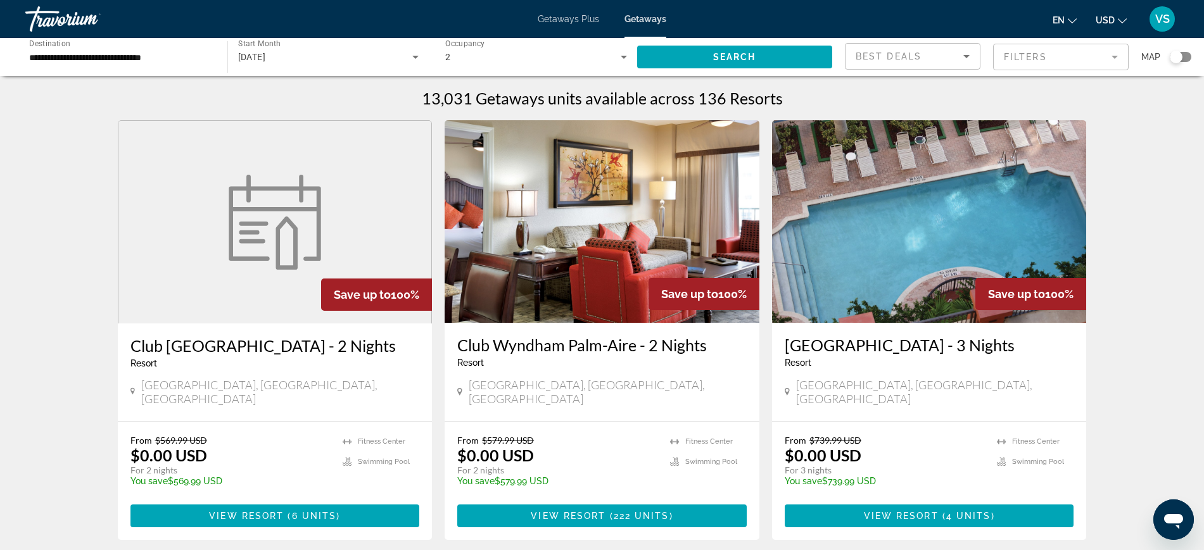
click at [111, 59] on input "**********" at bounding box center [120, 57] width 182 height 15
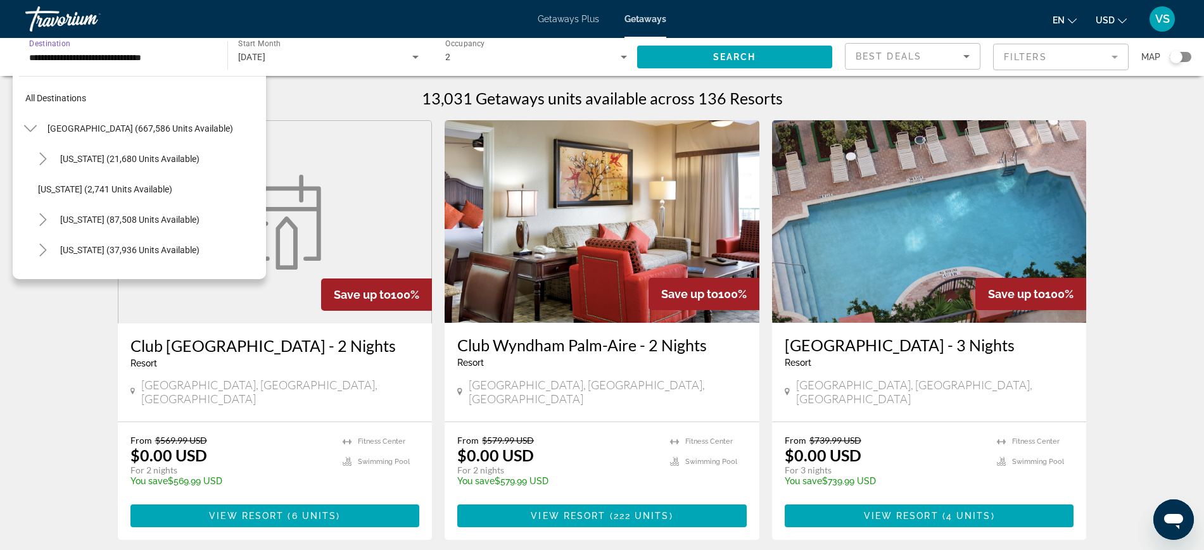
scroll to position [227, 0]
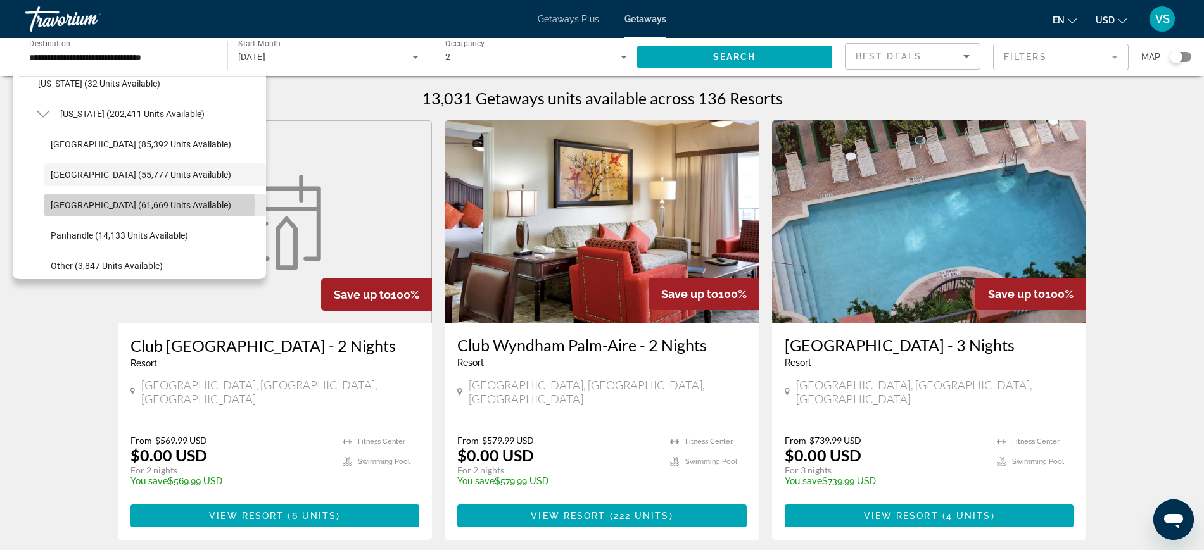
drag, startPoint x: 63, startPoint y: 205, endPoint x: 147, endPoint y: 167, distance: 92.4
click at [63, 205] on span "[GEOGRAPHIC_DATA] (61,669 units available)" at bounding box center [141, 205] width 180 height 10
type input "**********"
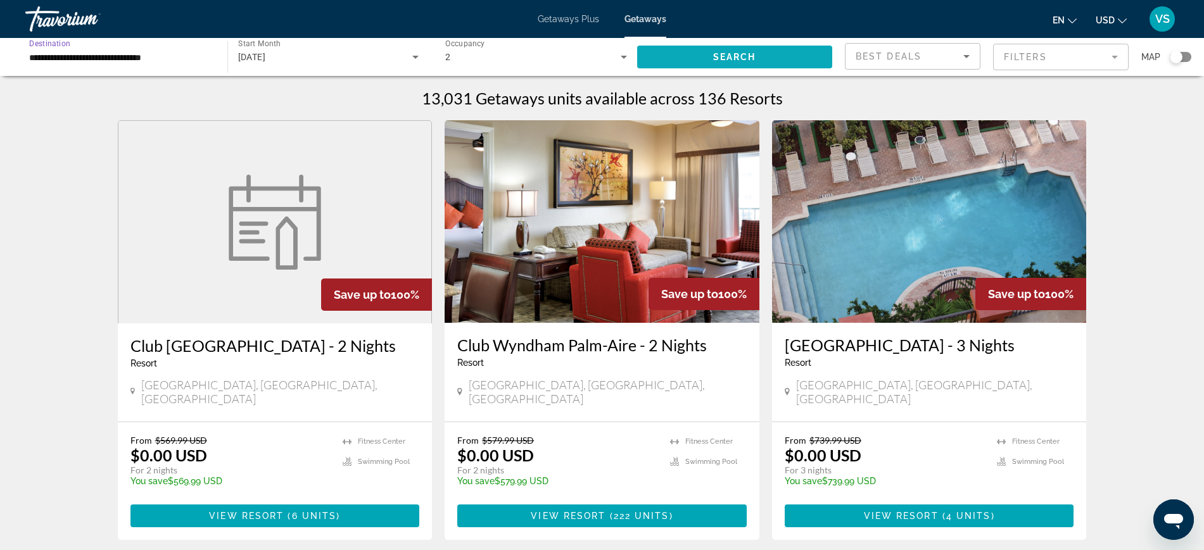
click at [689, 54] on span "Search widget" at bounding box center [735, 57] width 196 height 30
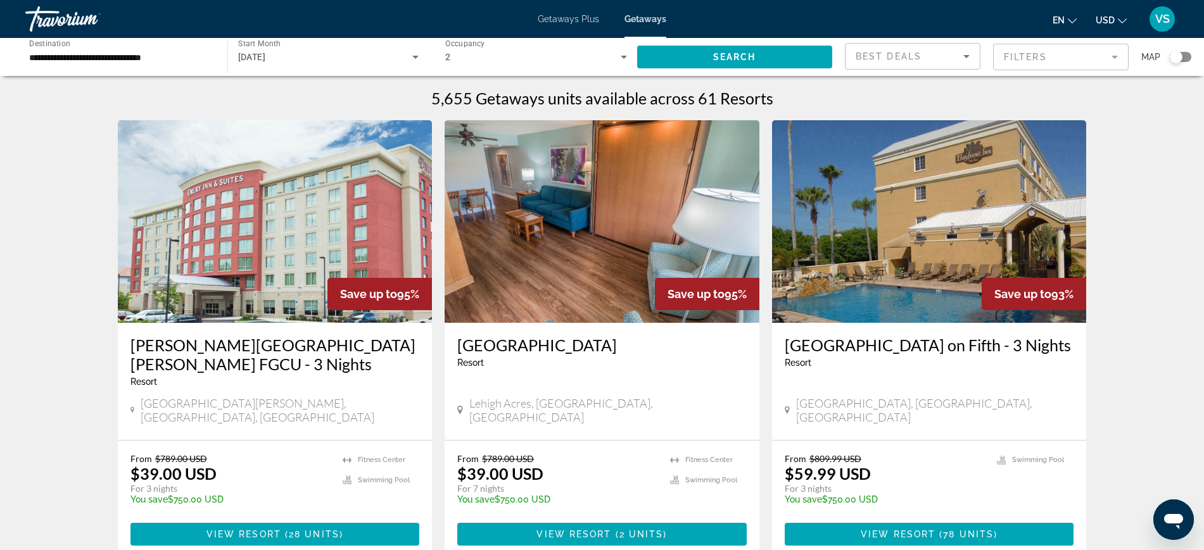
drag, startPoint x: 576, startPoint y: 17, endPoint x: 584, endPoint y: 19, distance: 7.8
click at [576, 17] on span "Getaways Plus" at bounding box center [568, 19] width 61 height 10
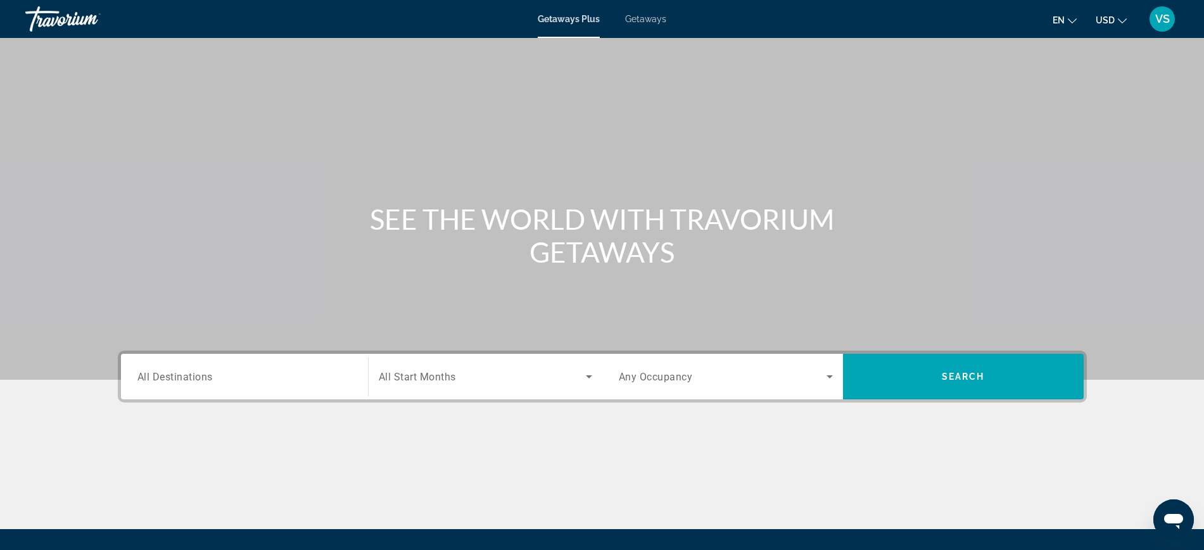
click at [194, 373] on span "All Destinations" at bounding box center [174, 376] width 75 height 12
click at [194, 373] on input "Destination All Destinations" at bounding box center [244, 377] width 214 height 15
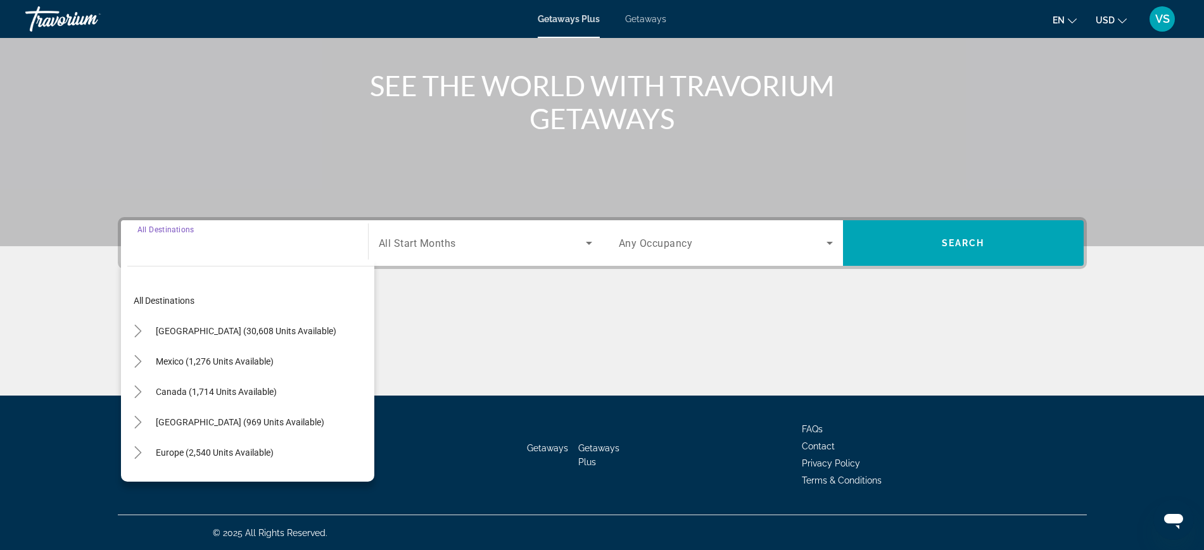
scroll to position [134, 0]
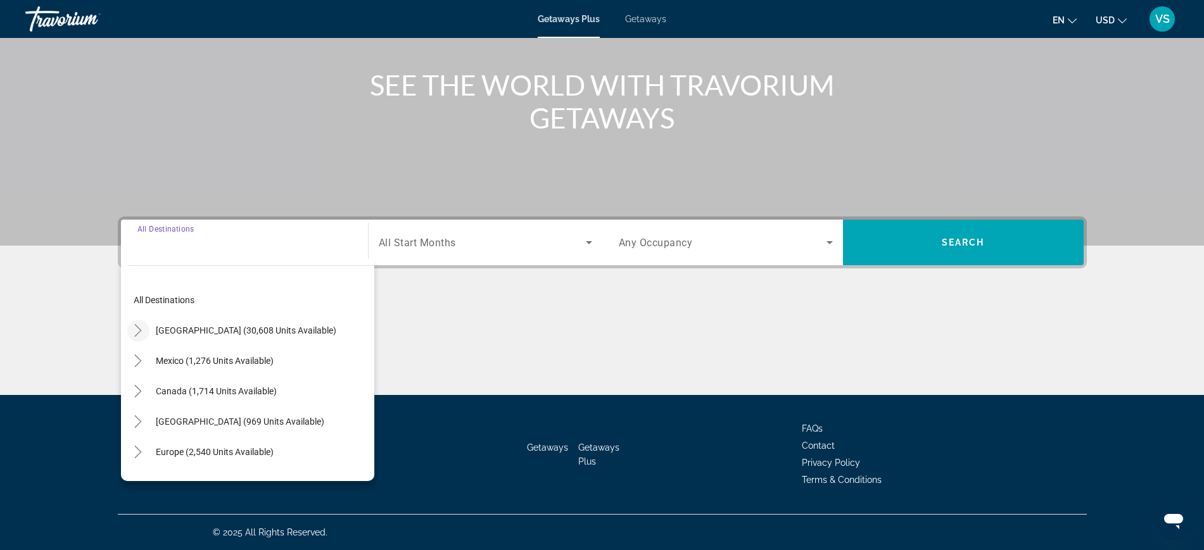
click at [134, 329] on icon "Toggle United States (30,608 units available)" at bounding box center [138, 330] width 13 height 13
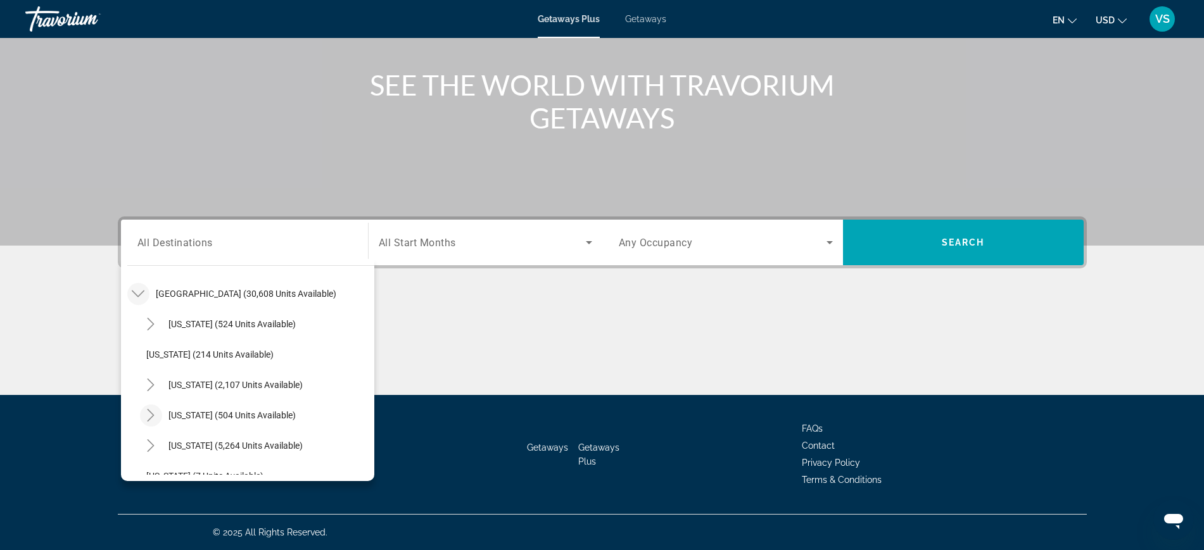
scroll to position [116, 0]
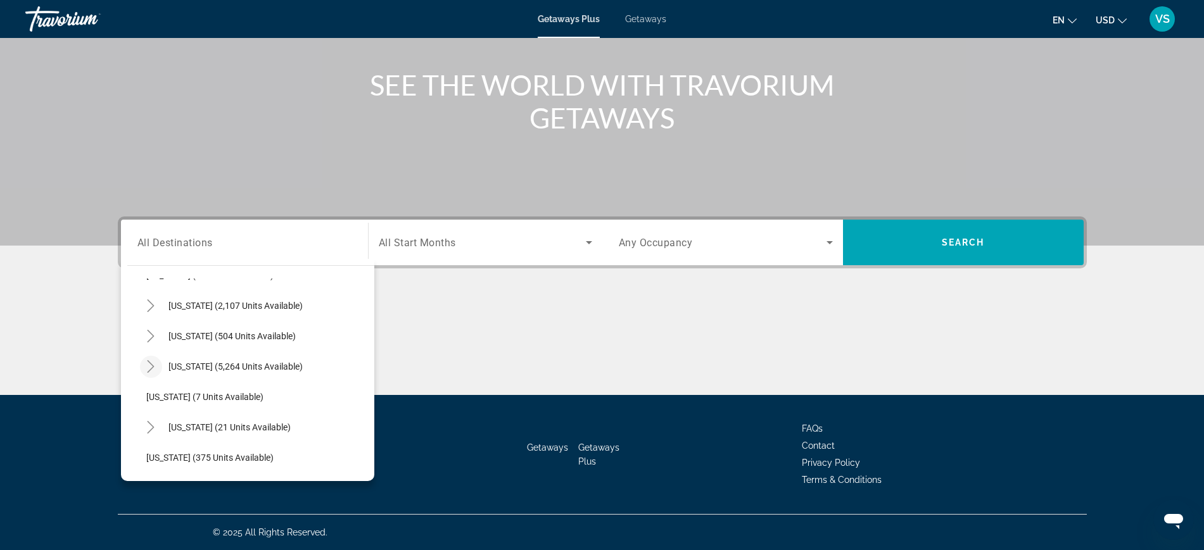
click at [148, 364] on icon "Toggle Florida (5,264 units available)" at bounding box center [150, 366] width 13 height 13
click at [180, 453] on span "[GEOGRAPHIC_DATA] (299 units available)" at bounding box center [243, 458] width 168 height 10
type input "**********"
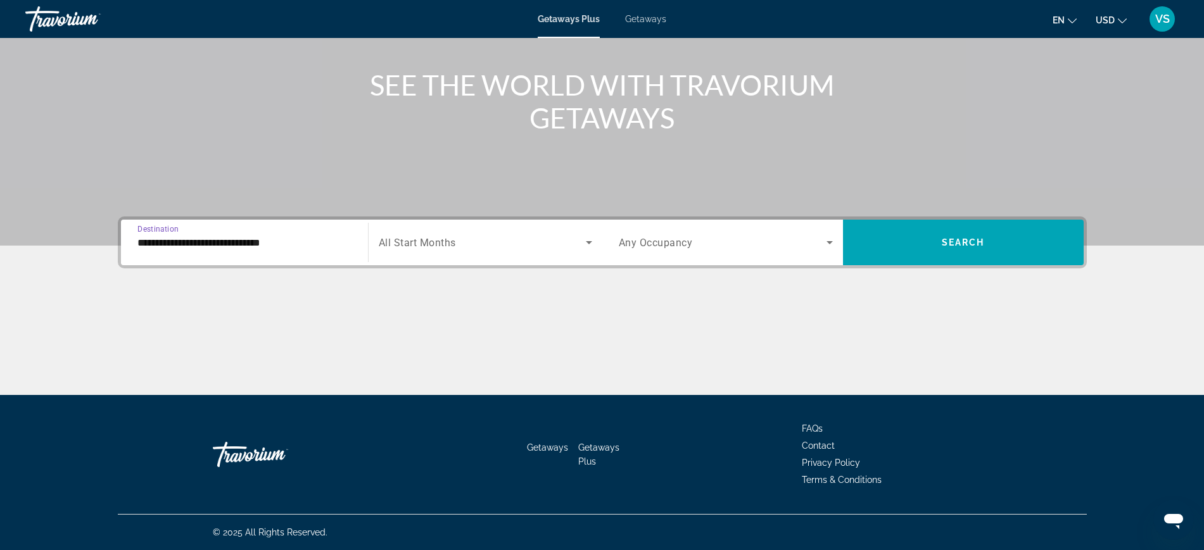
click at [410, 250] on span "Search widget" at bounding box center [482, 242] width 207 height 15
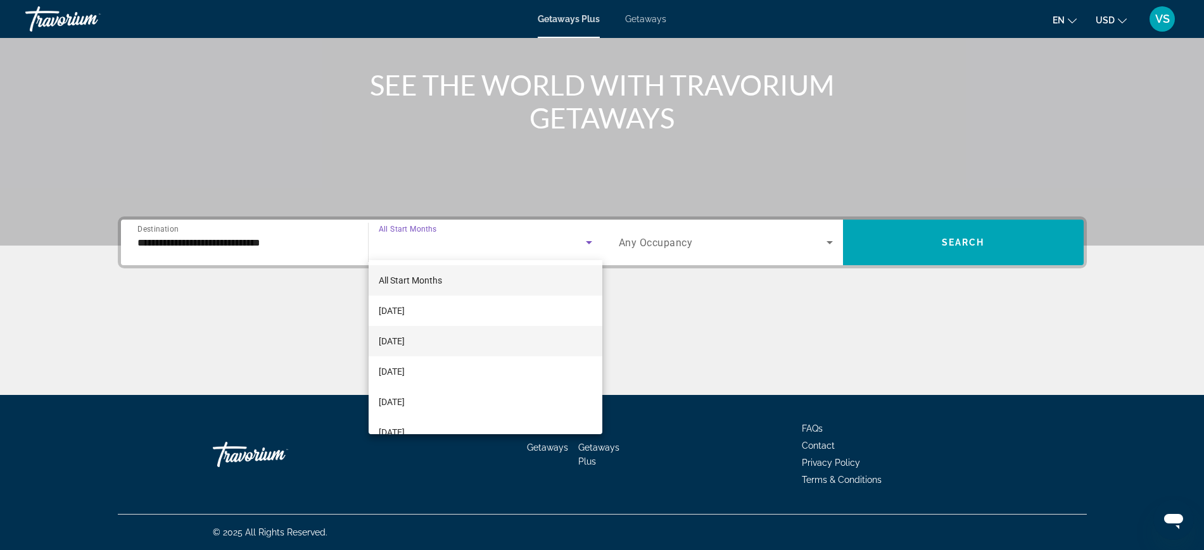
click at [405, 343] on span "[DATE]" at bounding box center [392, 341] width 26 height 15
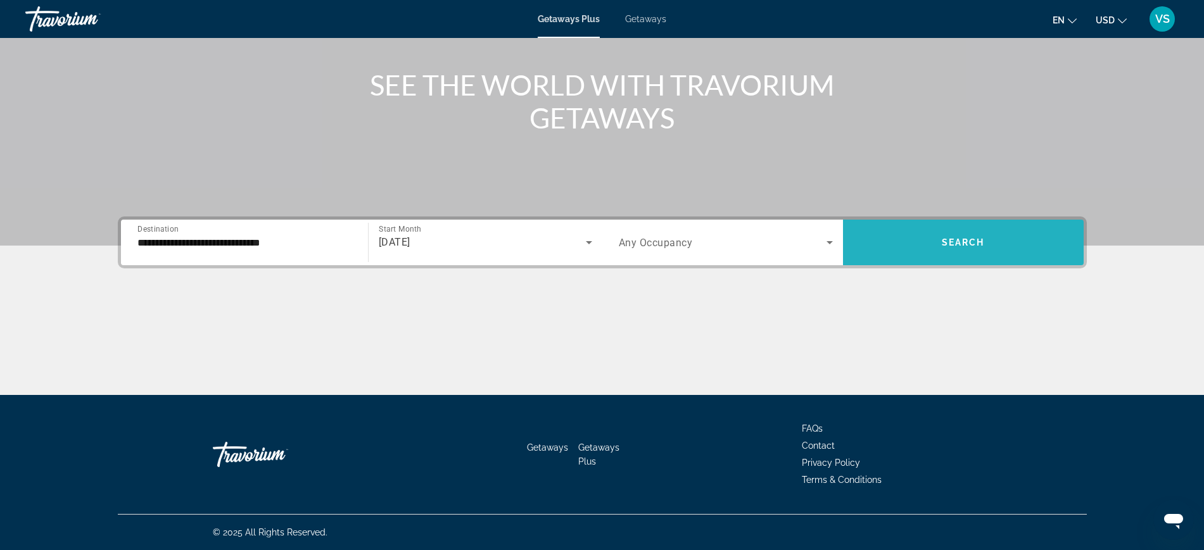
click at [964, 243] on span "Search" at bounding box center [963, 242] width 43 height 10
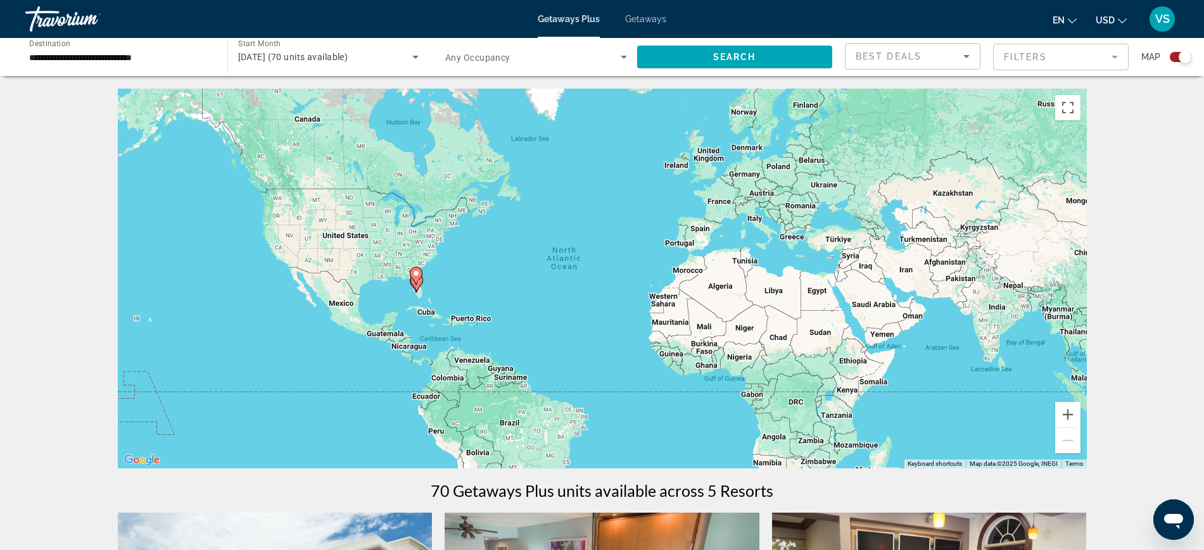
click at [248, 56] on span "October 2025 (70 units available)" at bounding box center [293, 57] width 110 height 10
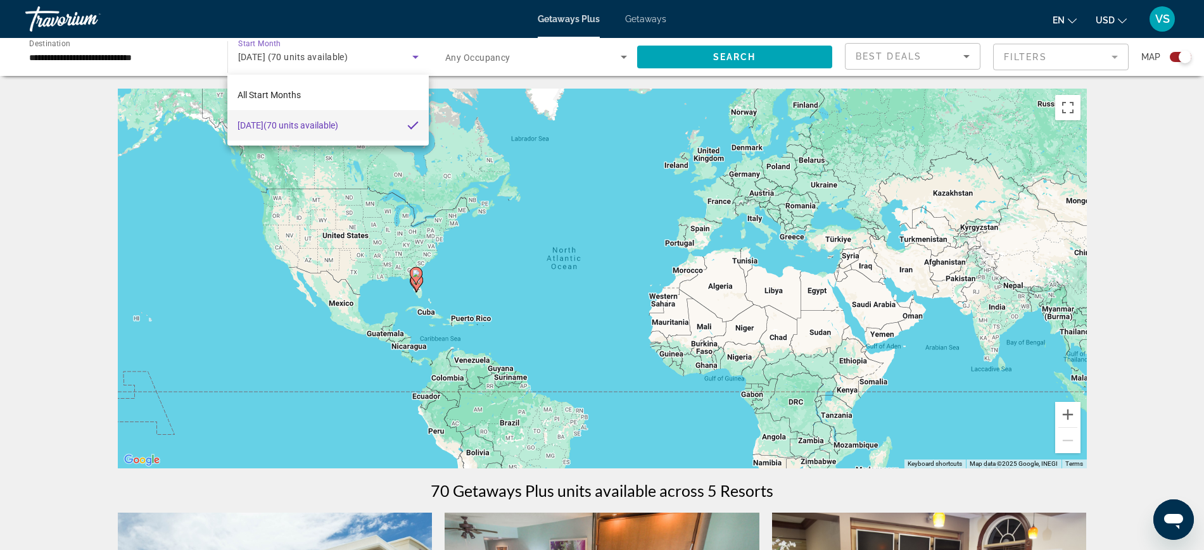
click at [294, 125] on span "October 2025 (70 units available)" at bounding box center [287, 125] width 101 height 15
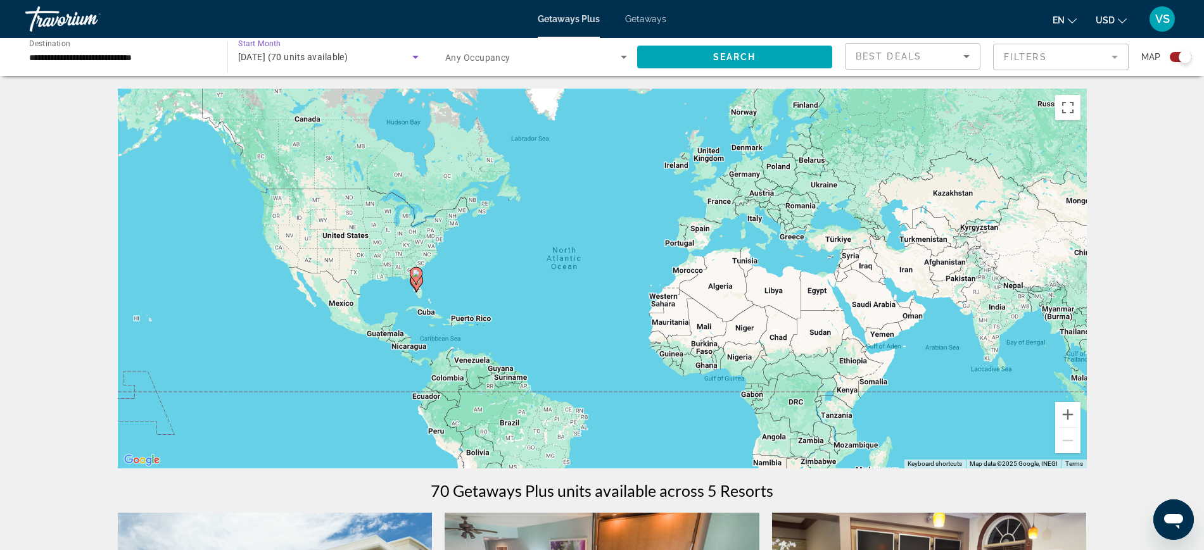
click at [81, 58] on input "**********" at bounding box center [120, 57] width 182 height 15
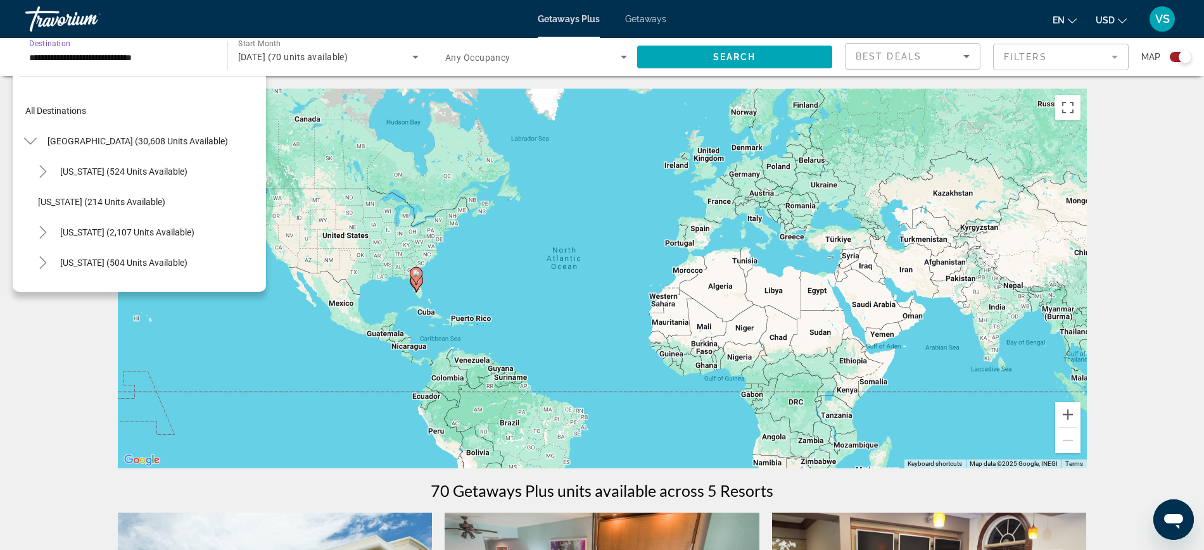
scroll to position [197, 0]
